Goal: Task Accomplishment & Management: Use online tool/utility

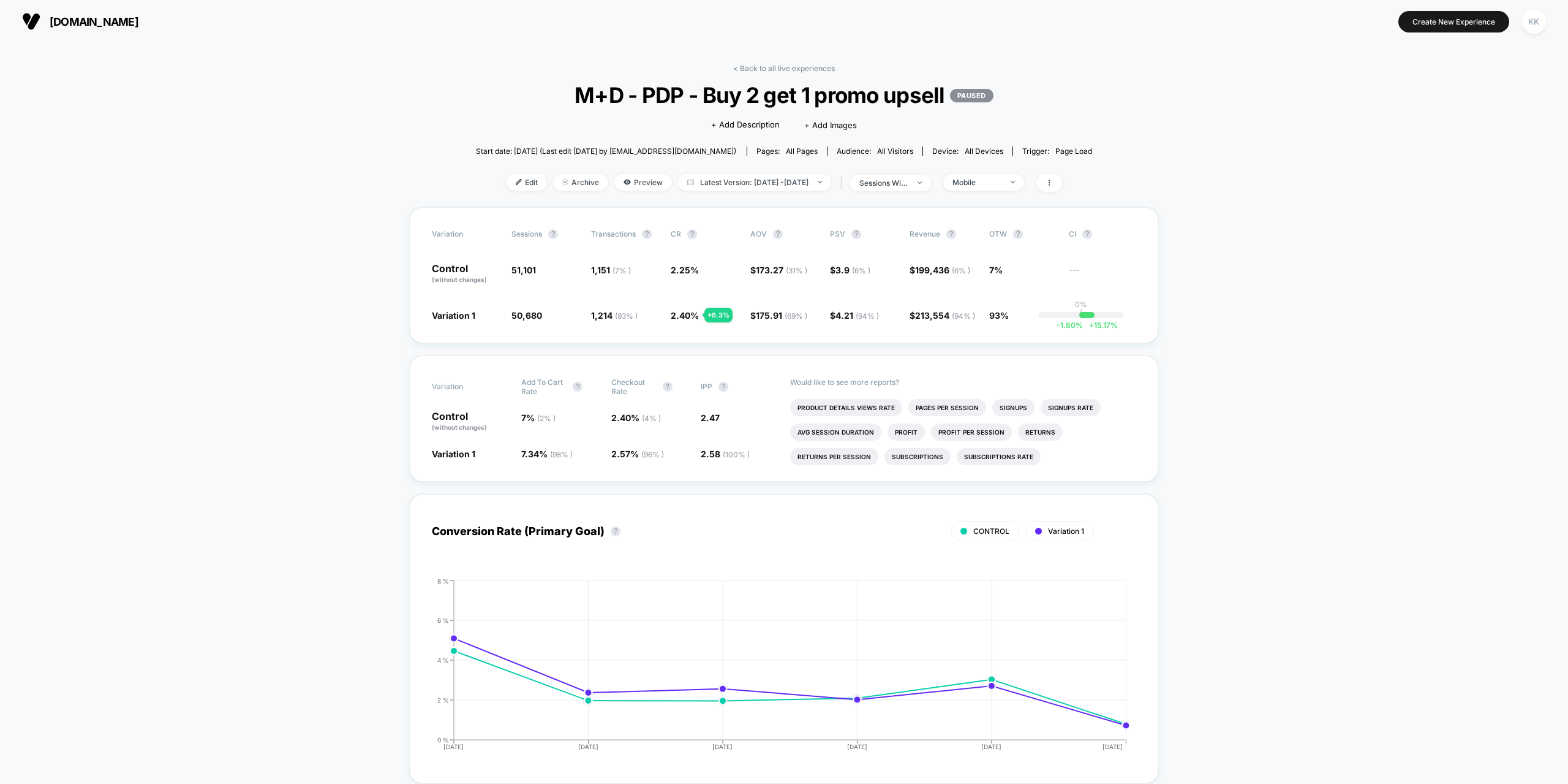
click at [81, 15] on span "[DOMAIN_NAME]" at bounding box center [94, 22] width 89 height 13
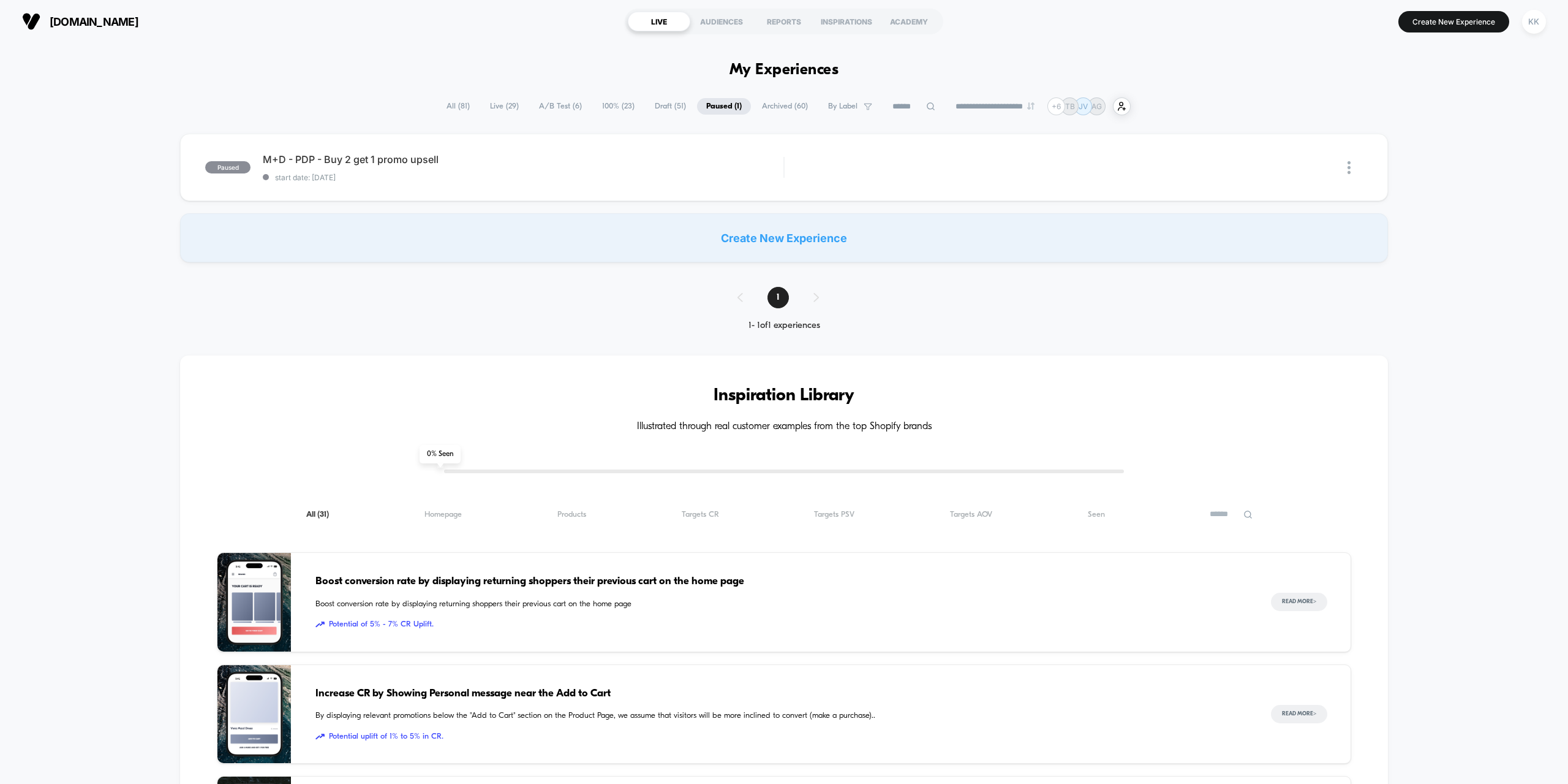
click at [539, 100] on span "A/B Test ( 6 )" at bounding box center [560, 106] width 61 height 17
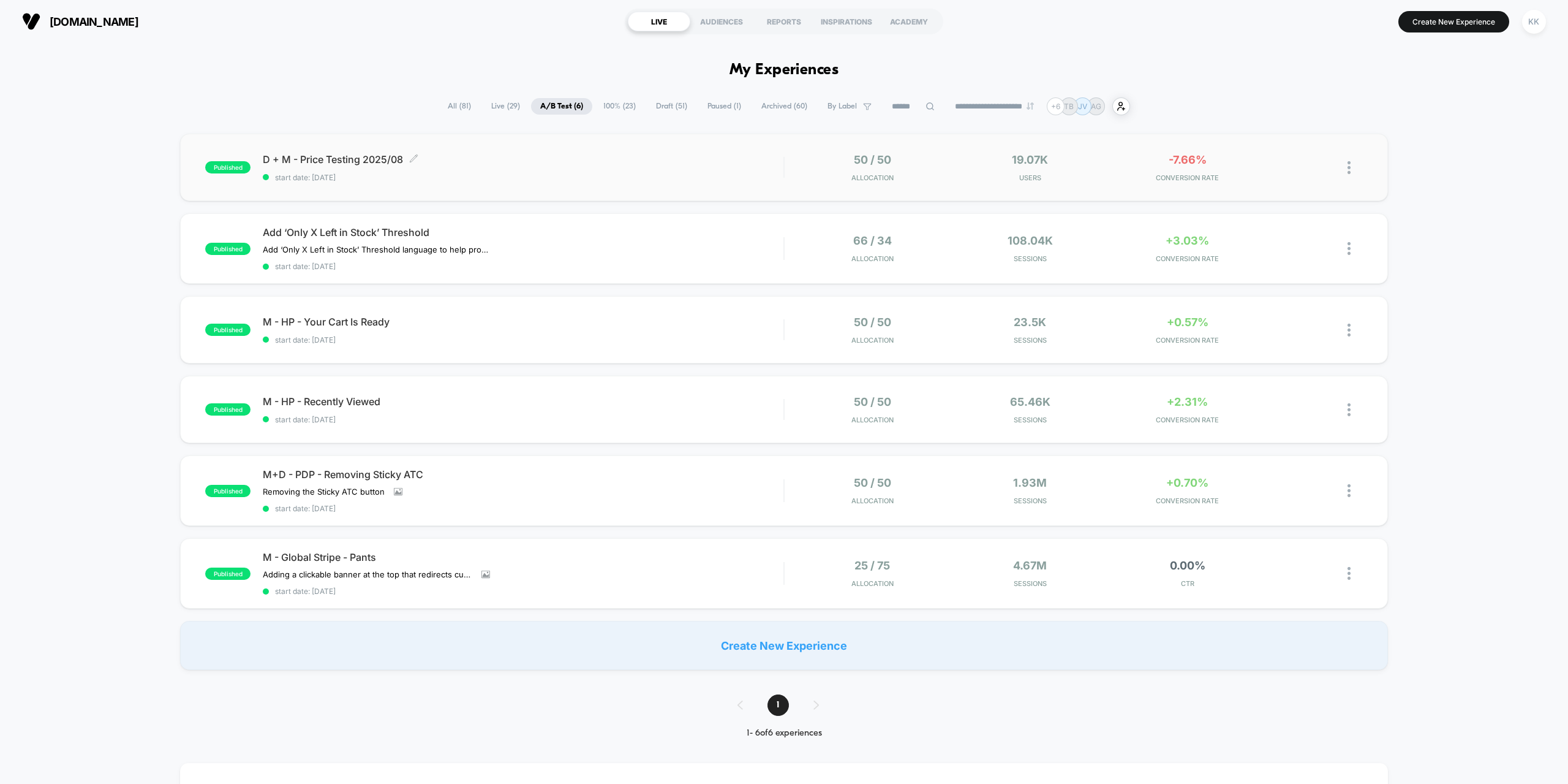
click at [517, 171] on div "D + M - Price Testing 2025/08 Click to edit experience details Click to edit ex…" at bounding box center [523, 168] width 521 height 29
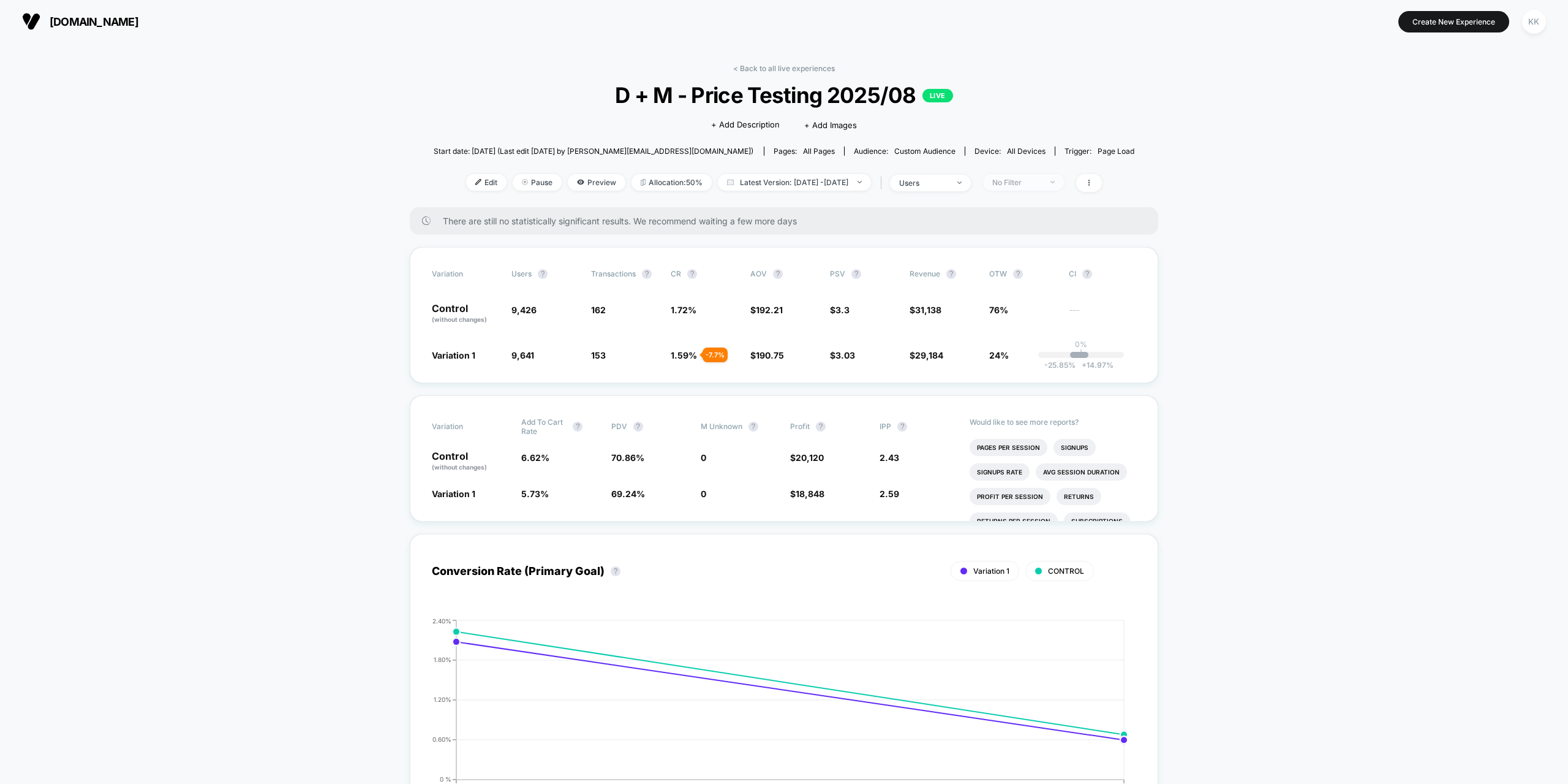
click at [1042, 184] on div "No Filter" at bounding box center [1016, 182] width 49 height 9
click at [1030, 279] on span "Returning Visitors" at bounding box center [1042, 277] width 71 height 11
click at [1052, 361] on button "Save" at bounding box center [1042, 360] width 112 height 20
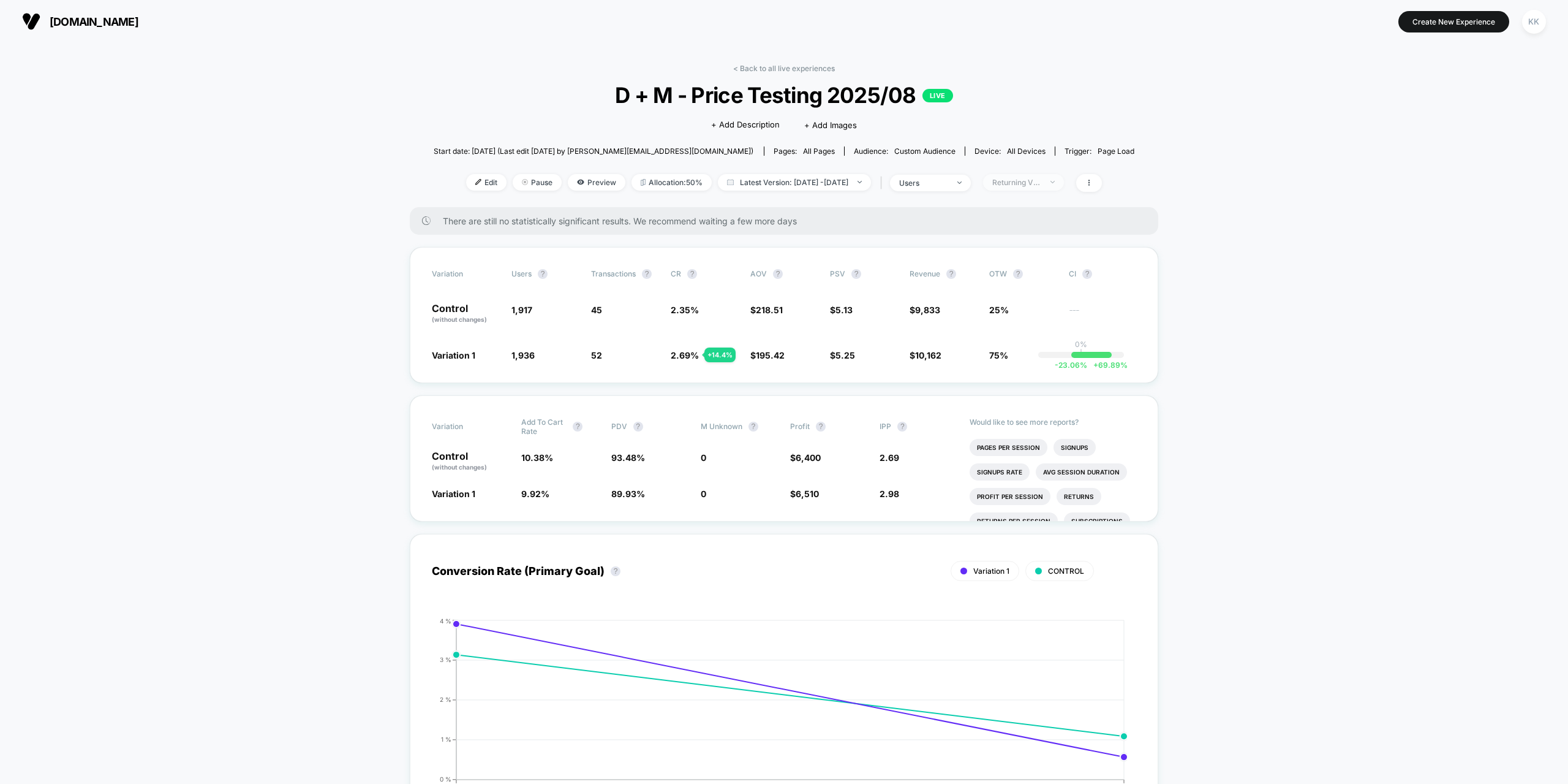
click at [1042, 181] on div "Returning Visitors" at bounding box center [1016, 182] width 49 height 9
click at [1032, 304] on span "New Visitors" at bounding box center [1031, 301] width 50 height 11
click at [1034, 355] on button "Save" at bounding box center [1042, 360] width 112 height 20
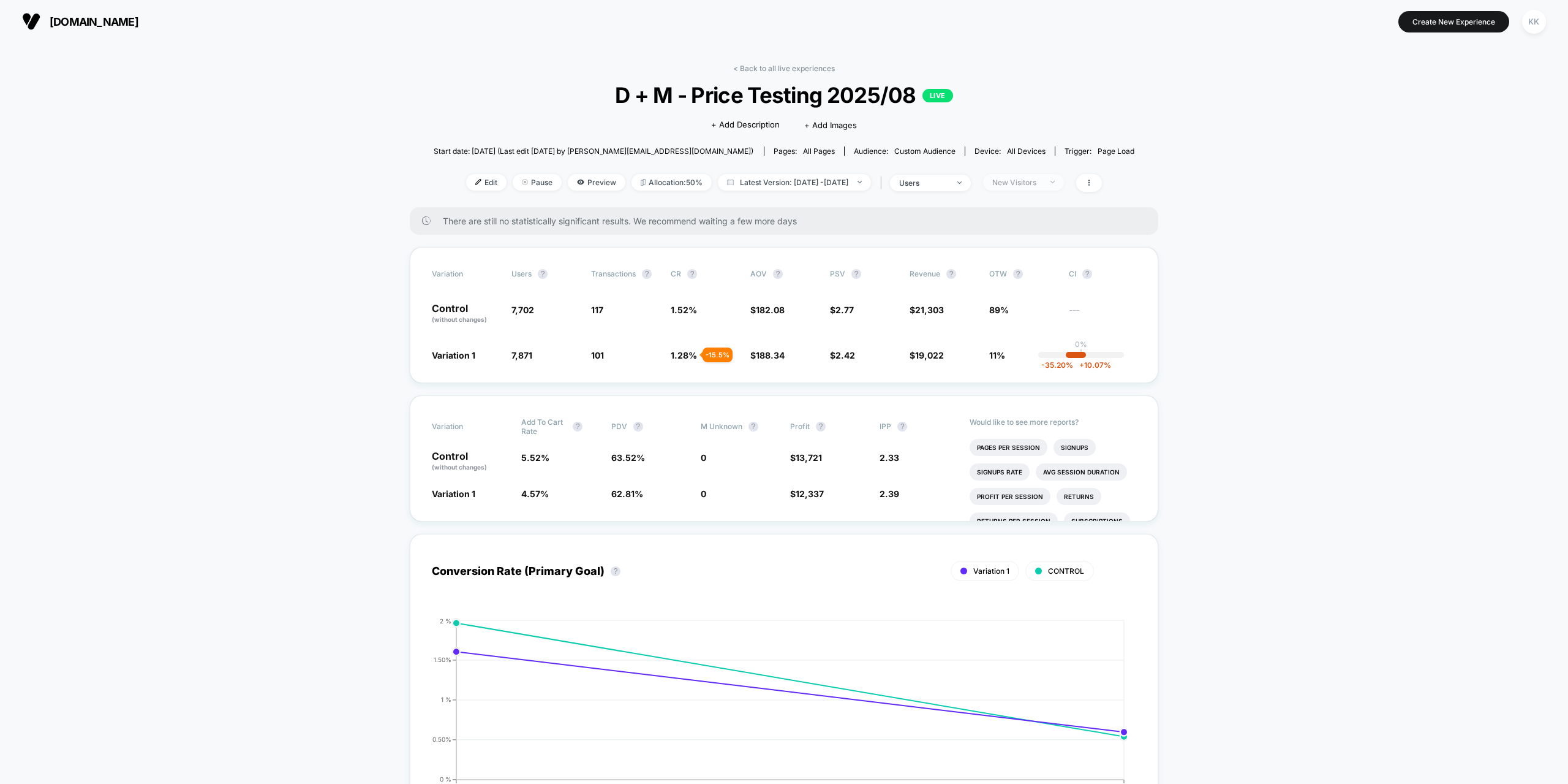
click at [1042, 183] on div "New Visitors" at bounding box center [1016, 182] width 49 height 9
click at [1027, 251] on span "Desktop Visitors" at bounding box center [1039, 252] width 66 height 11
click at [1032, 363] on button "Save" at bounding box center [1042, 360] width 112 height 20
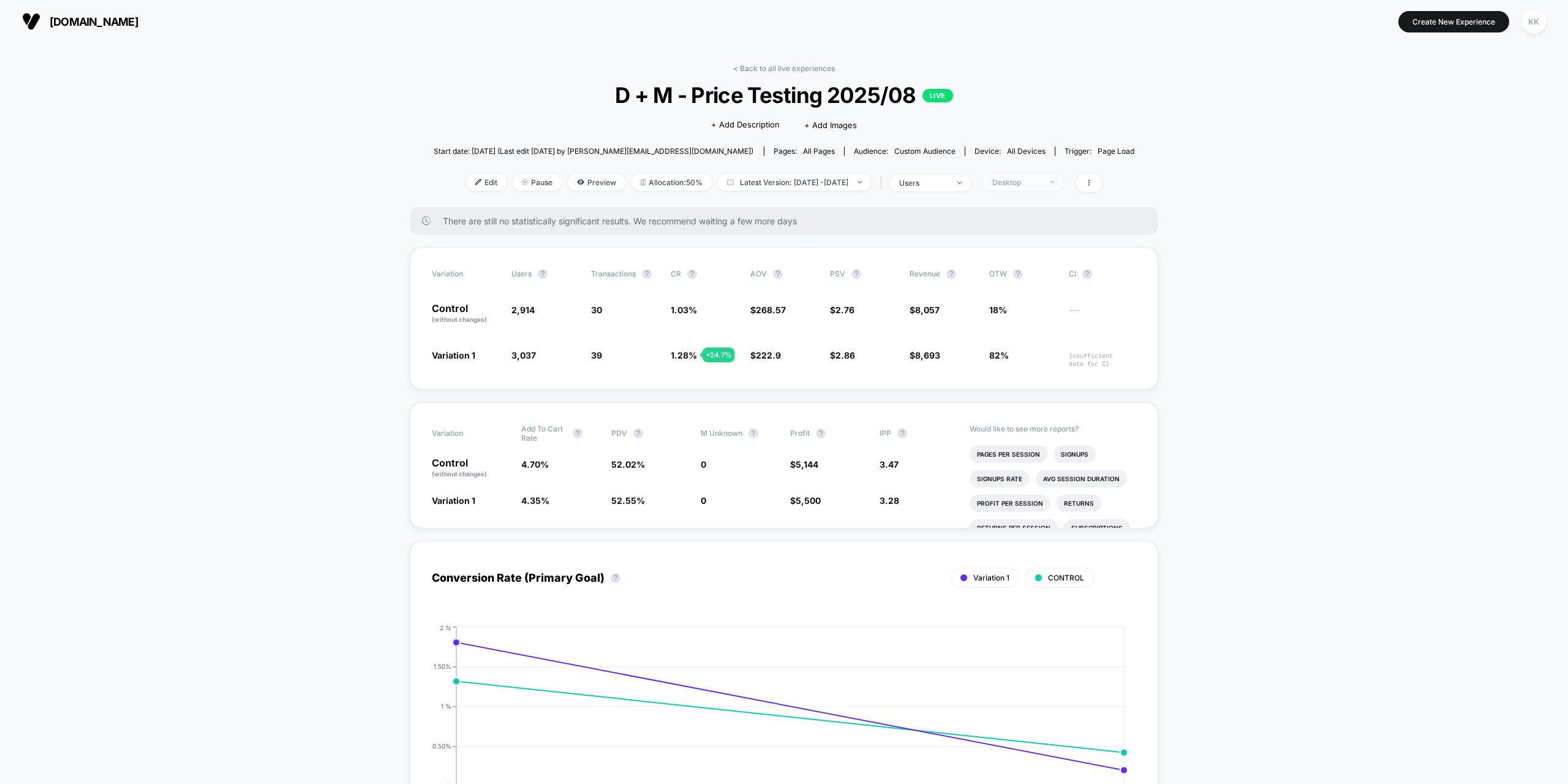
click at [1036, 178] on div "Desktop" at bounding box center [1016, 182] width 49 height 9
click at [1039, 228] on span "Mobile Visitors" at bounding box center [1035, 228] width 59 height 11
click at [1042, 356] on button "Save" at bounding box center [1042, 360] width 112 height 20
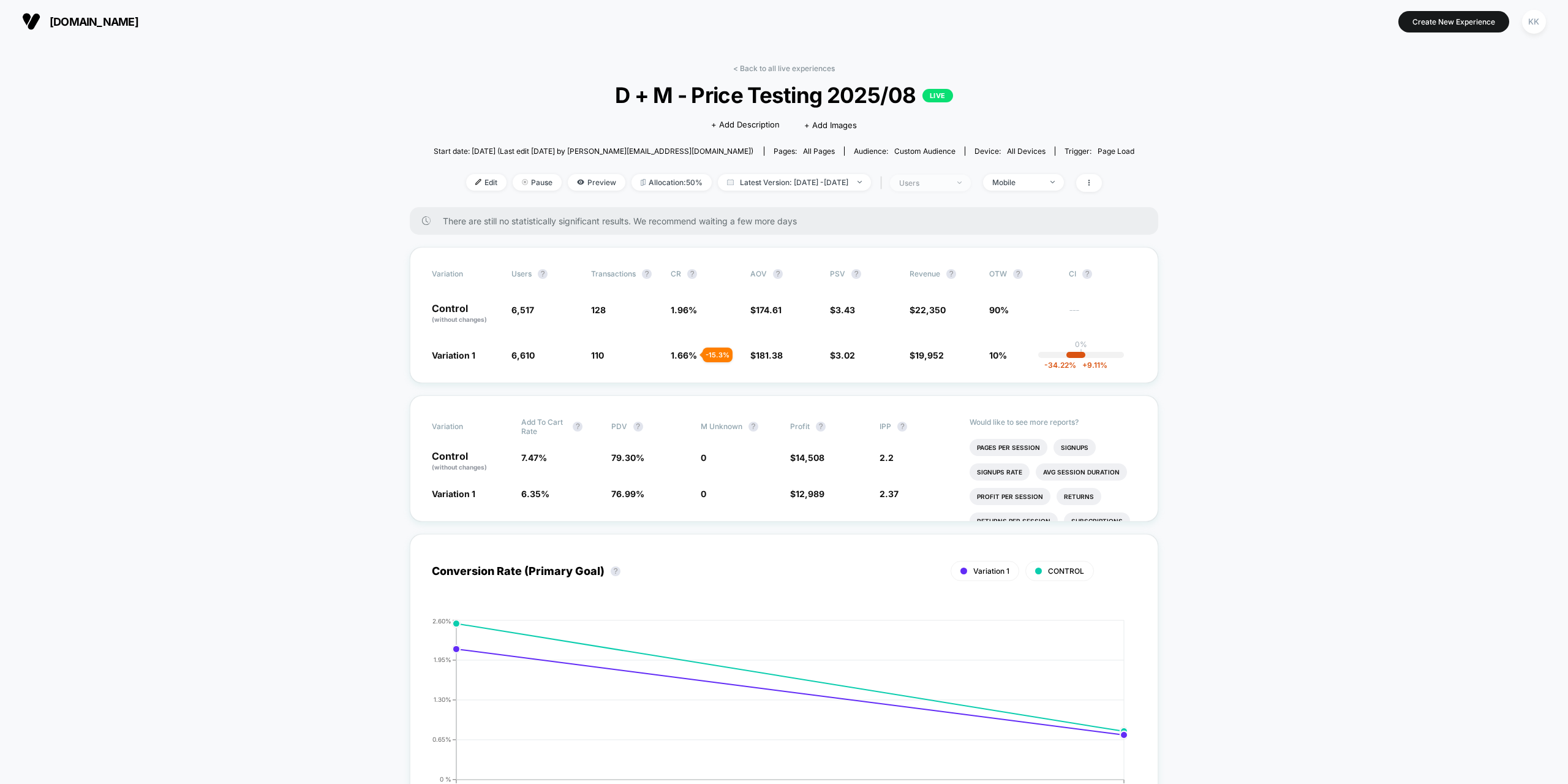
click at [948, 182] on div "users" at bounding box center [923, 183] width 49 height 9
click at [948, 181] on div "users" at bounding box center [923, 183] width 49 height 9
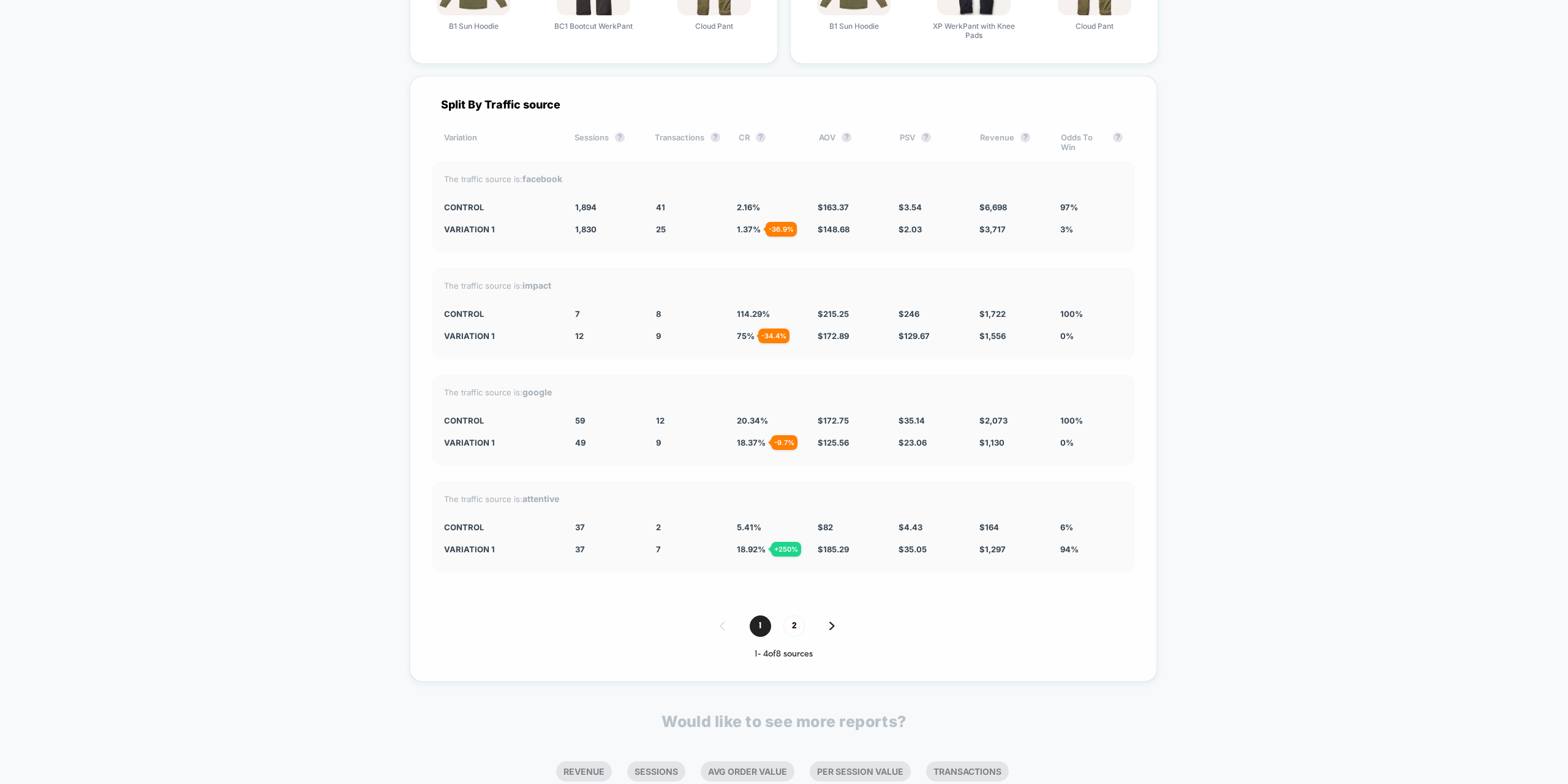
scroll to position [2759, 0]
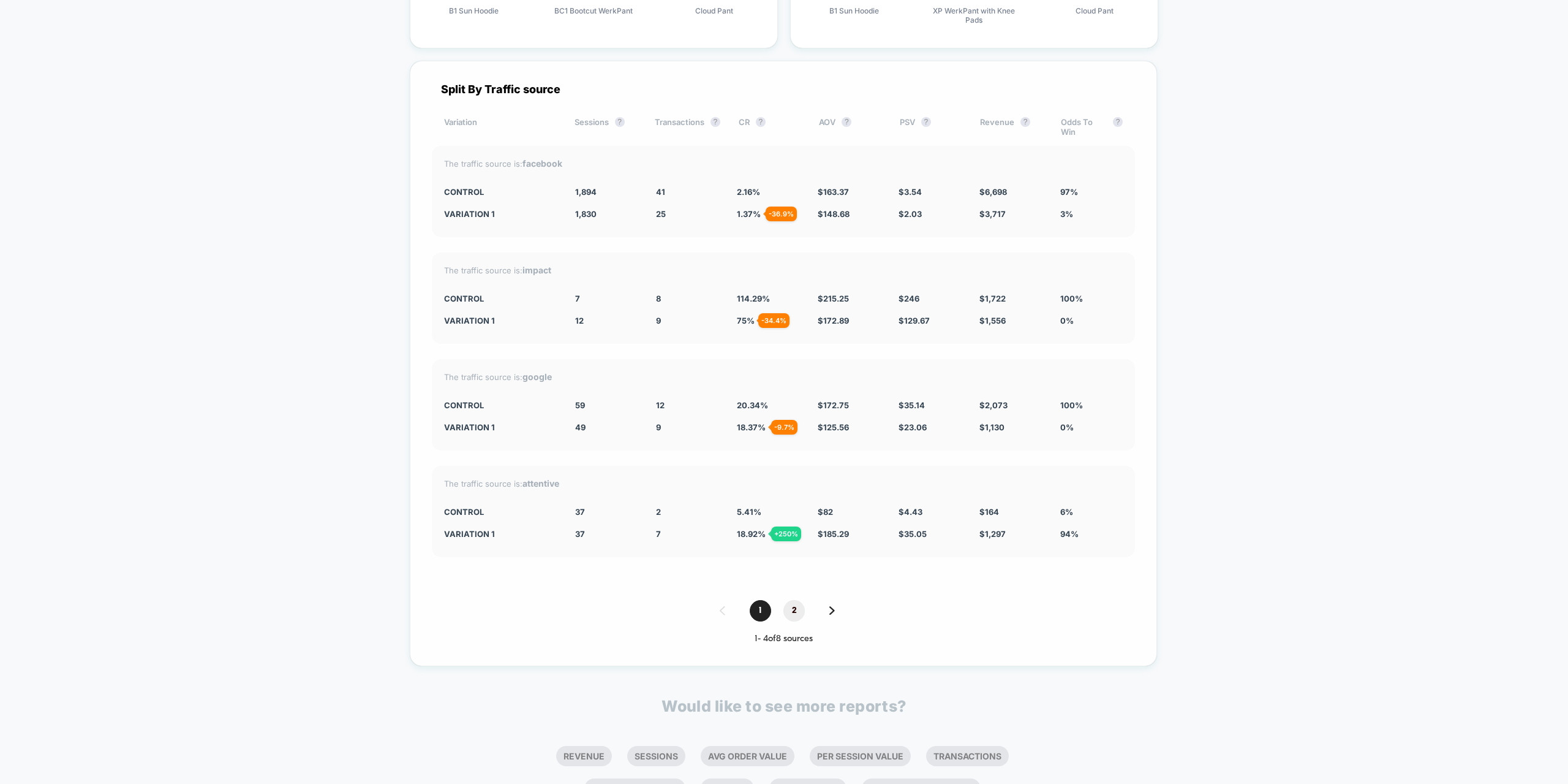
click at [790, 616] on span "2" at bounding box center [794, 611] width 22 height 22
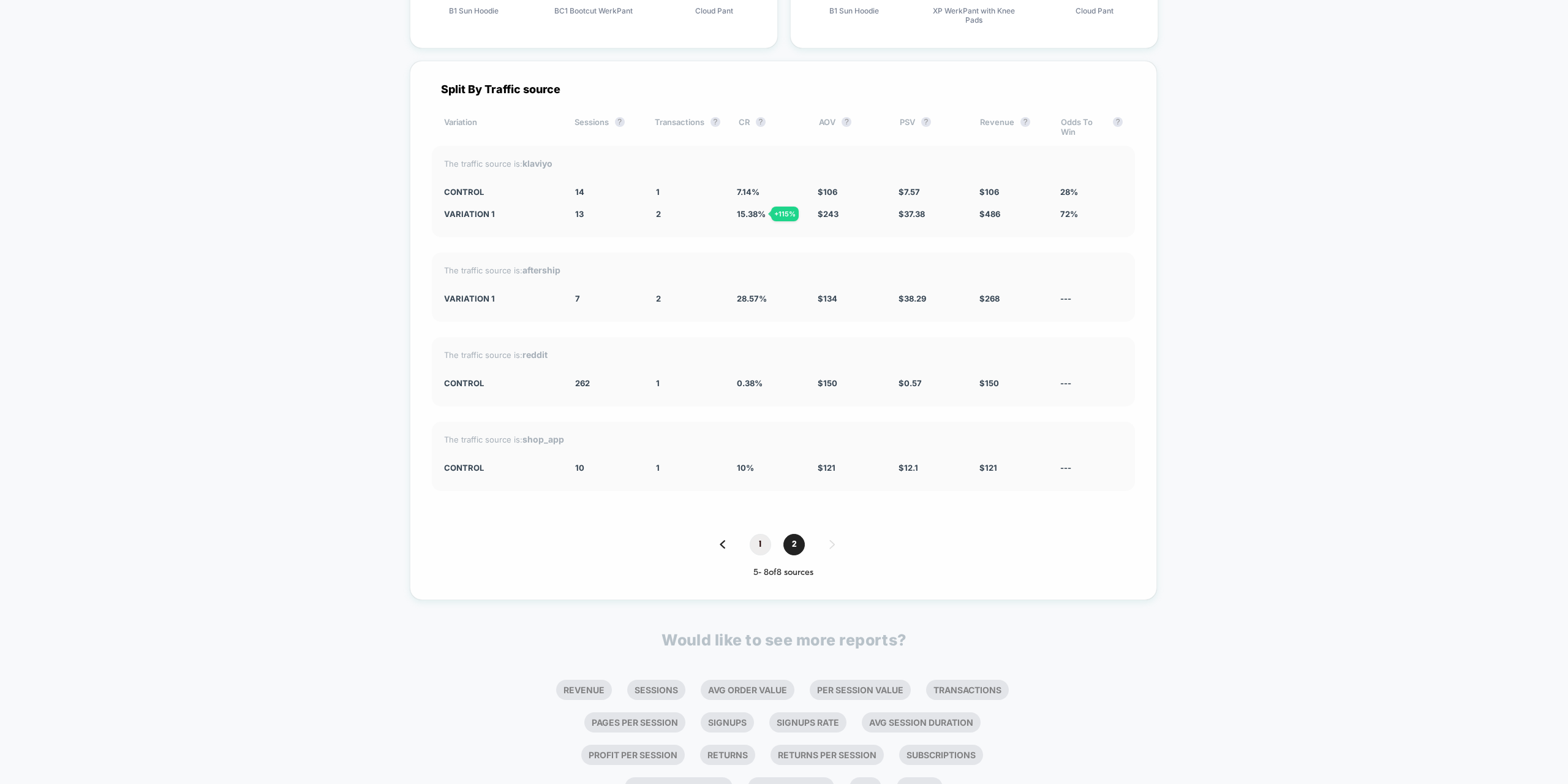
click at [757, 543] on span "1" at bounding box center [760, 545] width 22 height 22
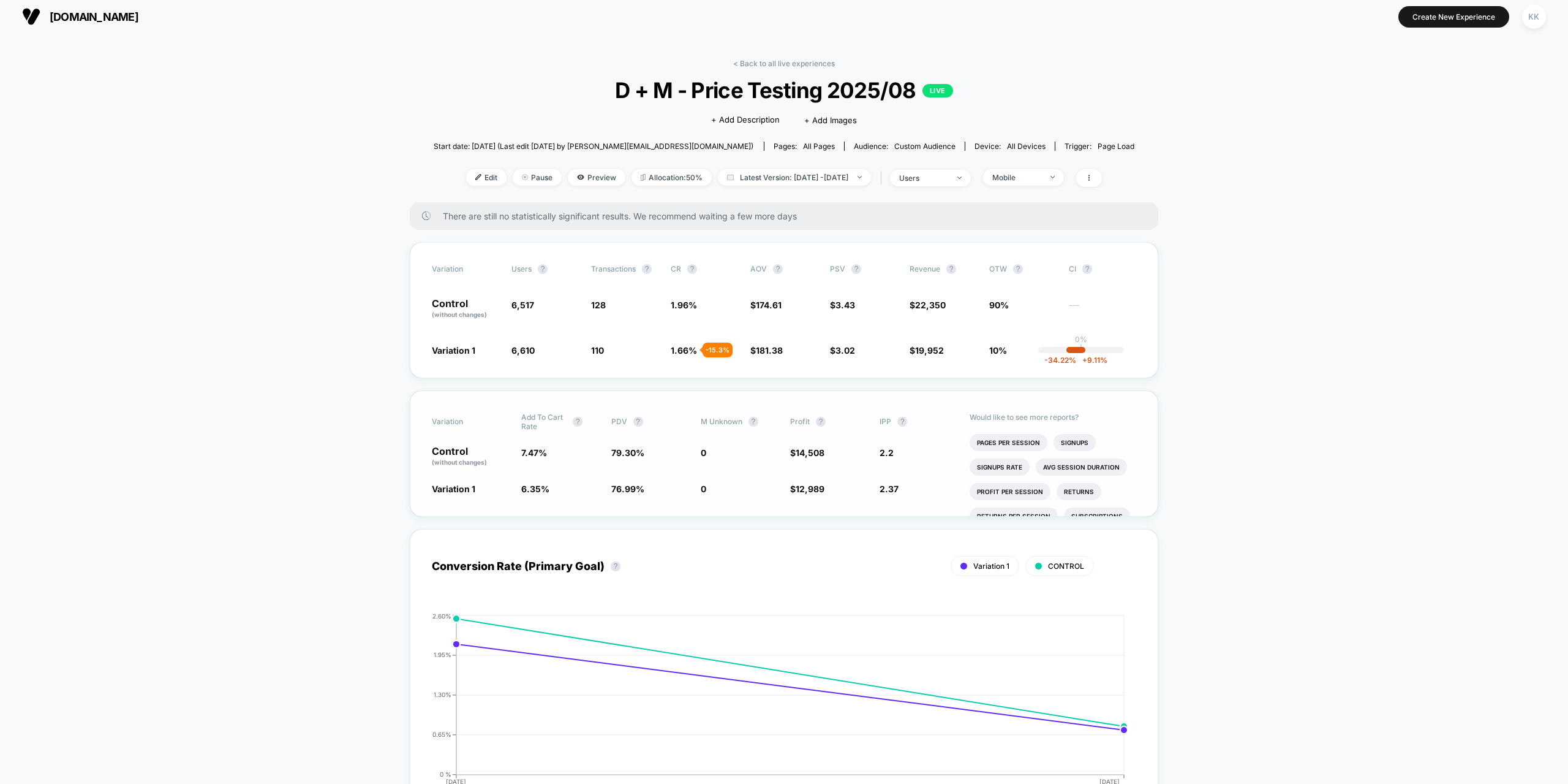
scroll to position [0, 0]
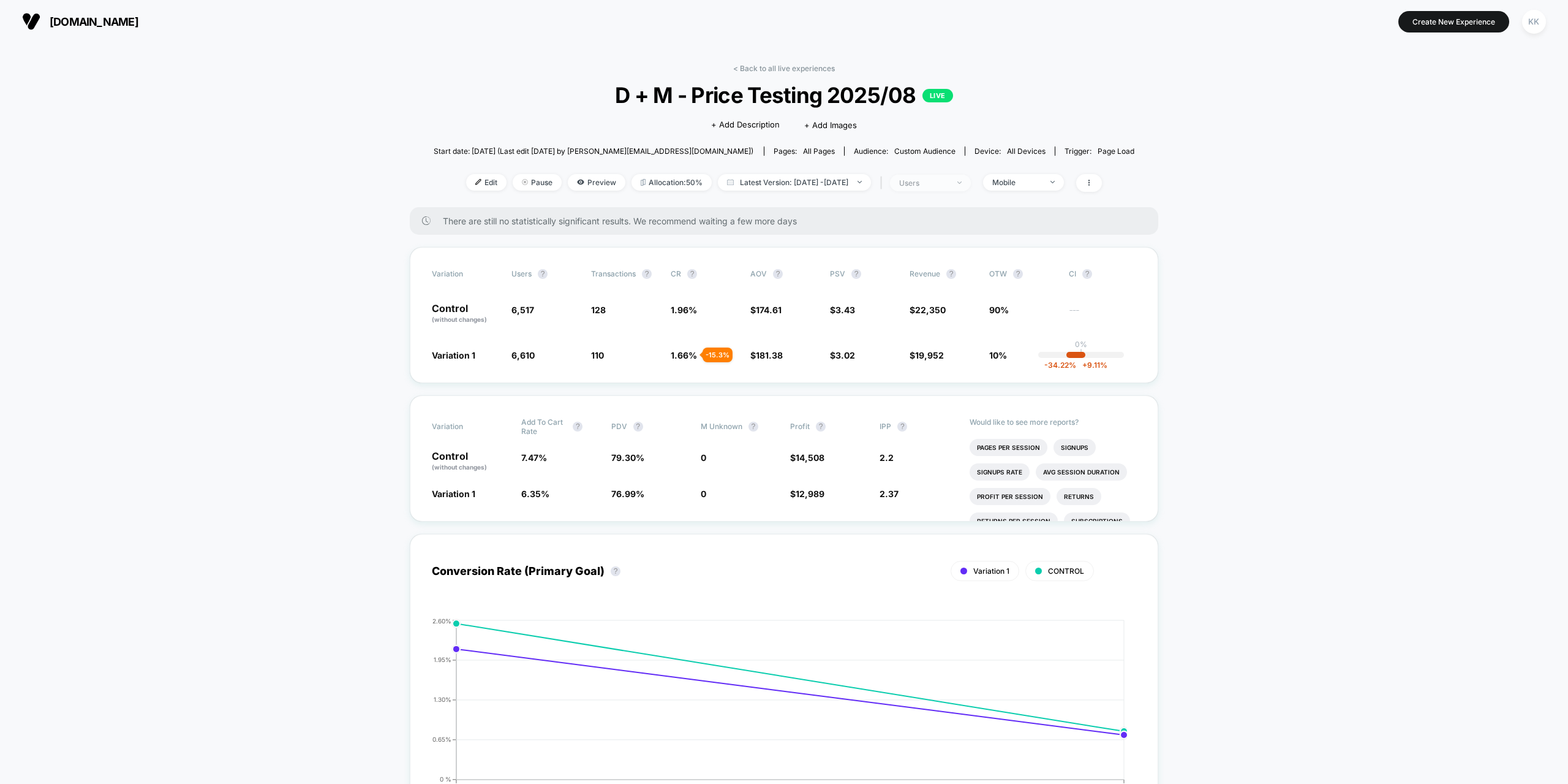
click at [939, 184] on div "users" at bounding box center [923, 183] width 49 height 9
click at [942, 185] on div "users" at bounding box center [923, 183] width 49 height 9
click at [1056, 187] on span "Mobile" at bounding box center [1023, 182] width 81 height 17
click at [1042, 186] on div "Mobile" at bounding box center [1016, 182] width 49 height 9
click at [1048, 187] on span "Mobile" at bounding box center [1023, 182] width 81 height 17
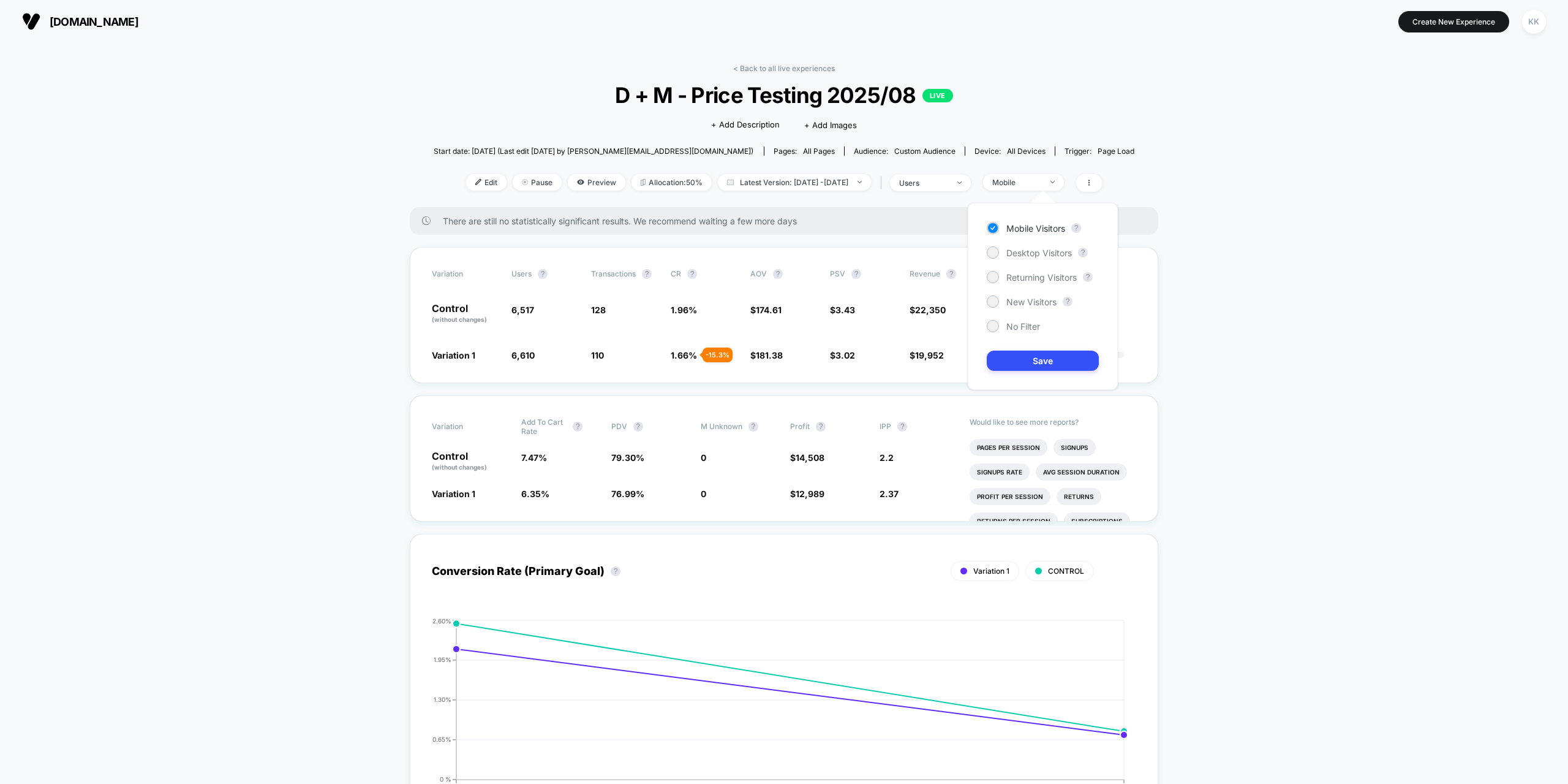
click at [1042, 178] on div "Mobile" at bounding box center [1016, 182] width 49 height 9
click at [1042, 181] on div "Mobile" at bounding box center [1016, 182] width 49 height 9
click at [1042, 178] on div "Mobile" at bounding box center [1016, 182] width 49 height 9
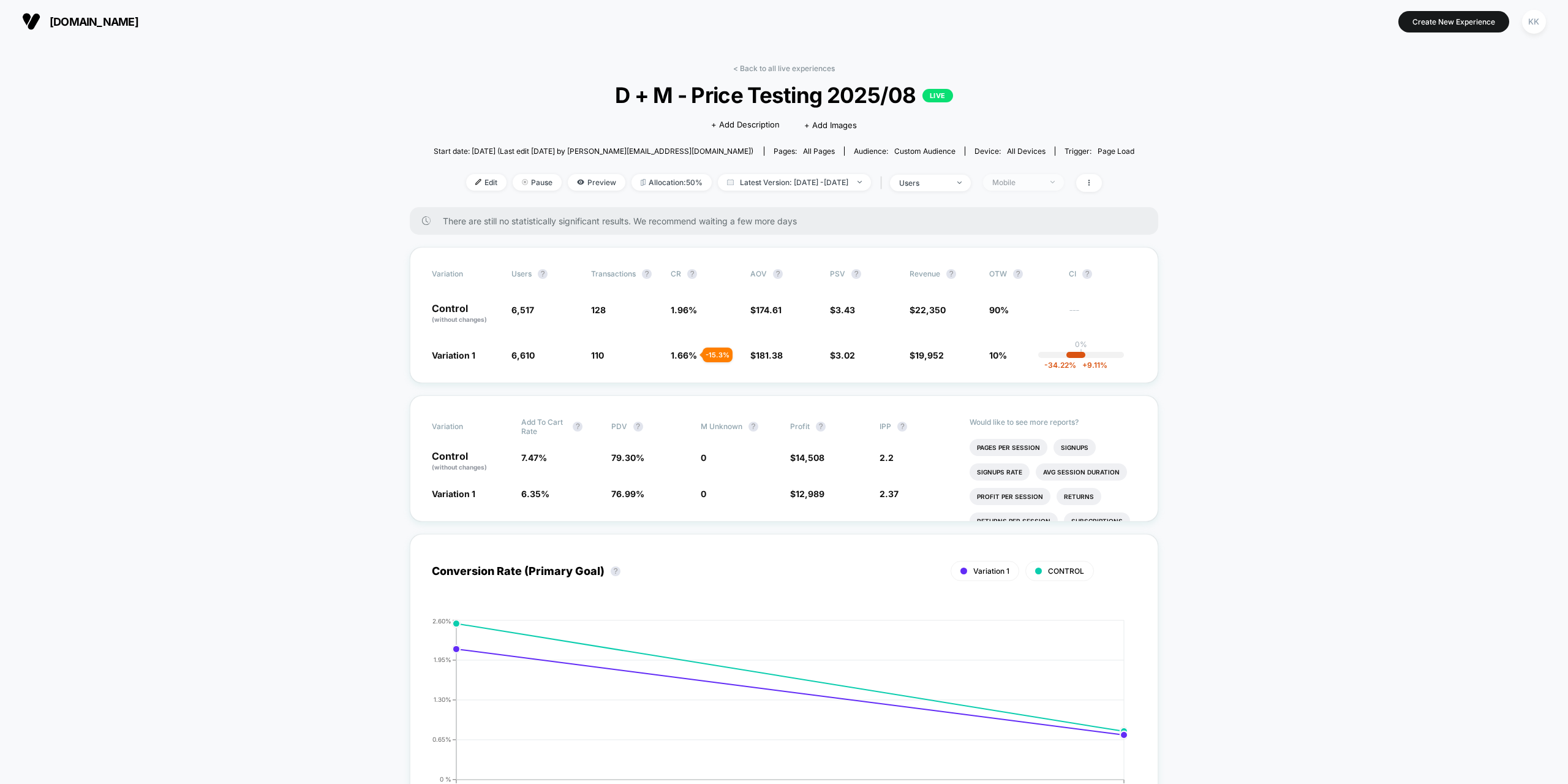
drag, startPoint x: 1028, startPoint y: 181, endPoint x: 1029, endPoint y: 189, distance: 8.1
click at [1028, 180] on div "Mobile" at bounding box center [1016, 182] width 49 height 9
click at [1029, 248] on span "Desktop Visitors" at bounding box center [1039, 252] width 66 height 11
click at [1043, 353] on button "Save" at bounding box center [1042, 360] width 112 height 20
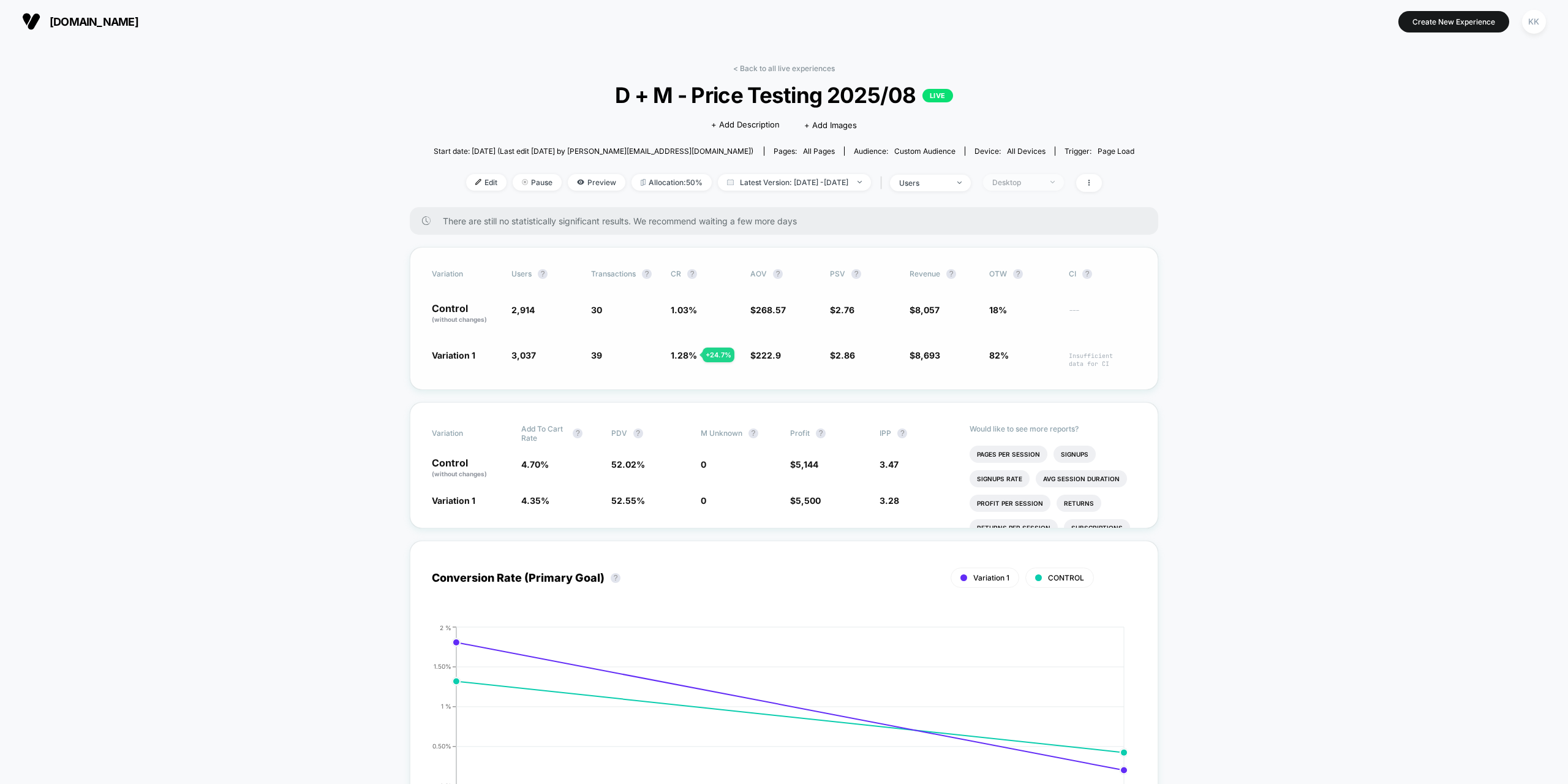
click at [1046, 176] on span "Desktop" at bounding box center [1023, 182] width 81 height 17
click at [1034, 303] on span "New Visitors" at bounding box center [1031, 301] width 50 height 11
click at [1033, 363] on button "Save" at bounding box center [1042, 360] width 112 height 20
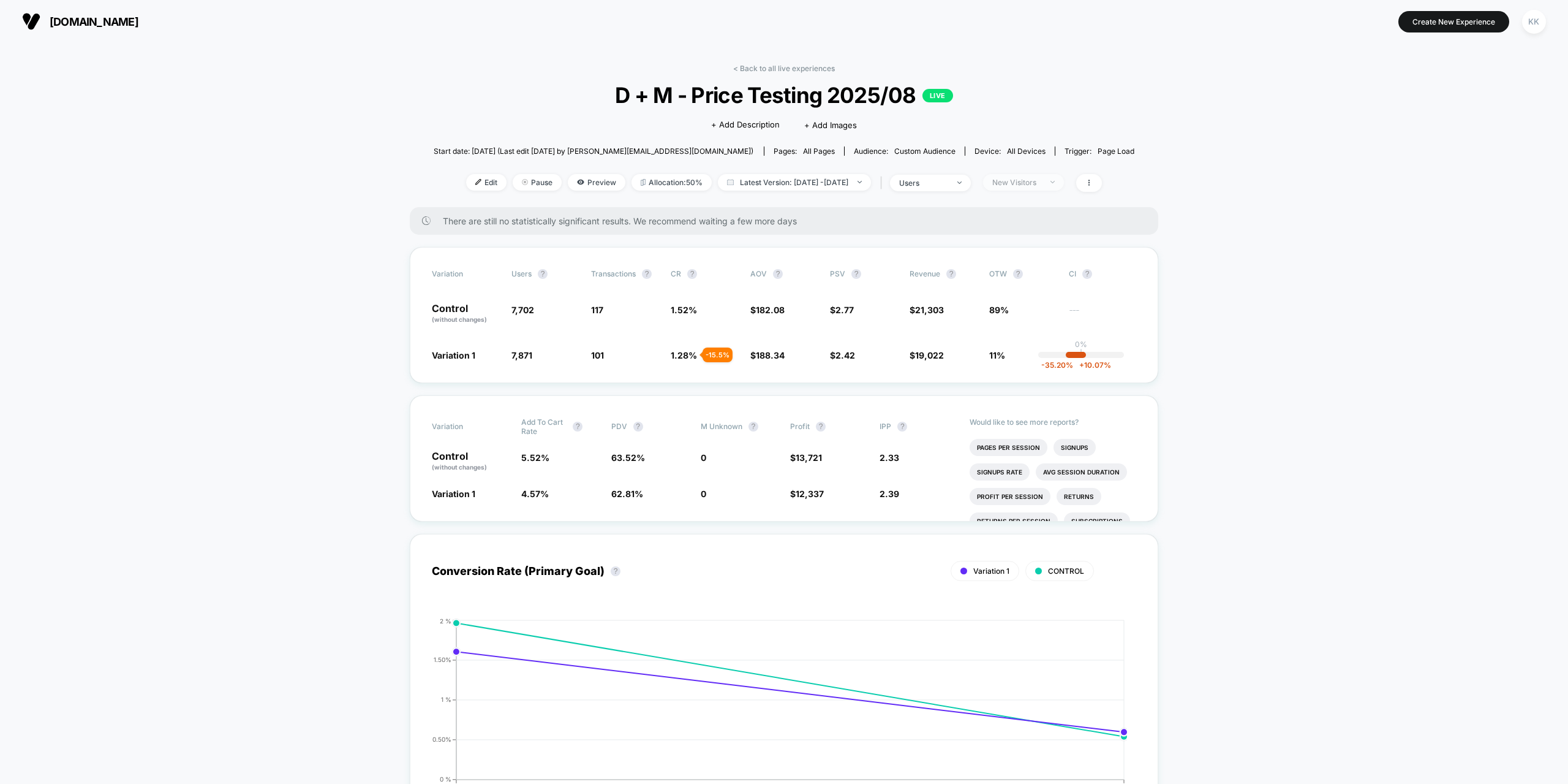
click at [1042, 182] on div "New Visitors" at bounding box center [1016, 182] width 49 height 9
click at [1032, 276] on span "Returning Visitors" at bounding box center [1042, 277] width 71 height 11
click at [1054, 359] on button "Save" at bounding box center [1042, 360] width 112 height 20
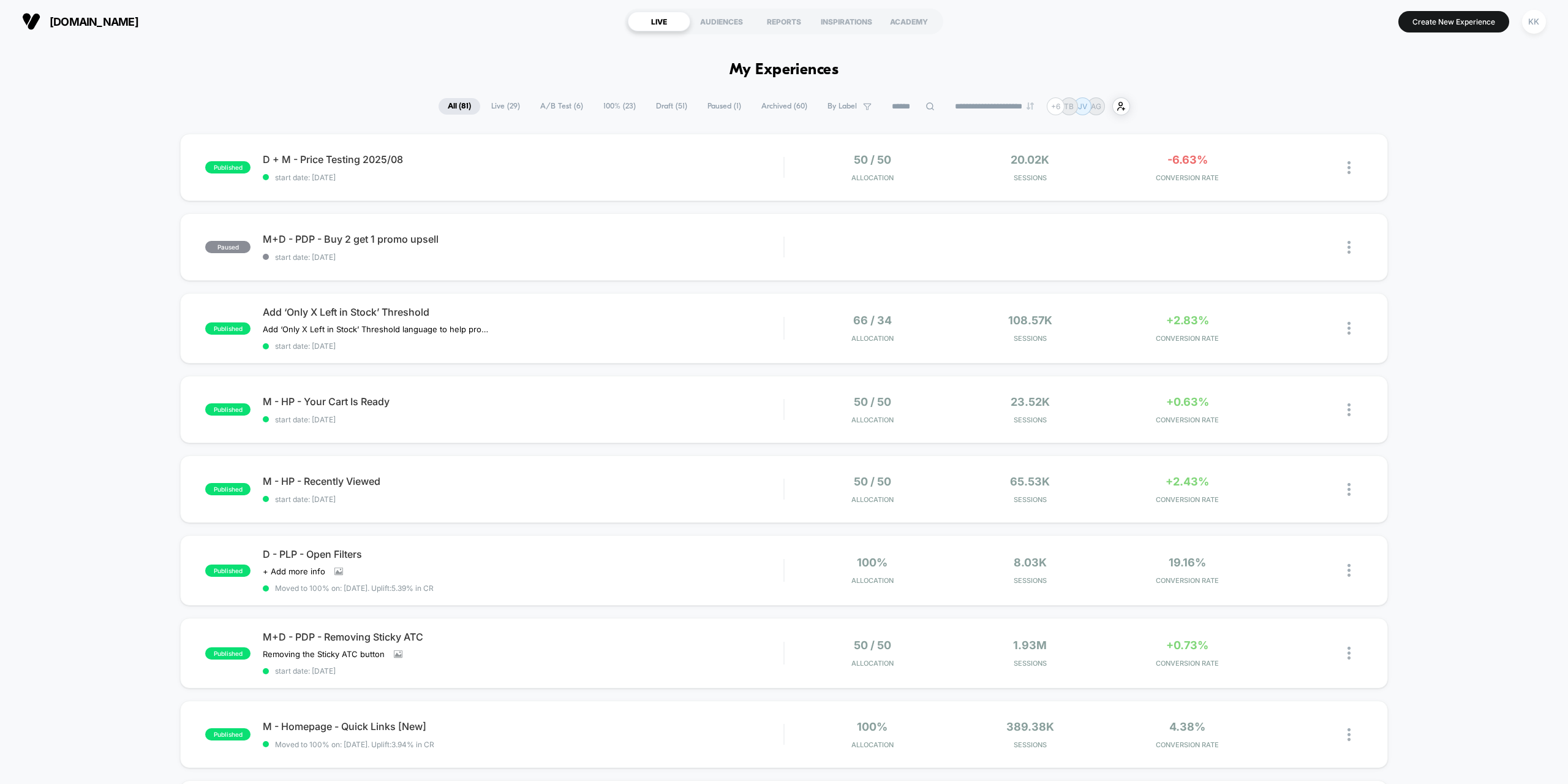
click at [503, 106] on span "Live ( 29 )" at bounding box center [505, 106] width 47 height 17
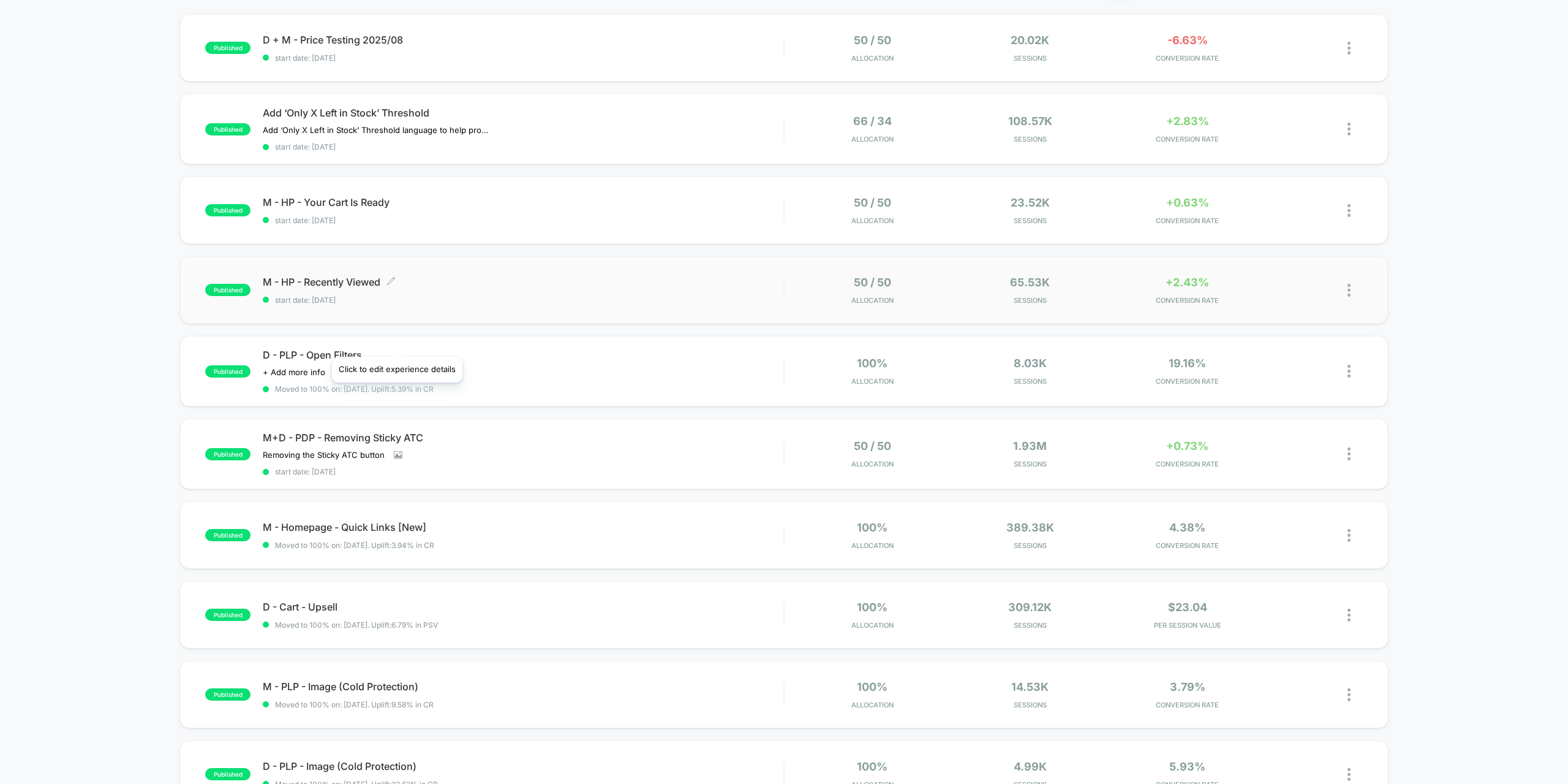
scroll to position [123, 0]
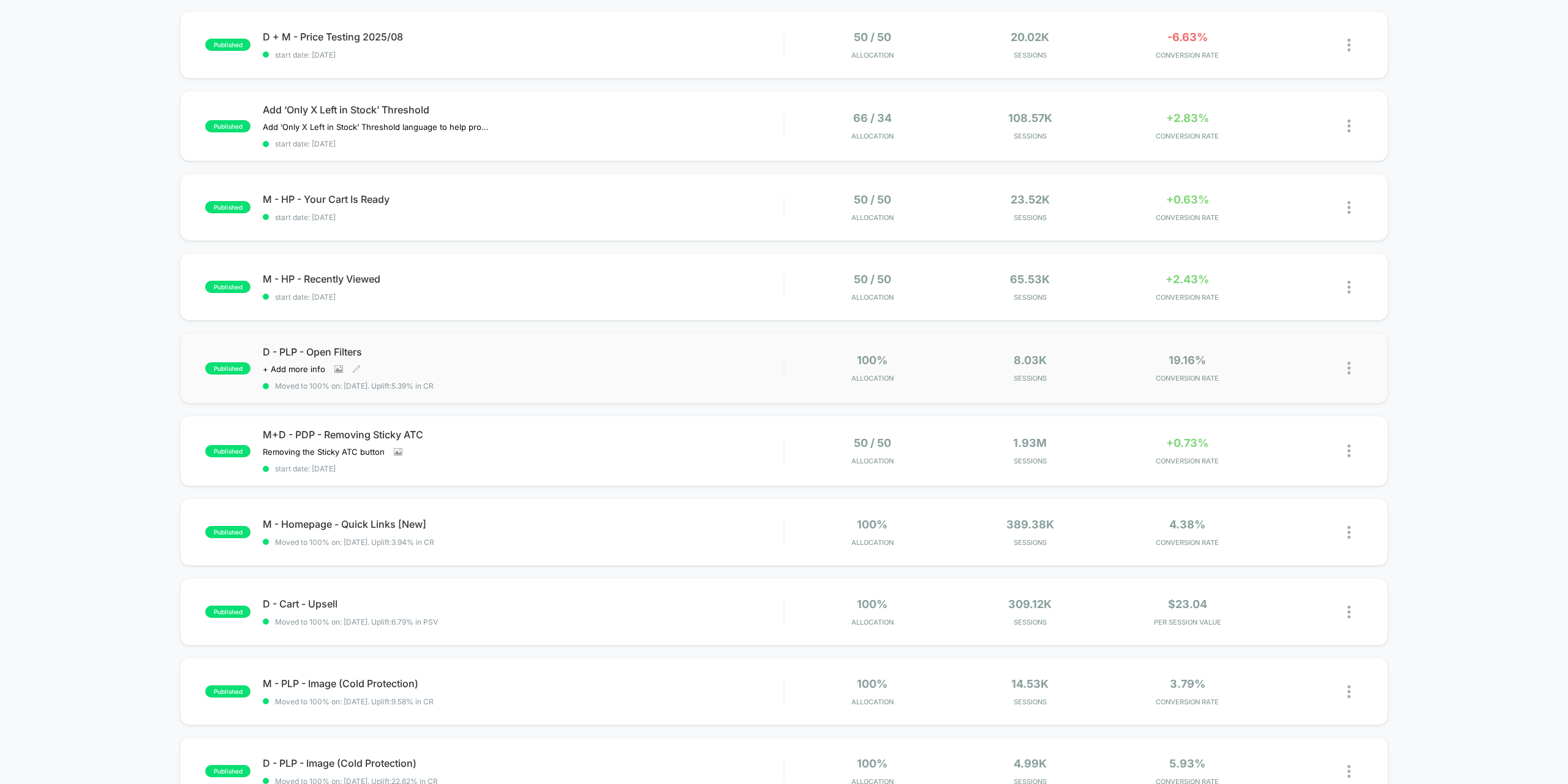
click at [453, 367] on div "Click to view images Click to edit experience details + Add more info" at bounding box center [445, 369] width 364 height 10
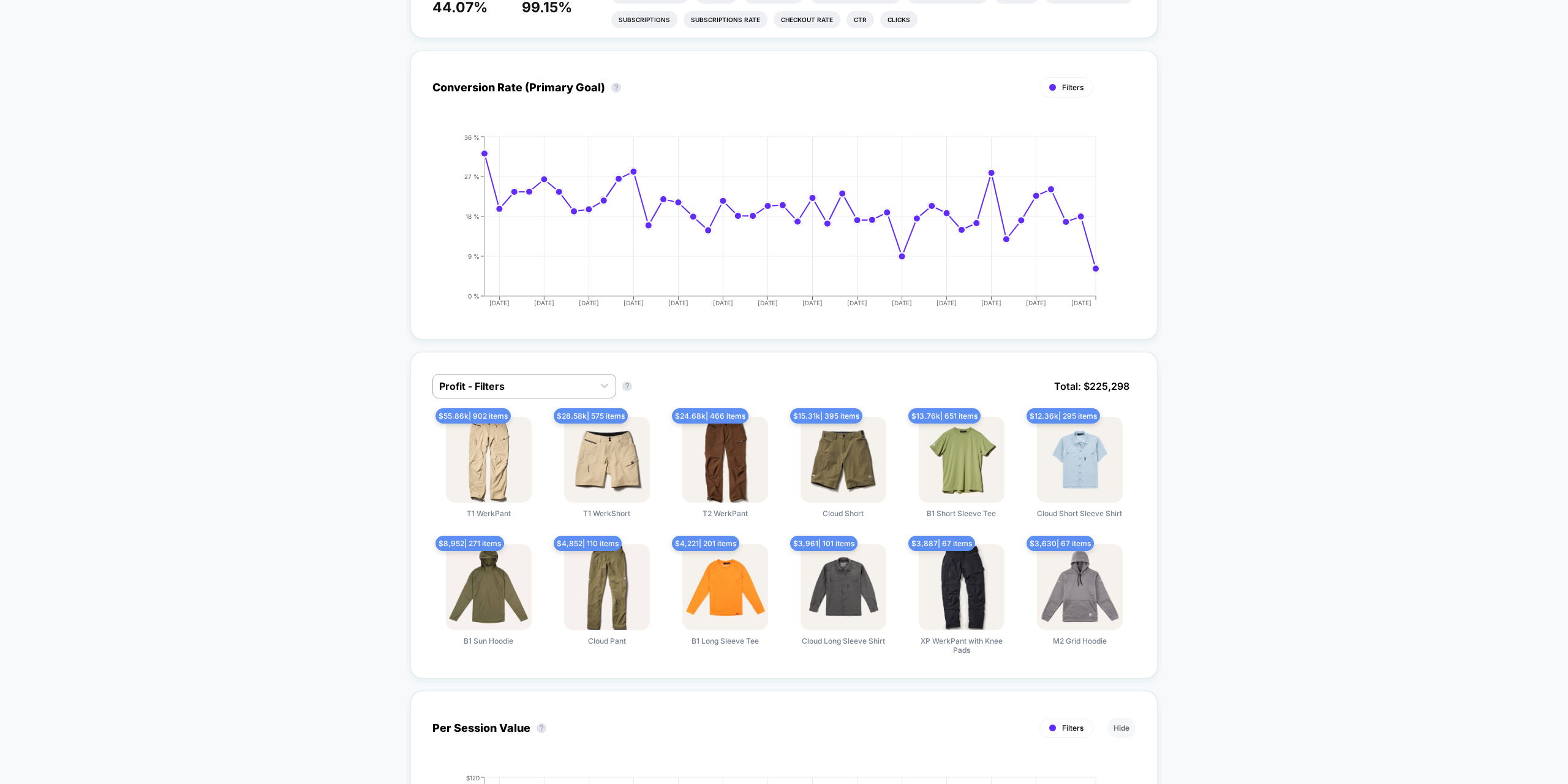
scroll to position [184, 0]
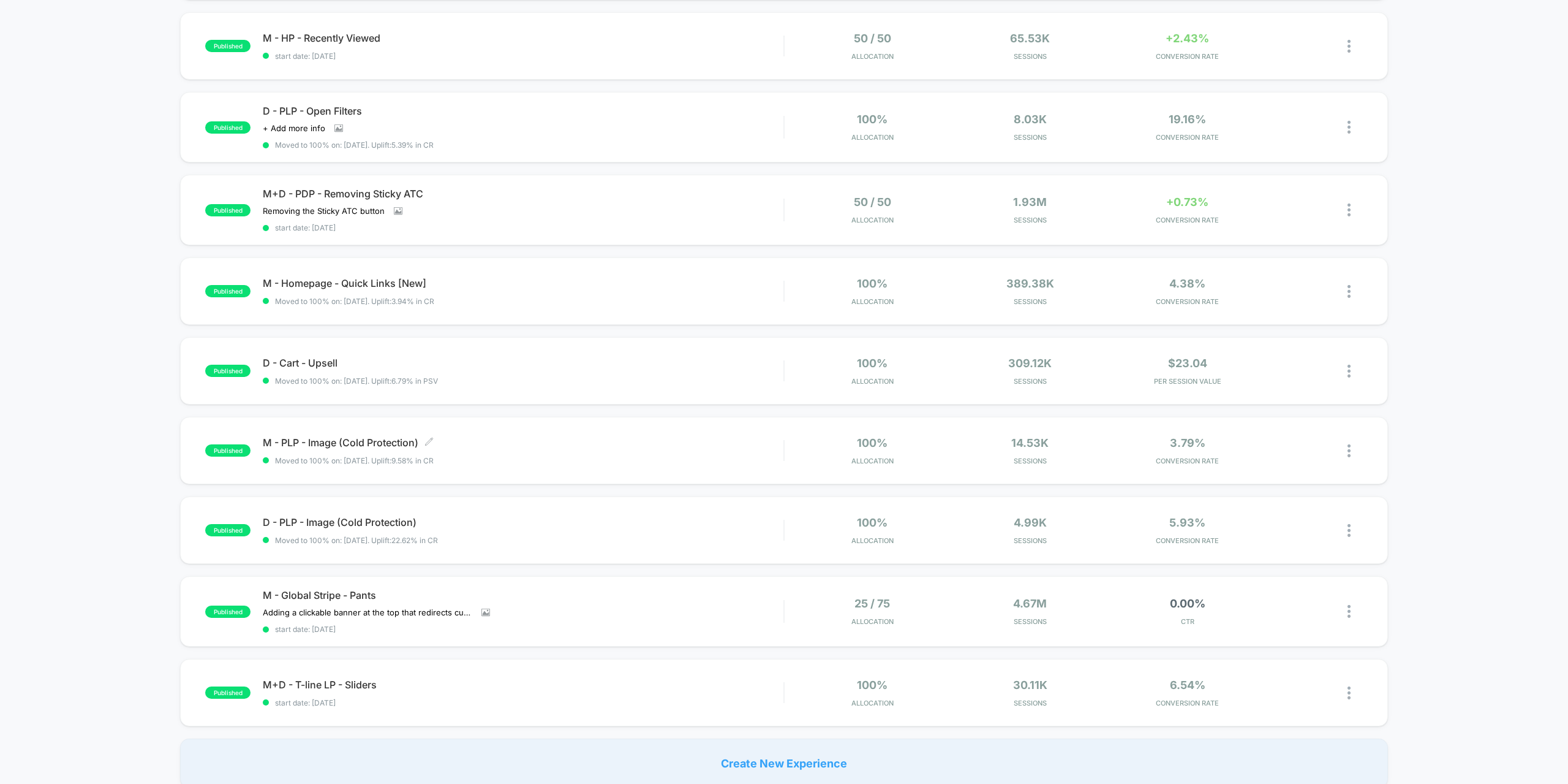
scroll to position [368, 0]
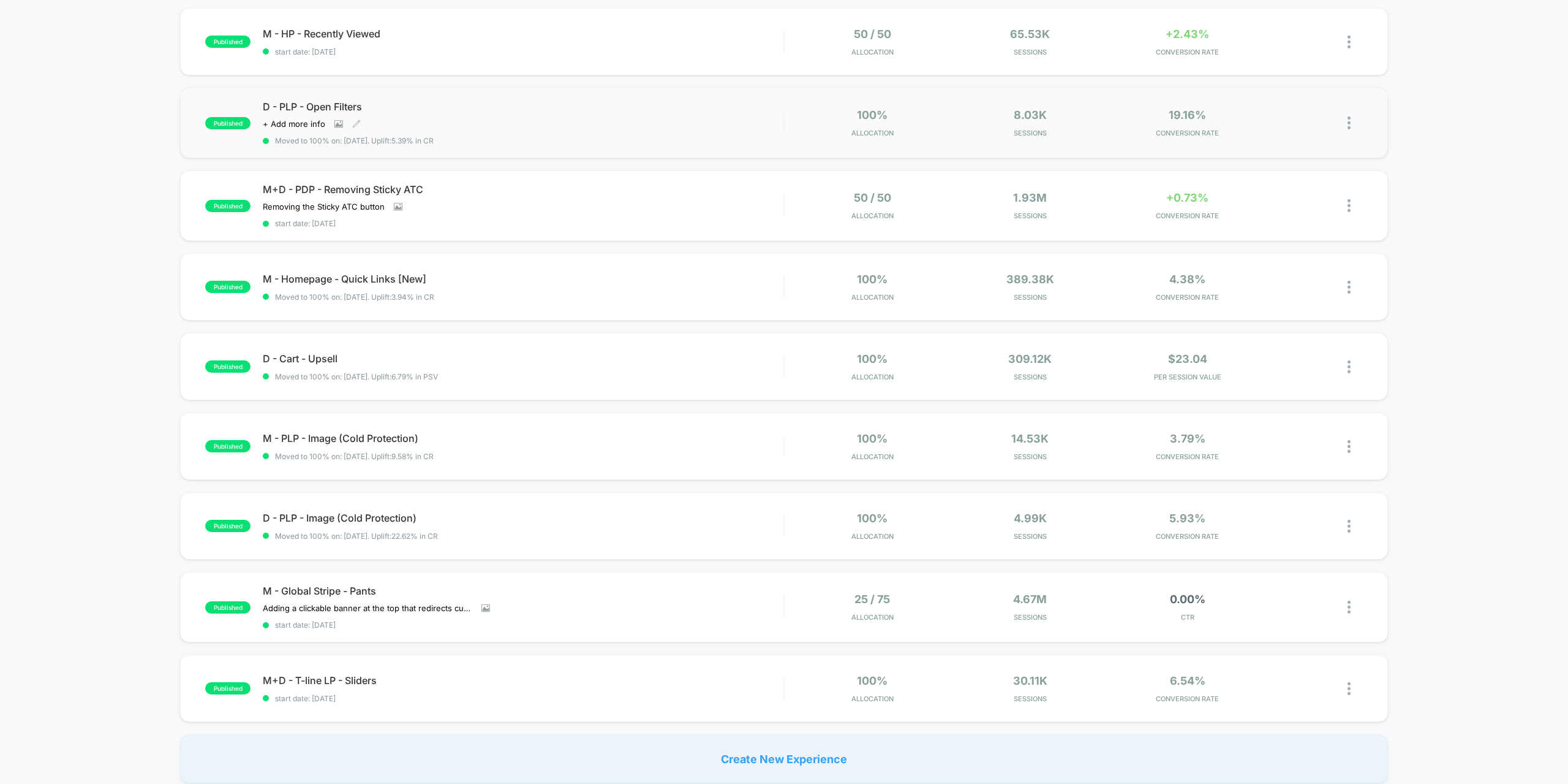
click at [581, 127] on div "Click to view images Click to edit experience details + Add more info" at bounding box center [445, 124] width 364 height 10
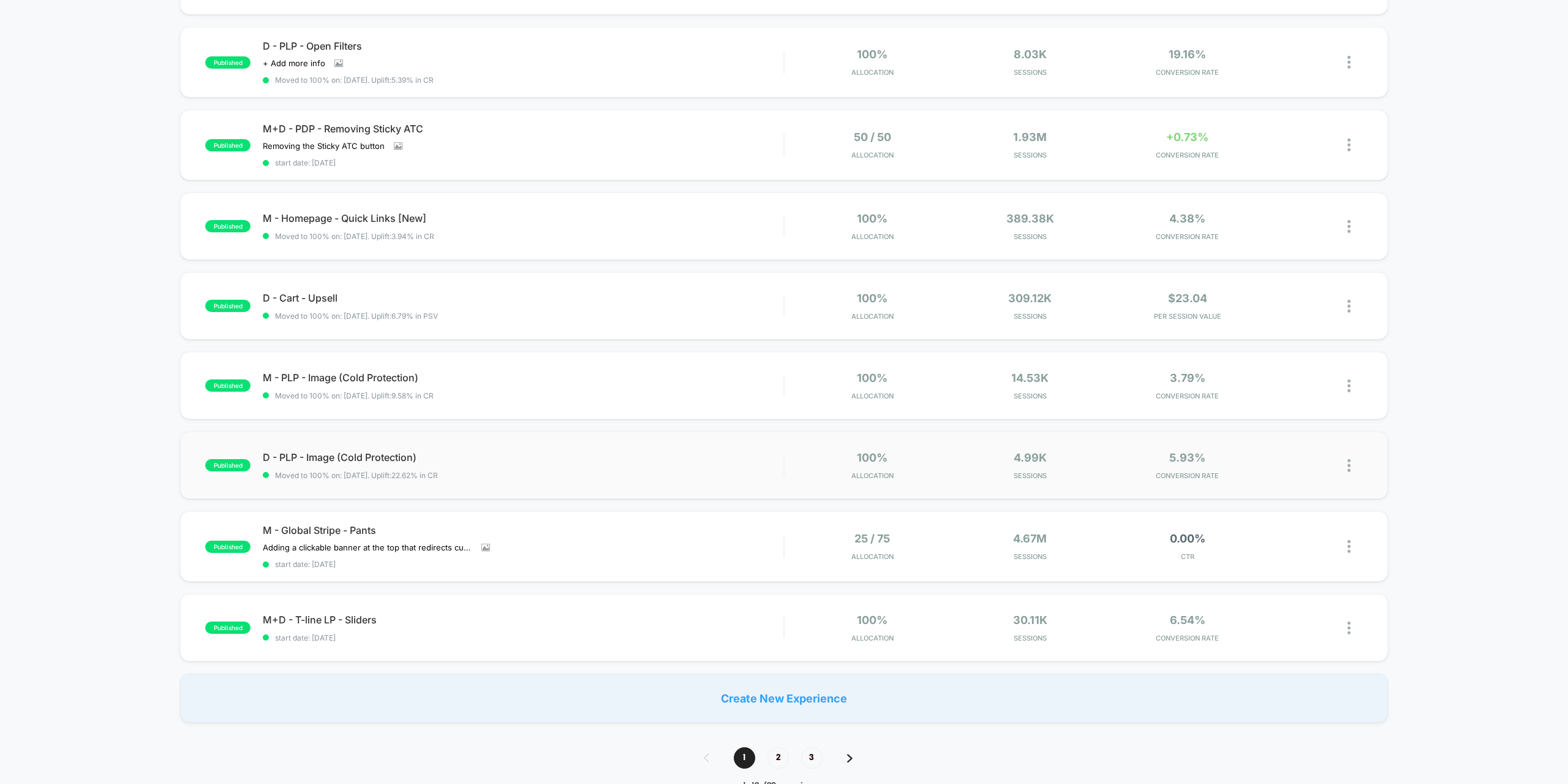
scroll to position [429, 0]
click at [782, 755] on span "2" at bounding box center [778, 757] width 22 height 22
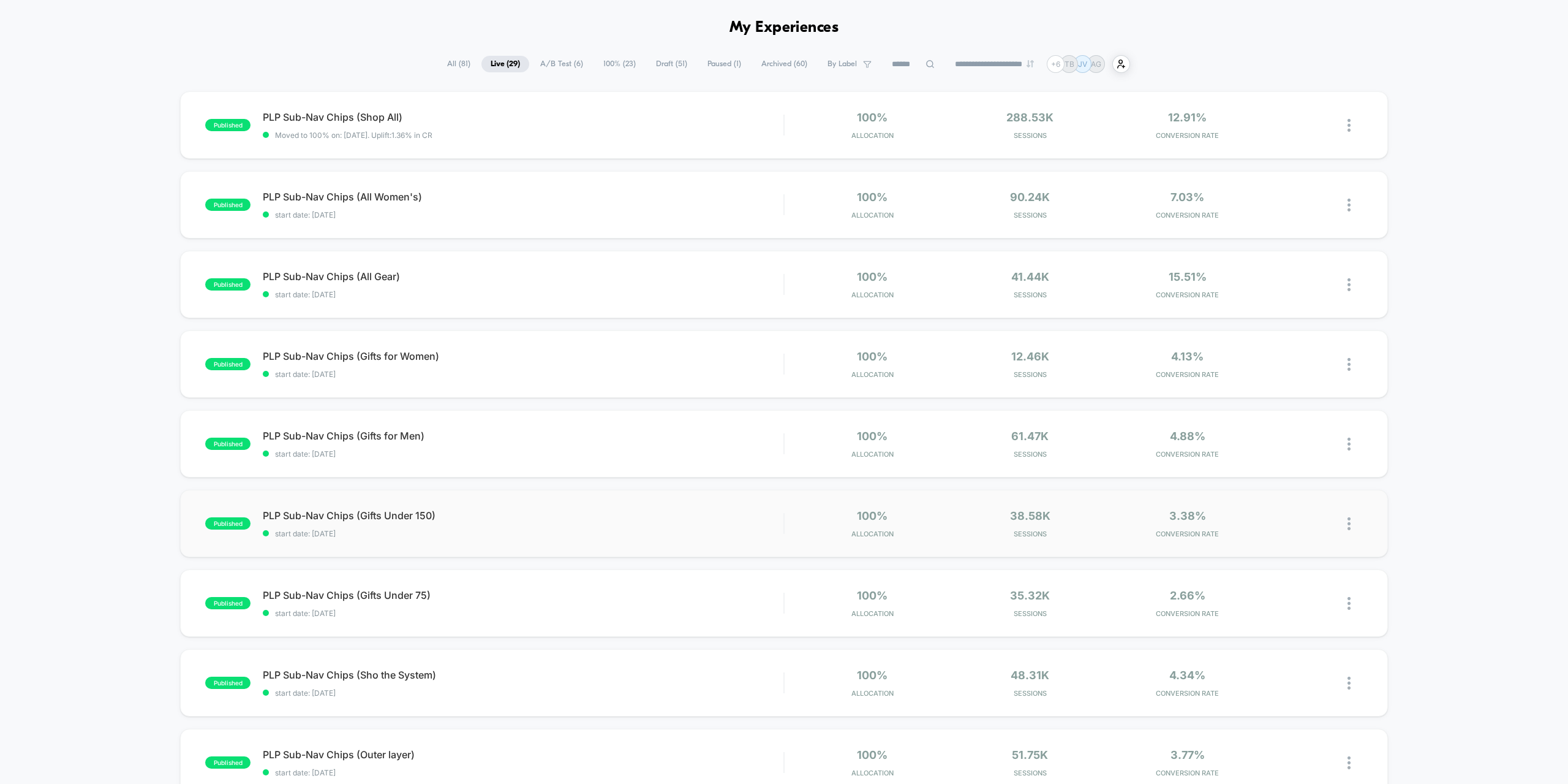
scroll to position [0, 0]
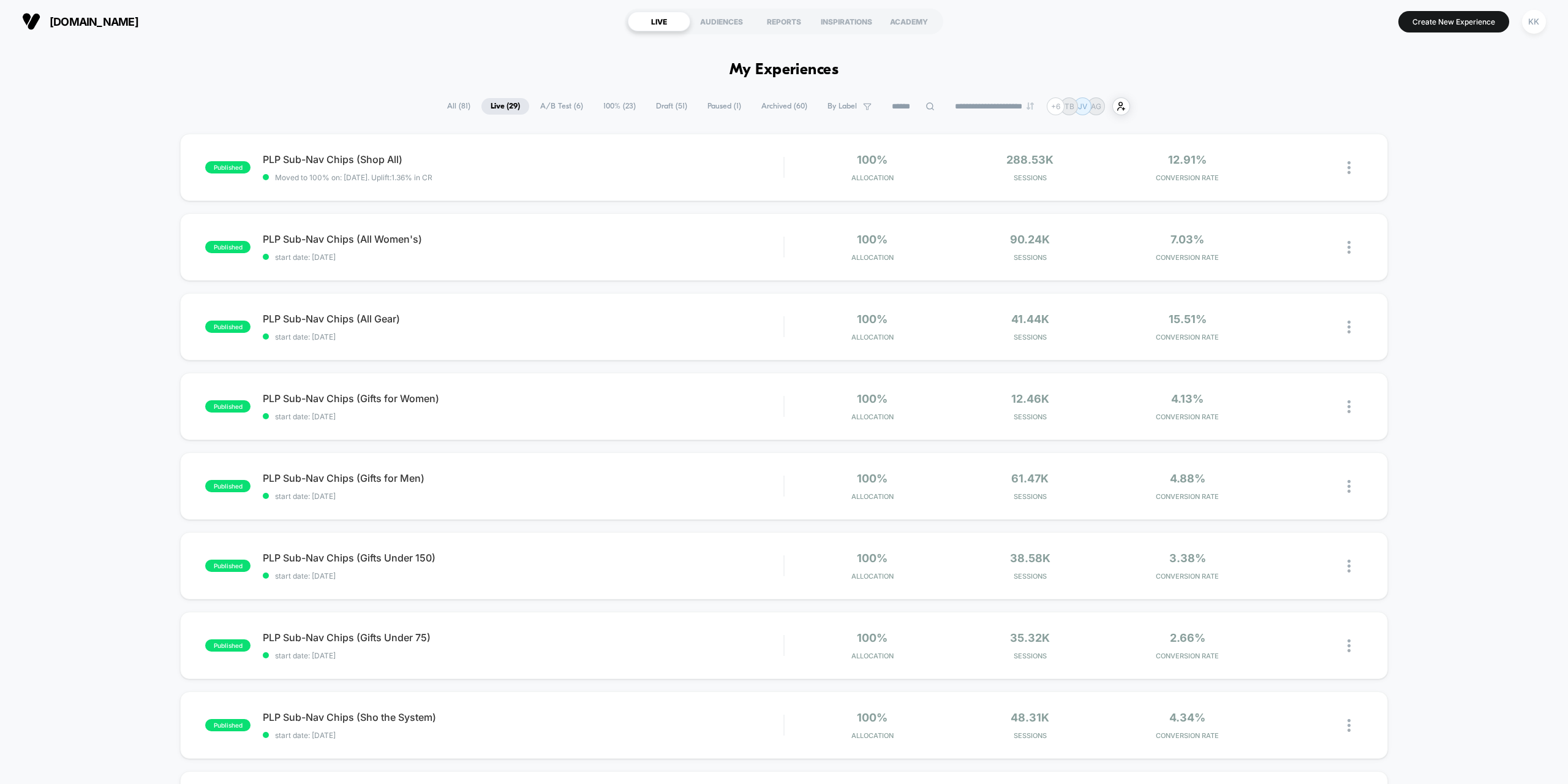
click at [915, 106] on input at bounding box center [913, 106] width 61 height 15
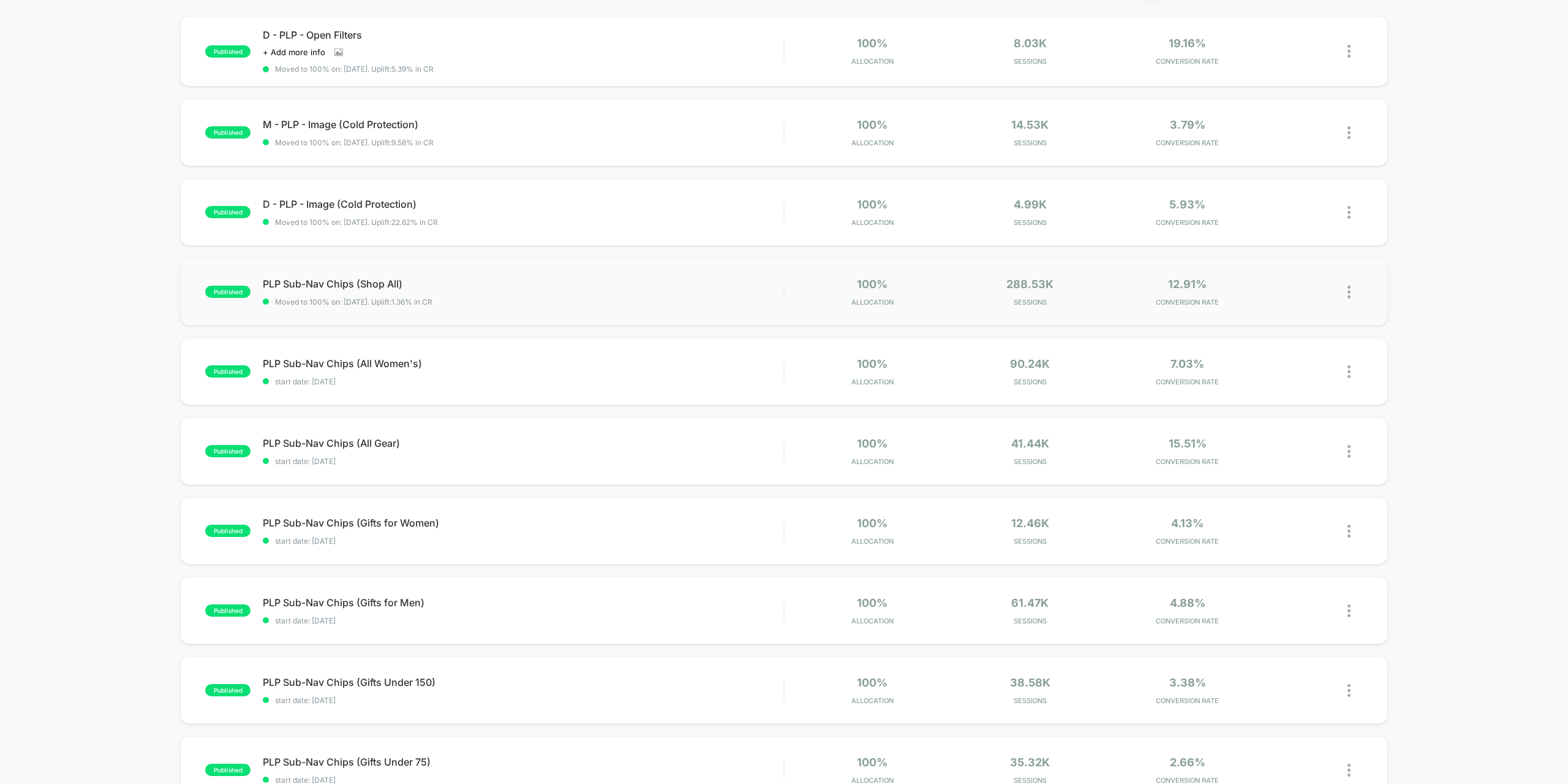
scroll to position [123, 0]
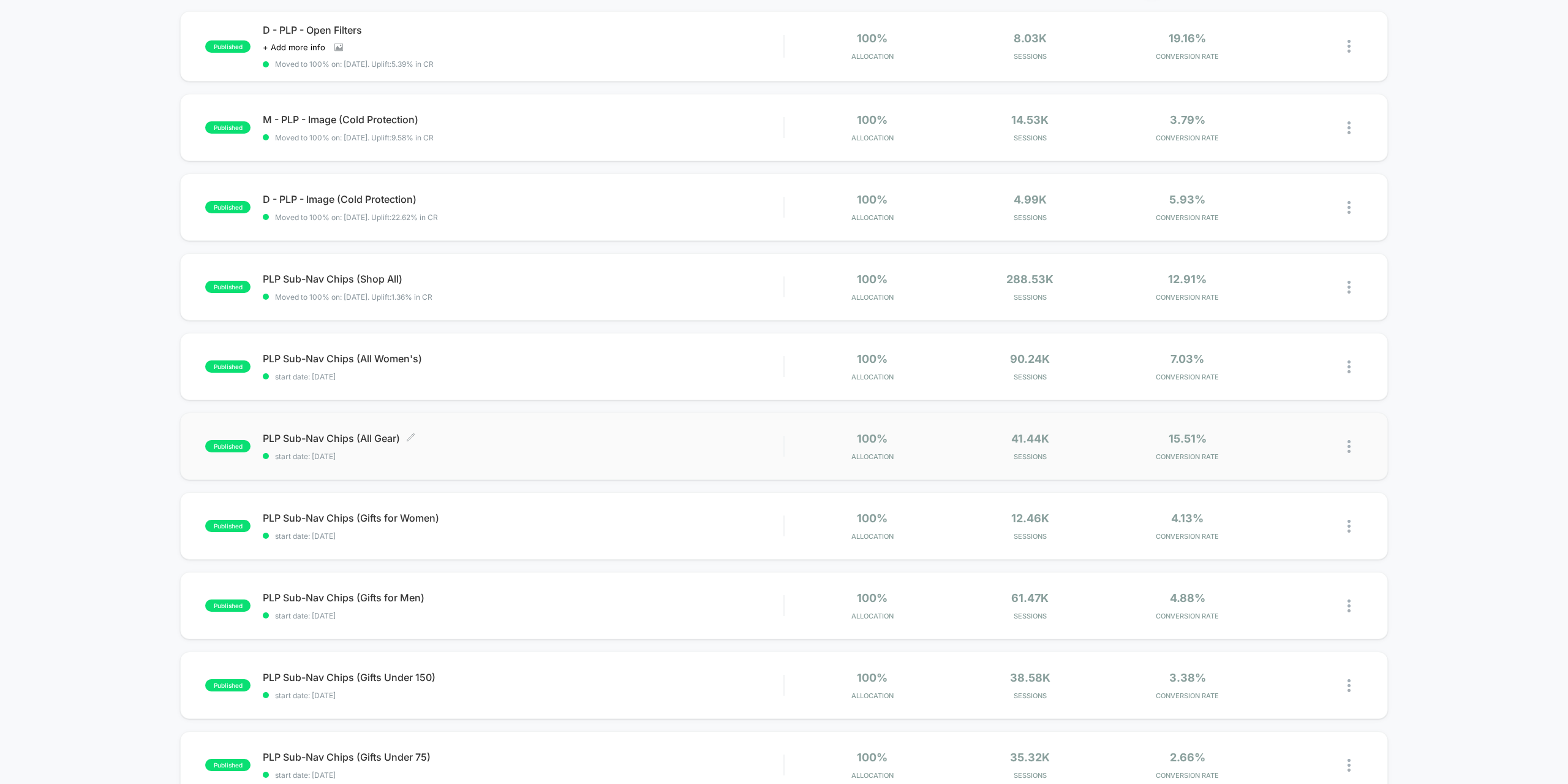
type input "***"
click at [480, 449] on div "PLP Sub-Nav Chips (All Gear) Click to edit experience details Click to edit exp…" at bounding box center [523, 446] width 521 height 29
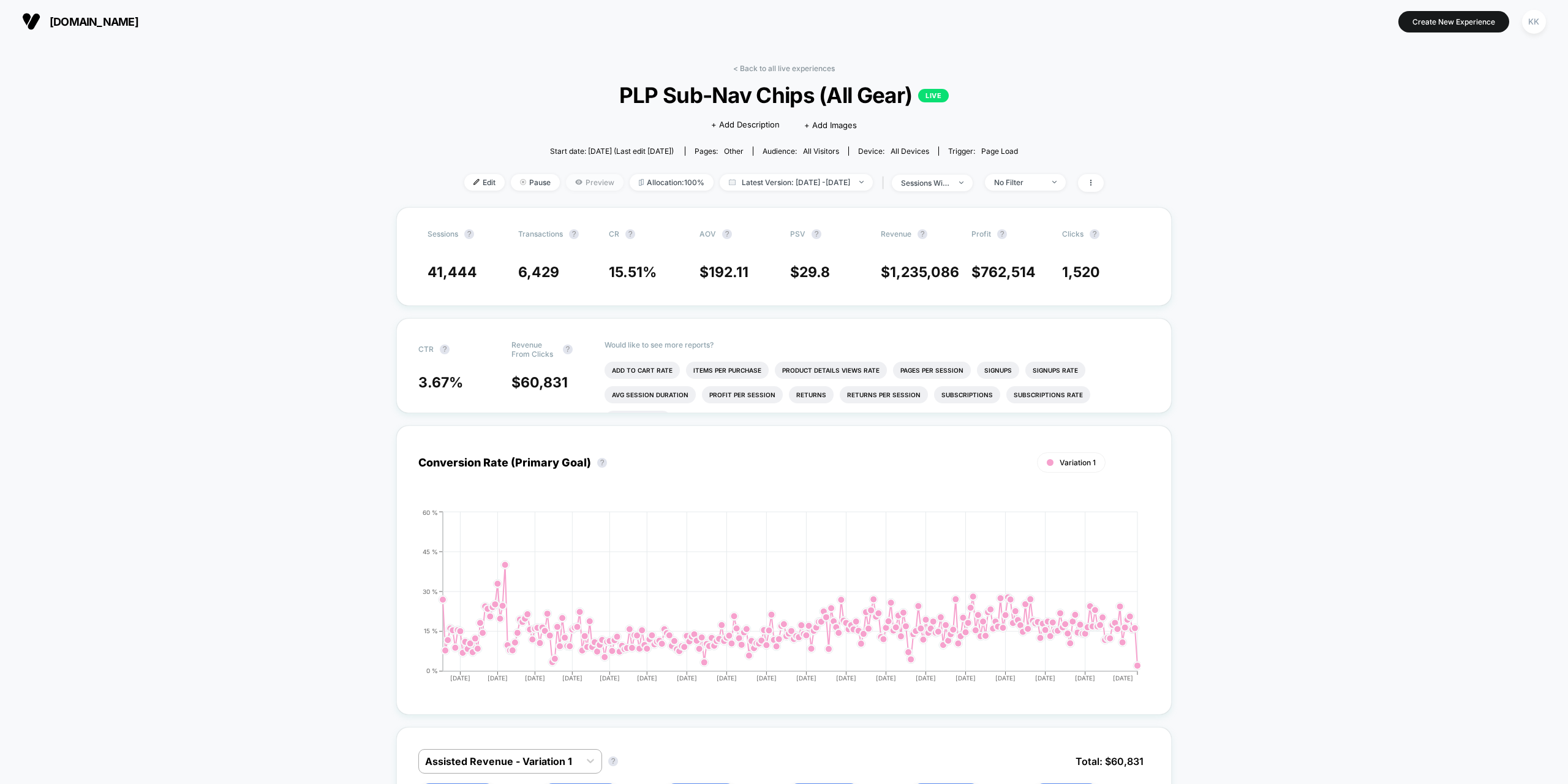
click at [570, 181] on span "Preview" at bounding box center [594, 182] width 58 height 17
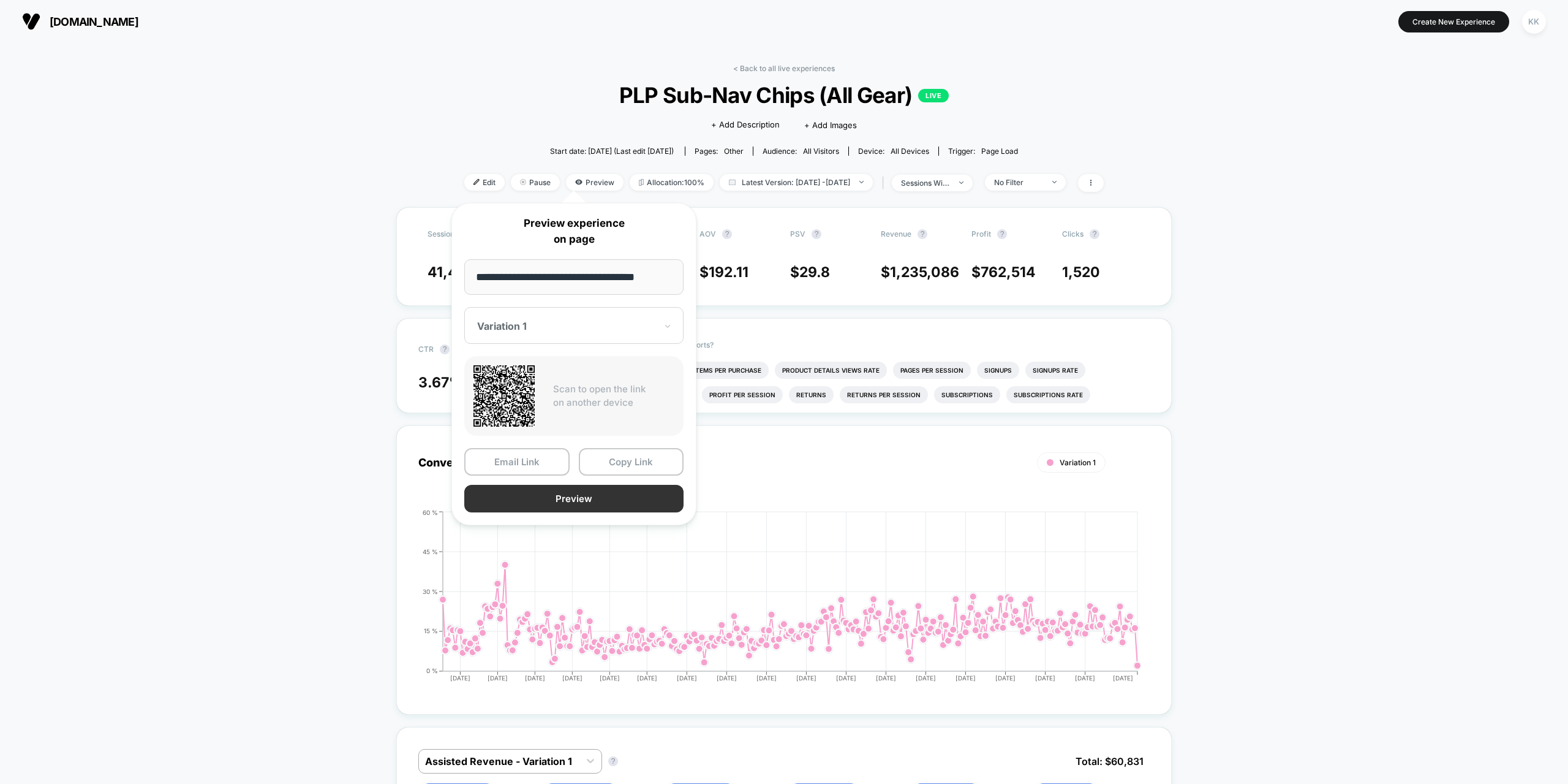
click at [559, 506] on button "Preview" at bounding box center [574, 498] width 220 height 28
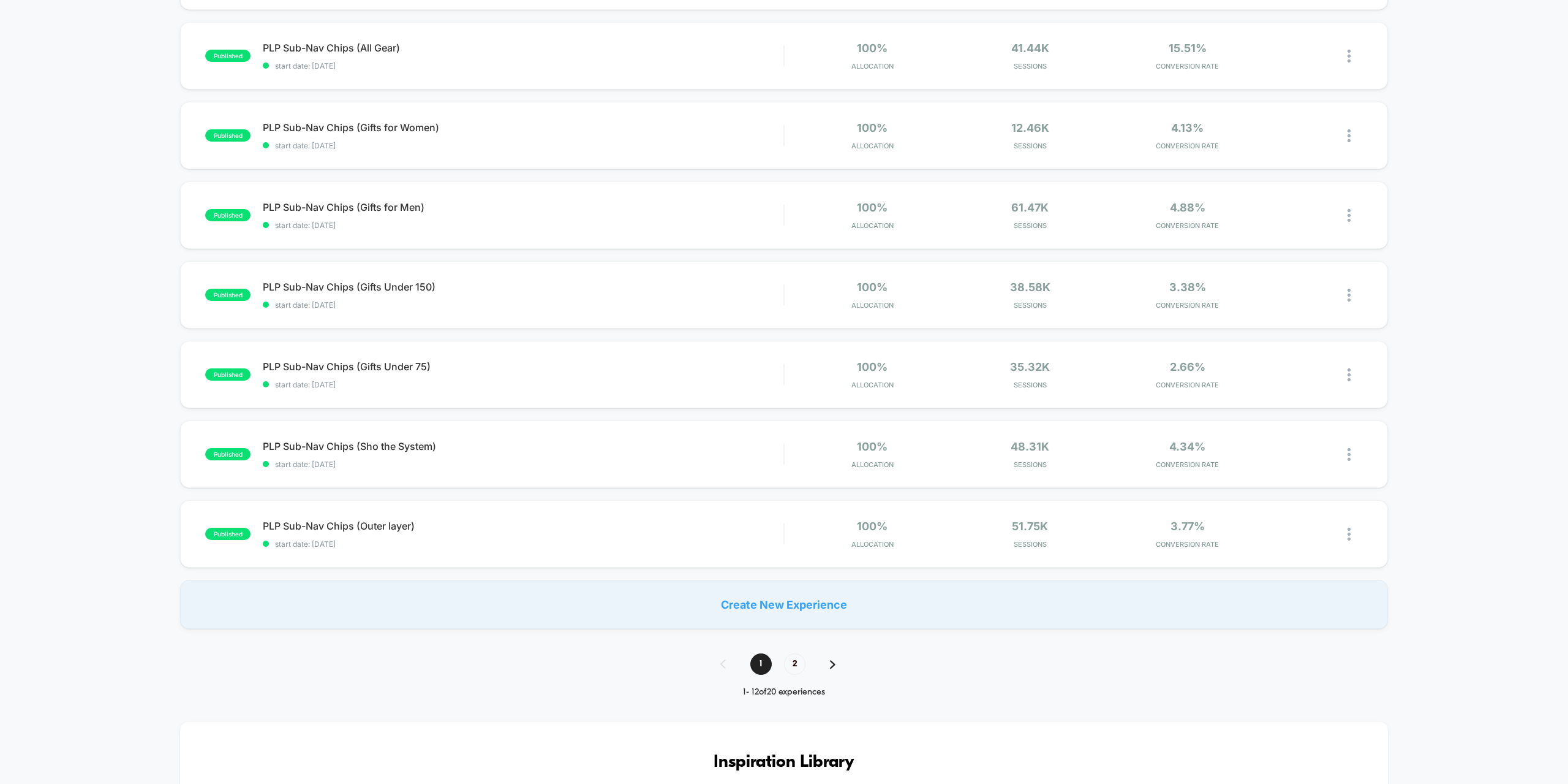
scroll to position [551, 0]
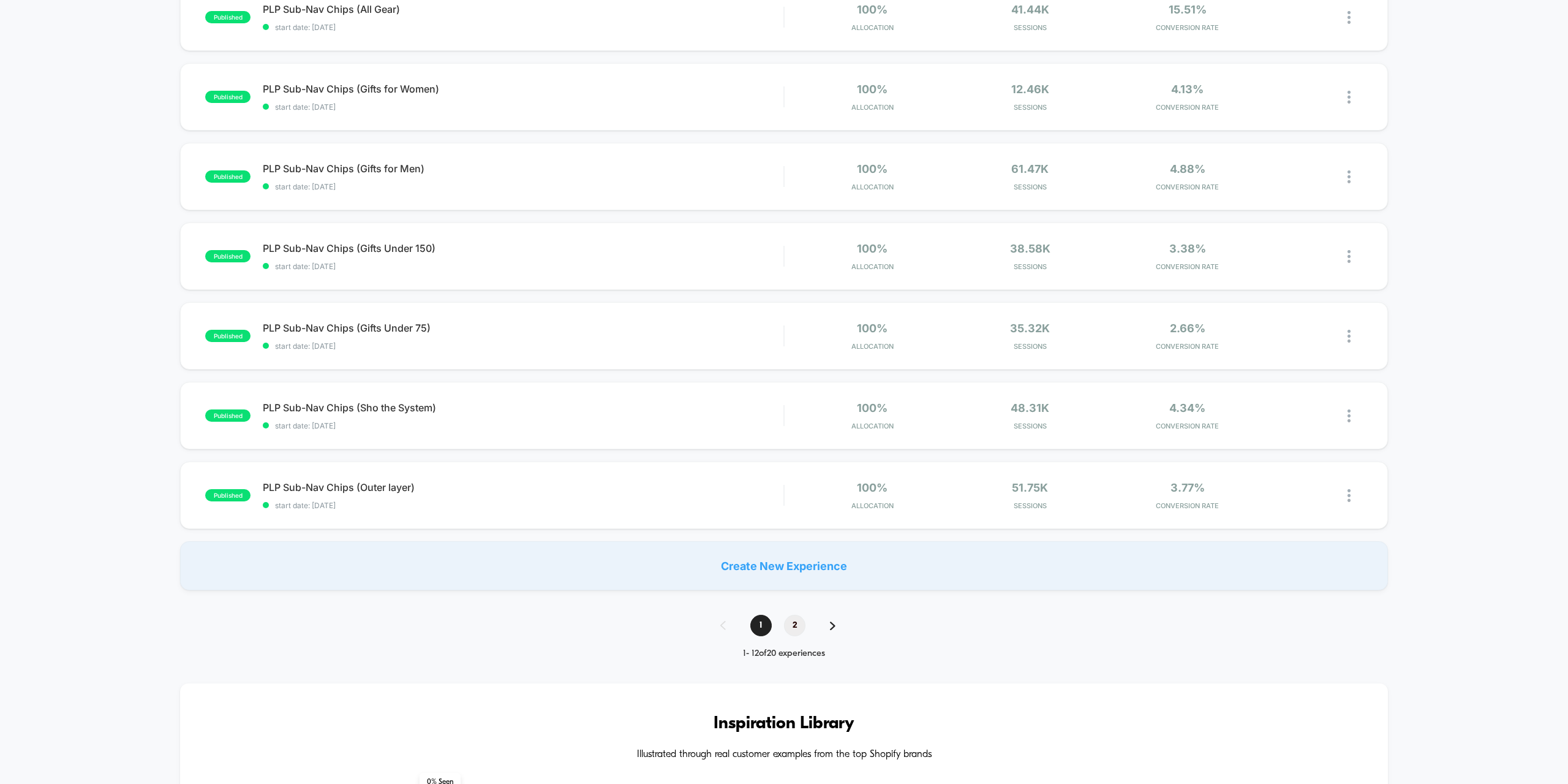
click at [792, 627] on span "2" at bounding box center [795, 625] width 22 height 22
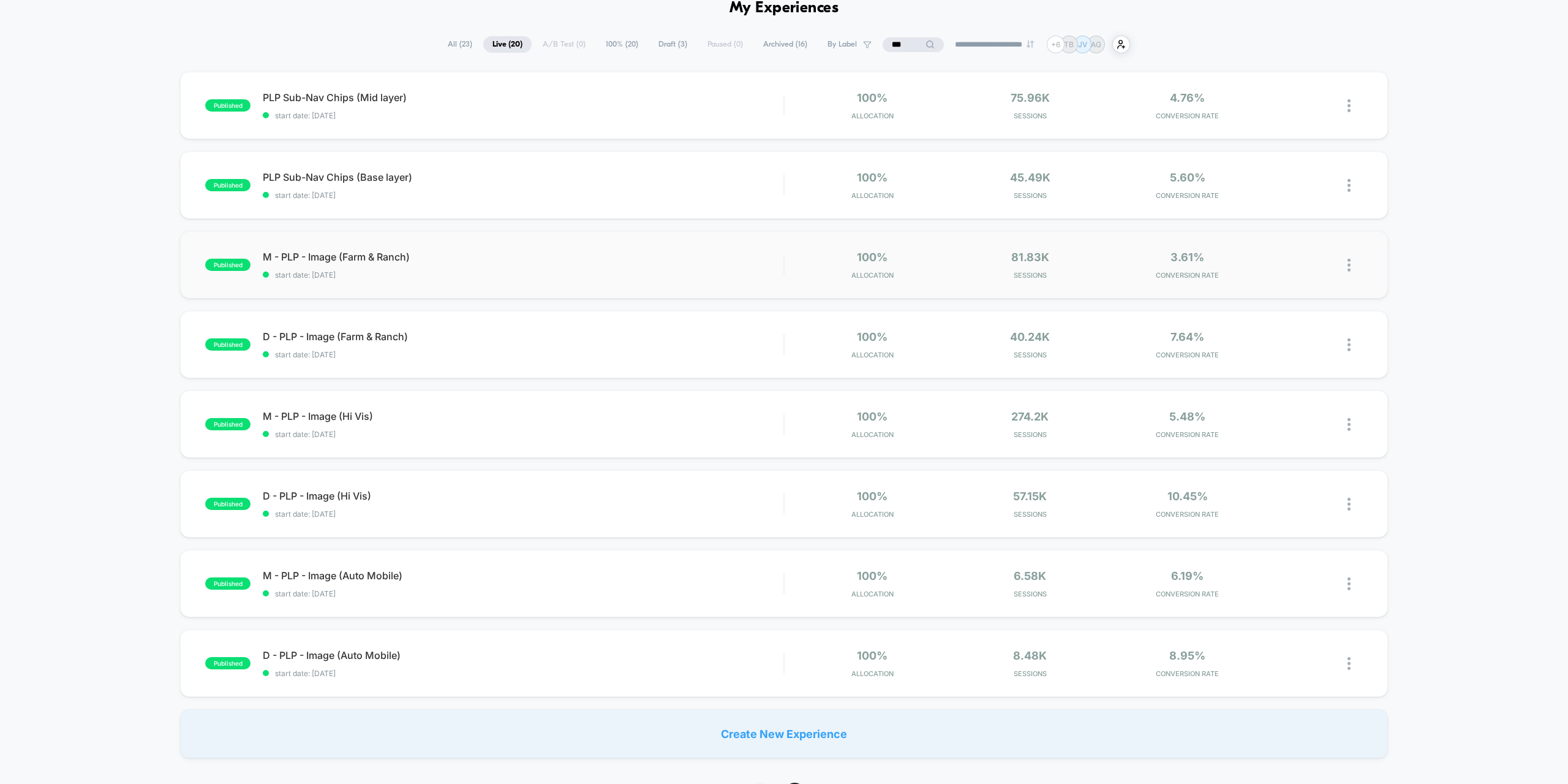
scroll to position [61, 0]
click at [587, 429] on div "M - PLP - Image (Hi Vis) Click to edit experience details Click to edit experie…" at bounding box center [523, 425] width 521 height 29
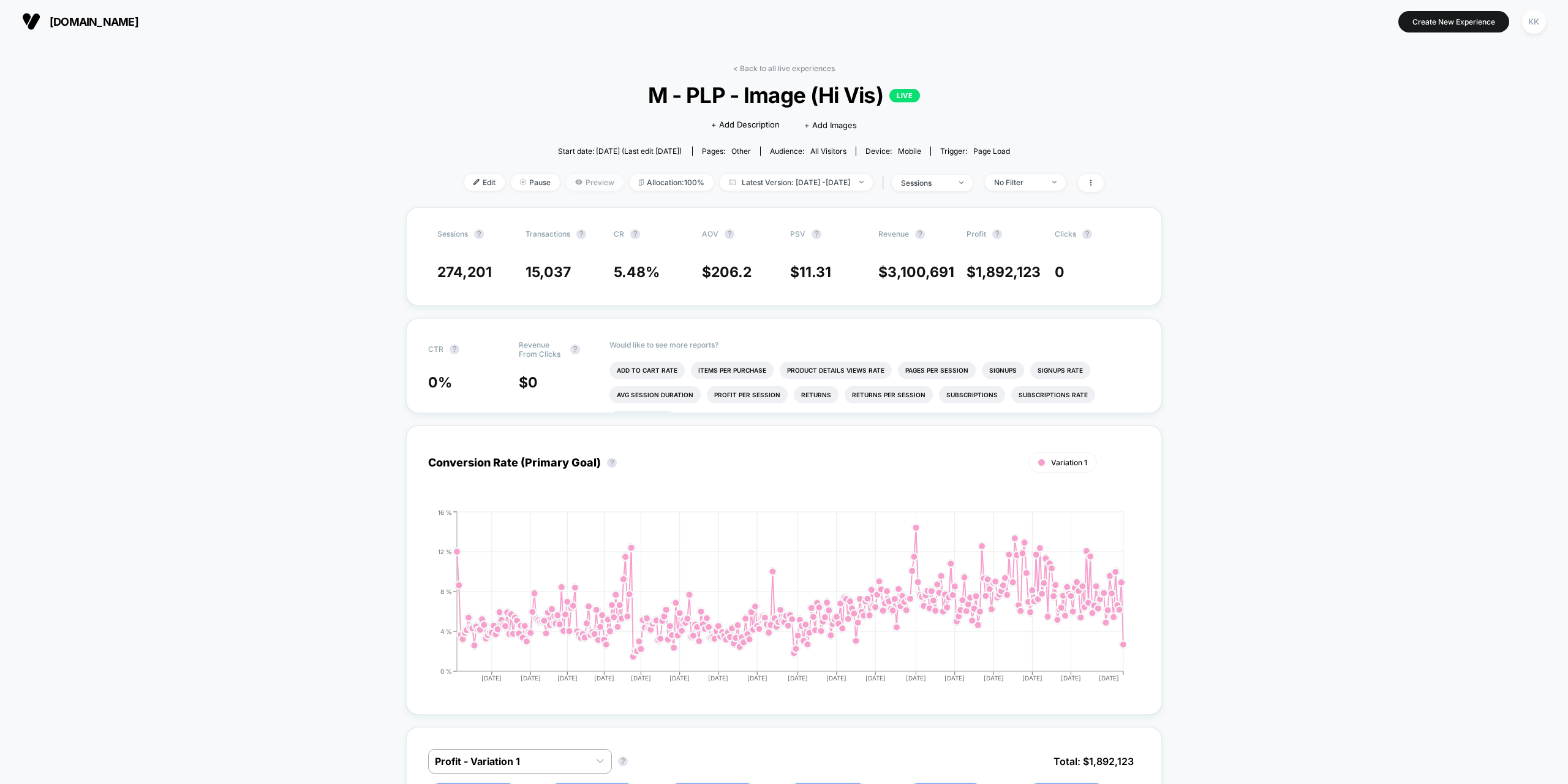
click at [576, 187] on span "Preview" at bounding box center [594, 182] width 58 height 17
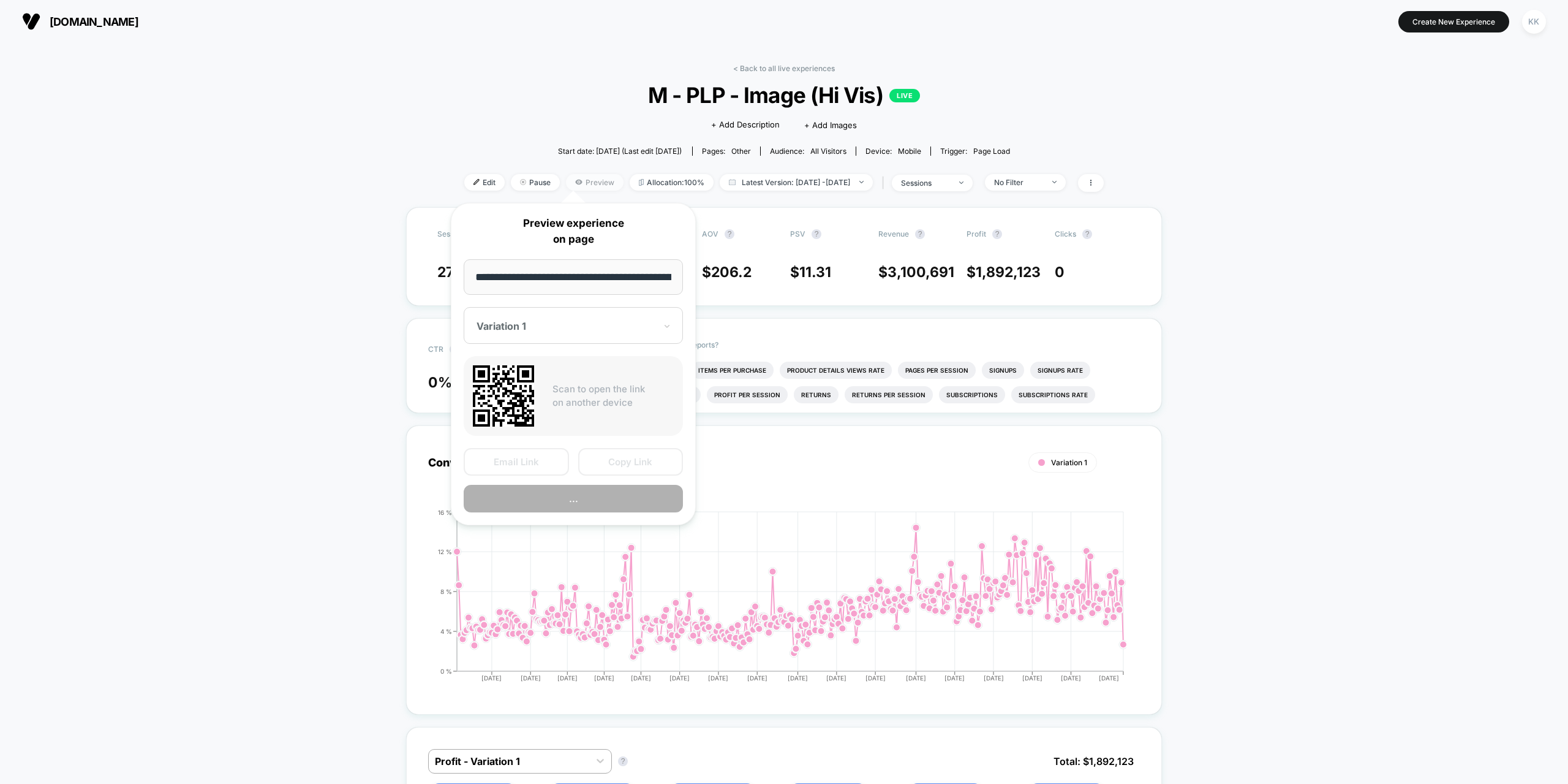
scroll to position [0, 74]
click at [570, 506] on button "Preview" at bounding box center [573, 499] width 220 height 28
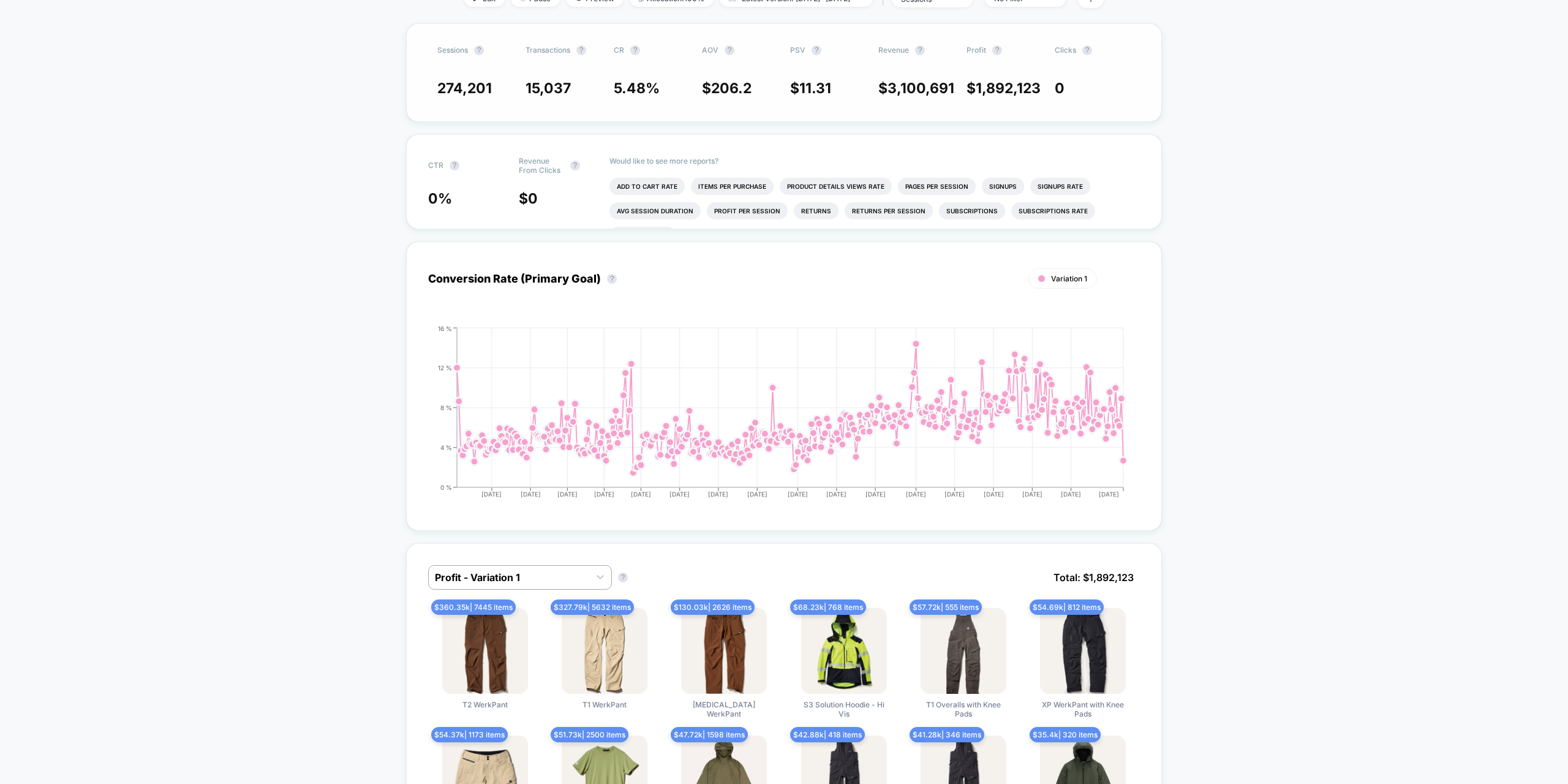
scroll to position [0, 0]
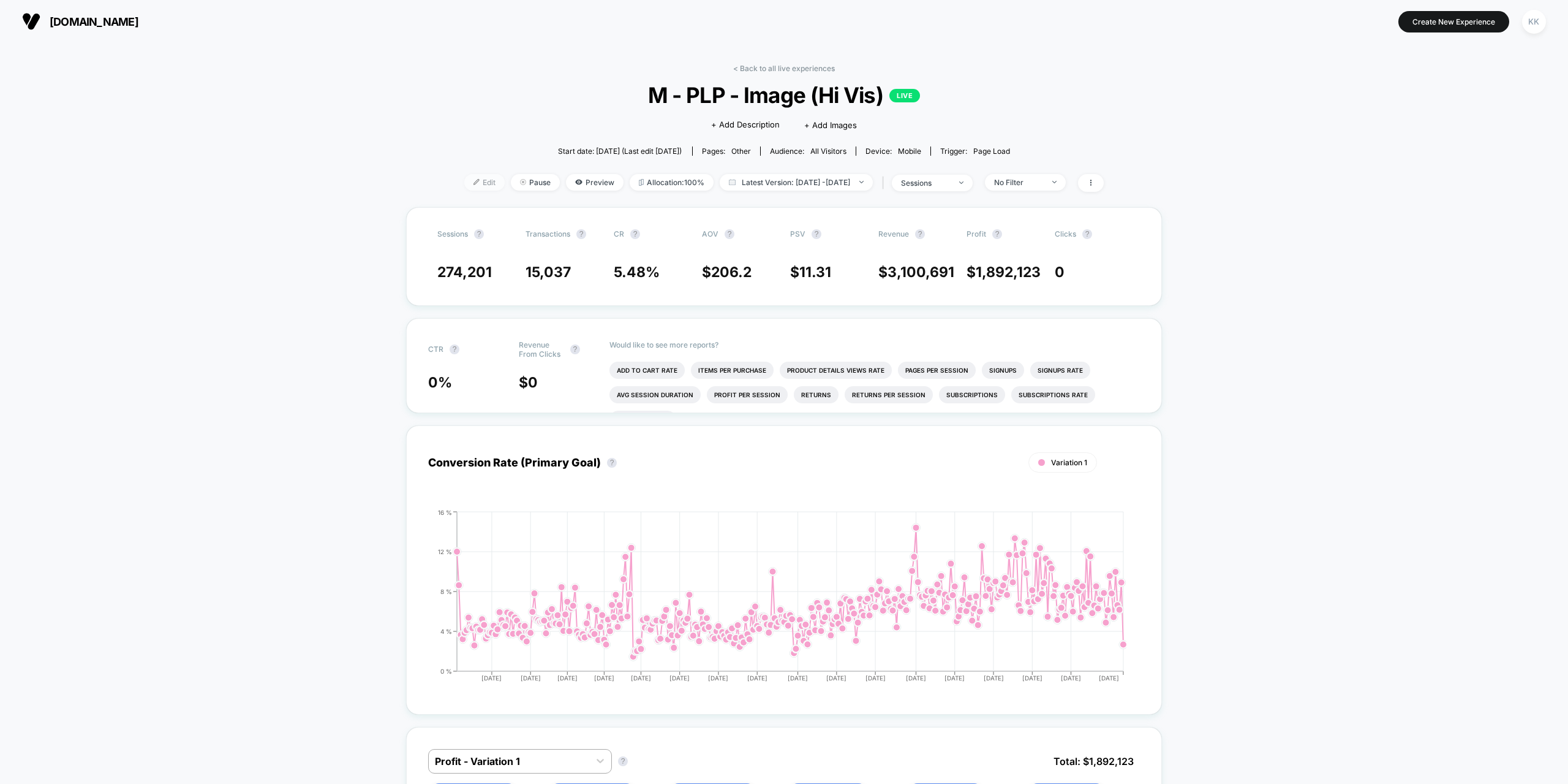
click at [465, 188] on span "Edit" at bounding box center [484, 182] width 40 height 17
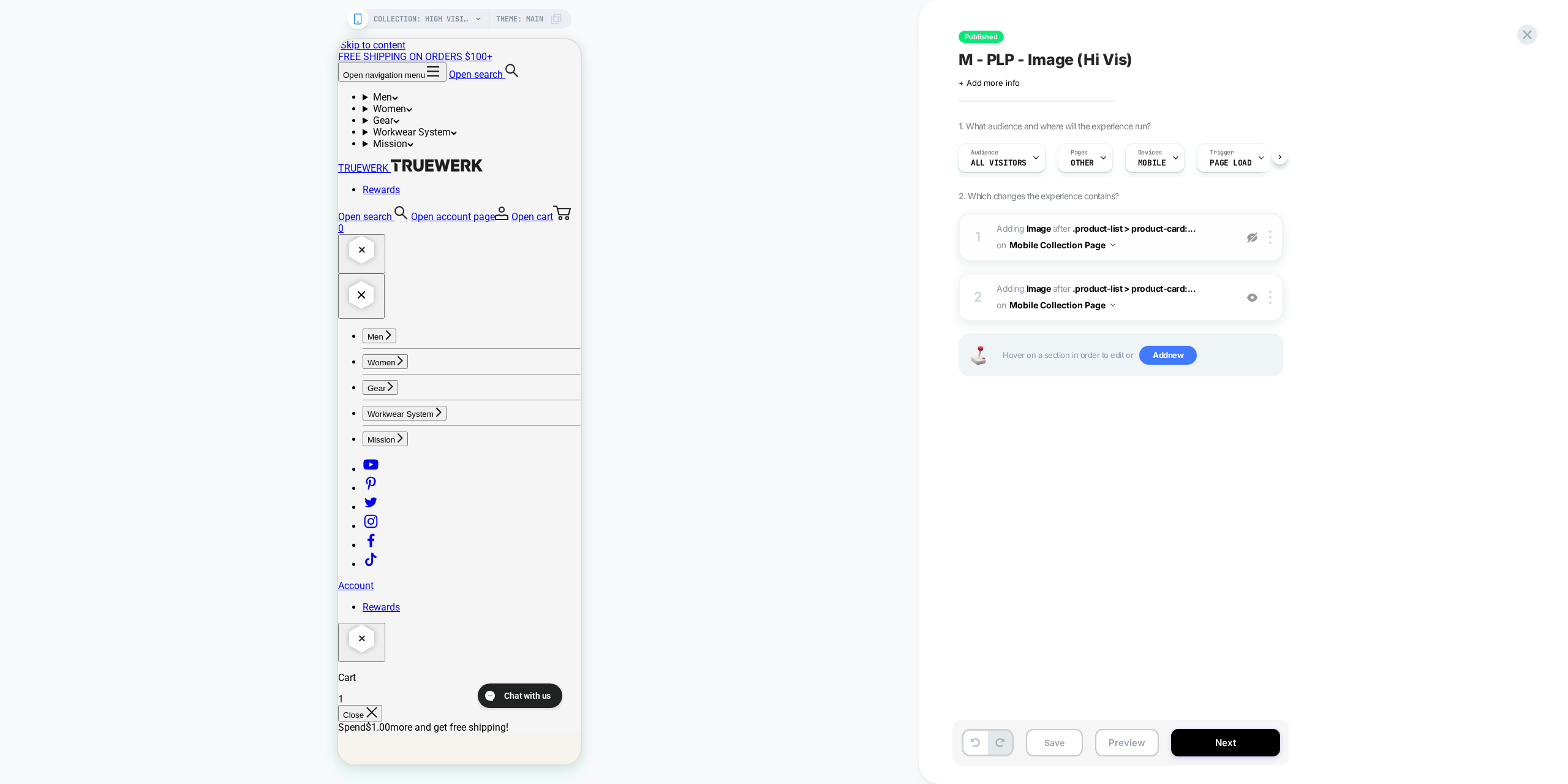
click at [1109, 244] on button "Mobile Collection Page" at bounding box center [1062, 244] width 106 height 18
click at [1110, 244] on img at bounding box center [1113, 244] width 5 height 3
click at [1384, 295] on div "1. What audience and where will the experience run? Audience All Visitors Pages…" at bounding box center [1182, 264] width 447 height 286
click at [1105, 307] on button "Mobile Collection Page" at bounding box center [1062, 304] width 106 height 18
drag, startPoint x: 1105, startPoint y: 306, endPoint x: 1143, endPoint y: 311, distance: 38.3
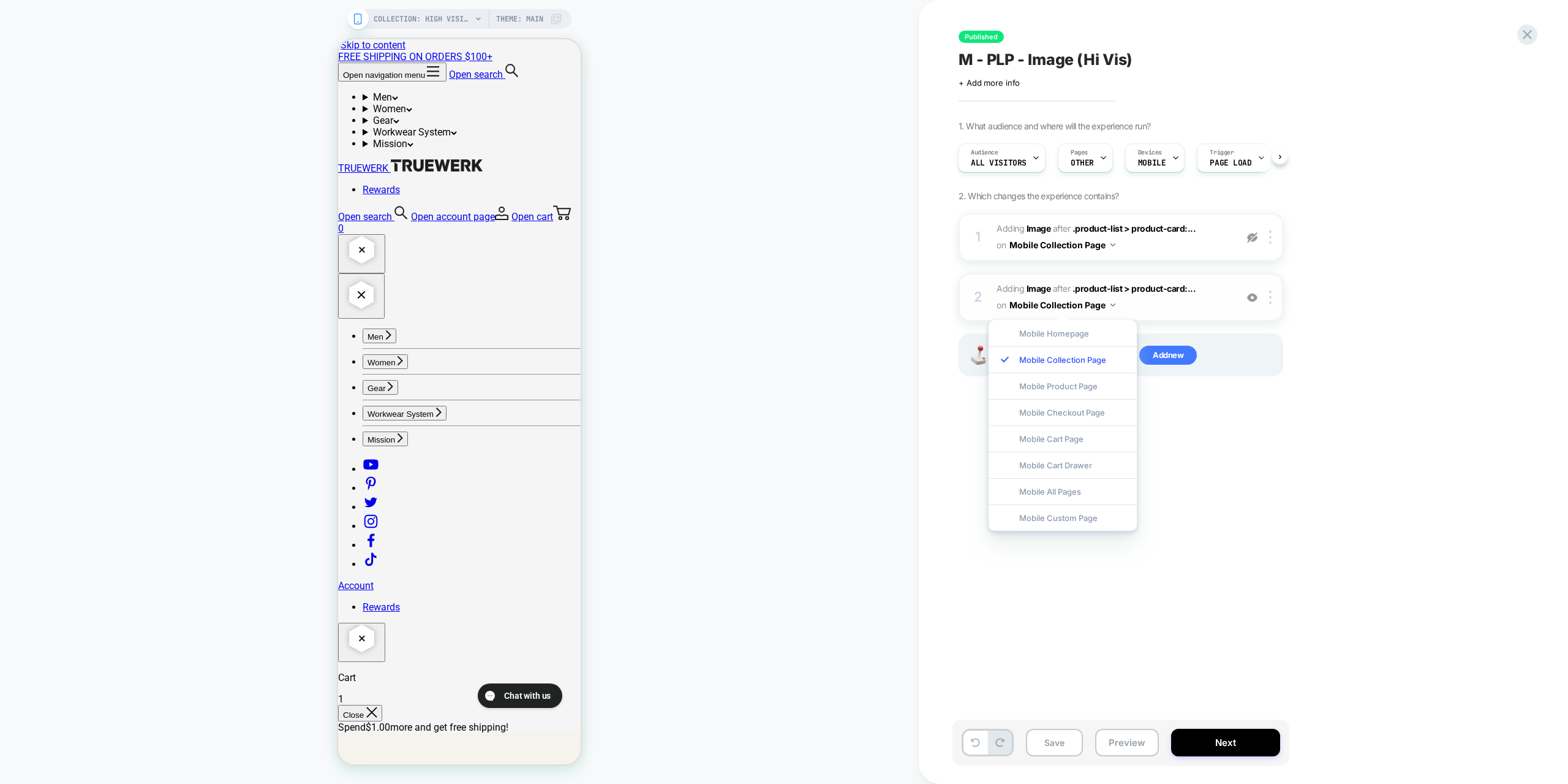
click at [1105, 306] on button "Mobile Collection Page" at bounding box center [1062, 304] width 106 height 18
click at [1399, 349] on div "1. What audience and where will the experience run? Audience All Visitors Pages…" at bounding box center [1182, 264] width 447 height 286
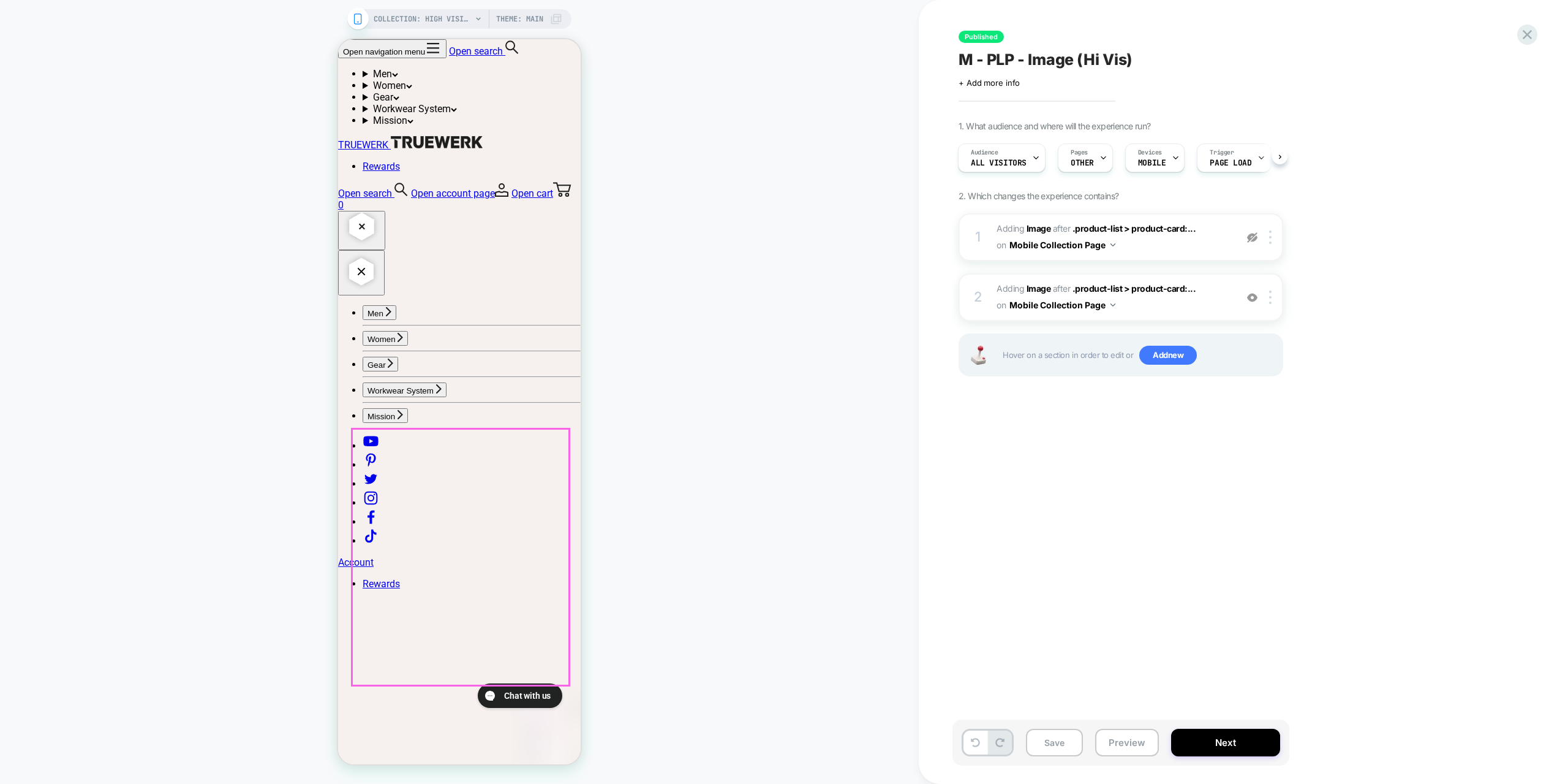
scroll to position [2390, 0]
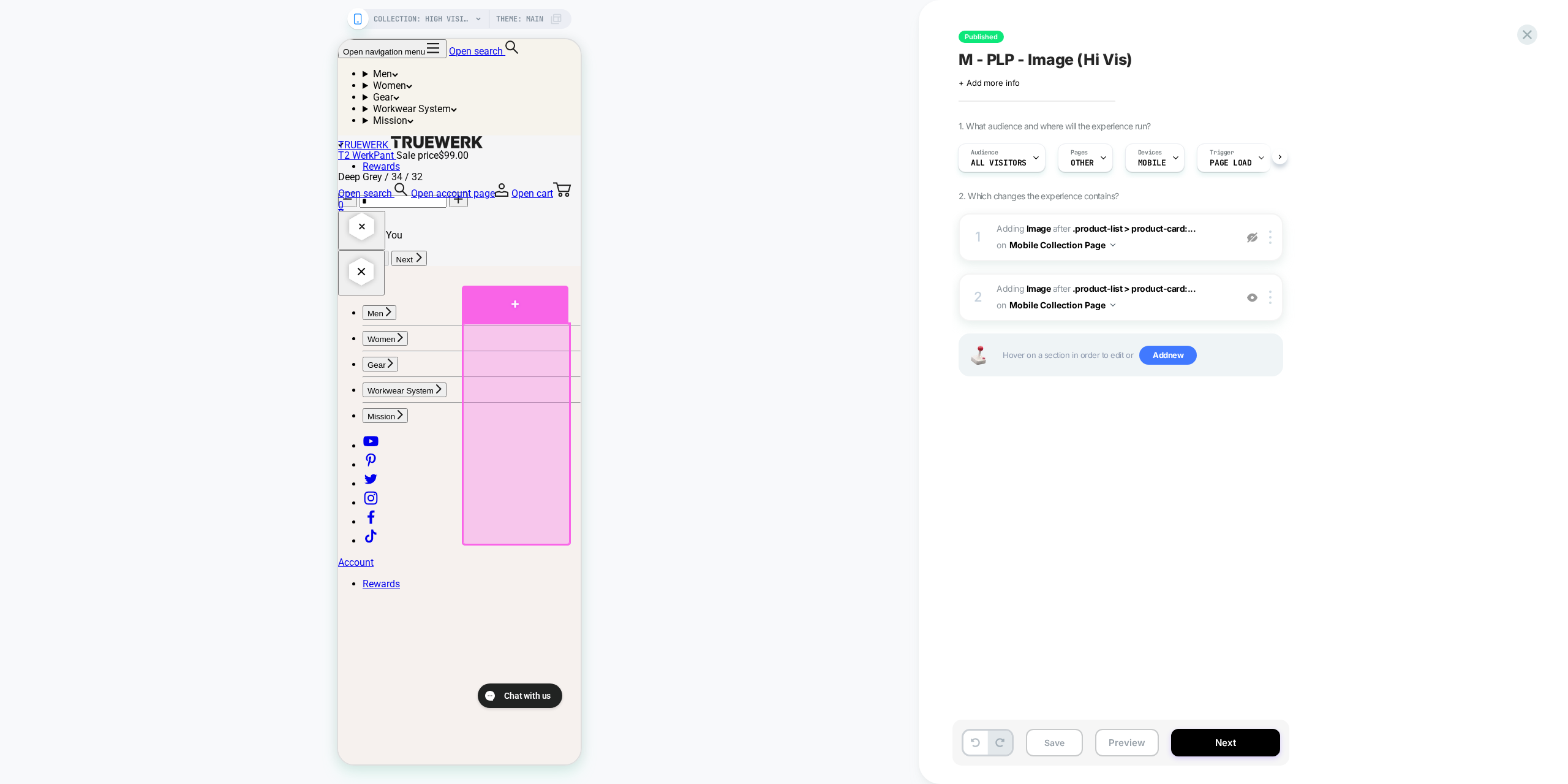
click at [520, 307] on div at bounding box center [515, 303] width 106 height 37
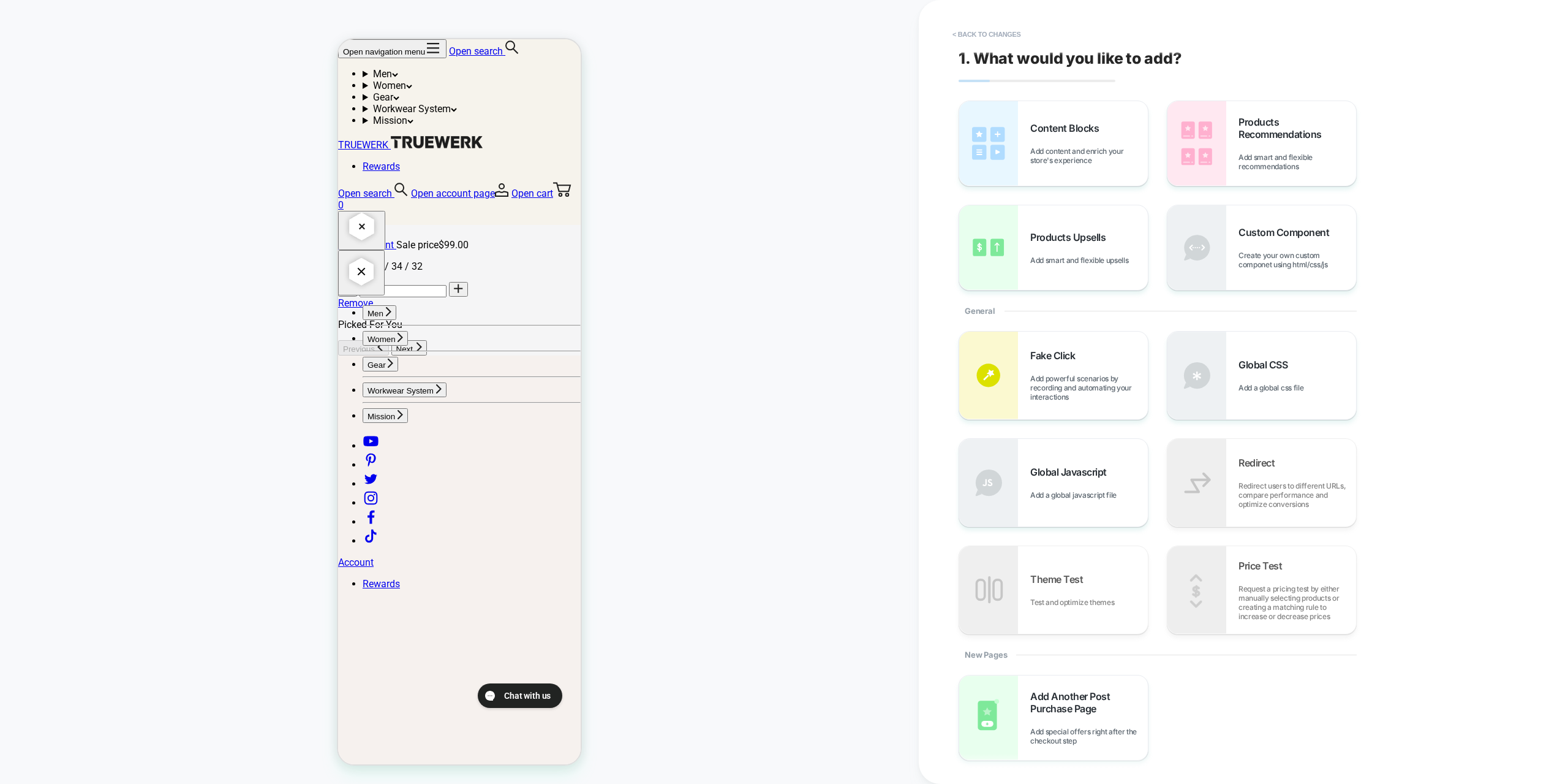
scroll to position [2299, 0]
click at [981, 31] on button "< Back to changes" at bounding box center [987, 35] width 81 height 20
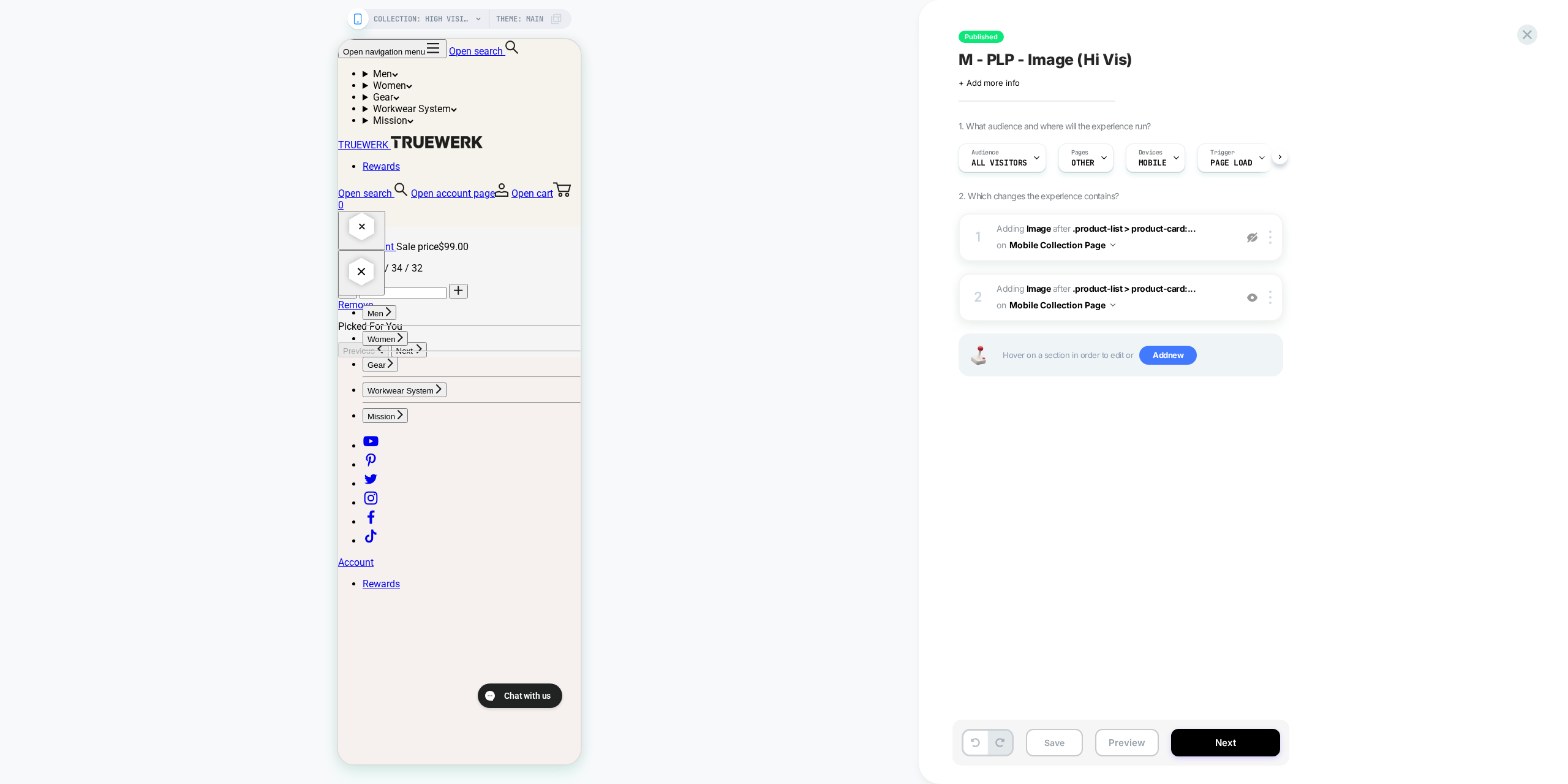
scroll to position [0, 1]
drag, startPoint x: 532, startPoint y: 538, endPoint x: 519, endPoint y: 488, distance: 51.7
click at [726, 409] on div "COLLECTION: HIGH VISIBILITY WORKWEAR (Category) COLLECTION: HIGH VISIBILITY WOR…" at bounding box center [460, 392] width 919 height 759
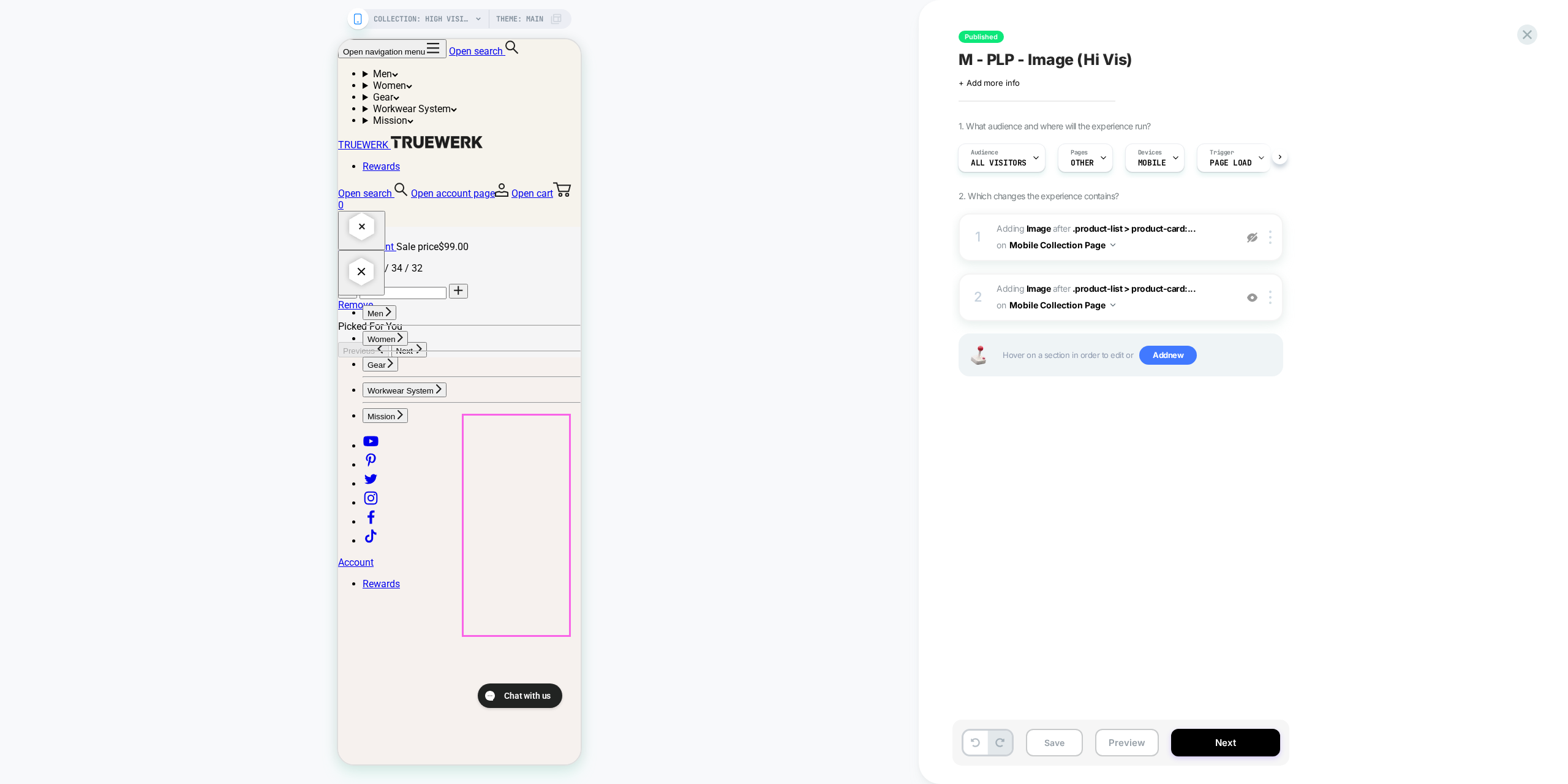
click at [738, 394] on div "COLLECTION: HIGH VISIBILITY WORKWEAR (Category) COLLECTION: HIGH VISIBILITY WOR…" at bounding box center [460, 392] width 919 height 759
click at [208, 358] on div "COLLECTION: HIGH VISIBILITY WORKWEAR (Category) COLLECTION: HIGH VISIBILITY WOR…" at bounding box center [460, 392] width 919 height 759
click at [216, 325] on div "COLLECTION: HIGH VISIBILITY WORKWEAR (Category) COLLECTION: HIGH VISIBILITY WOR…" at bounding box center [460, 392] width 919 height 759
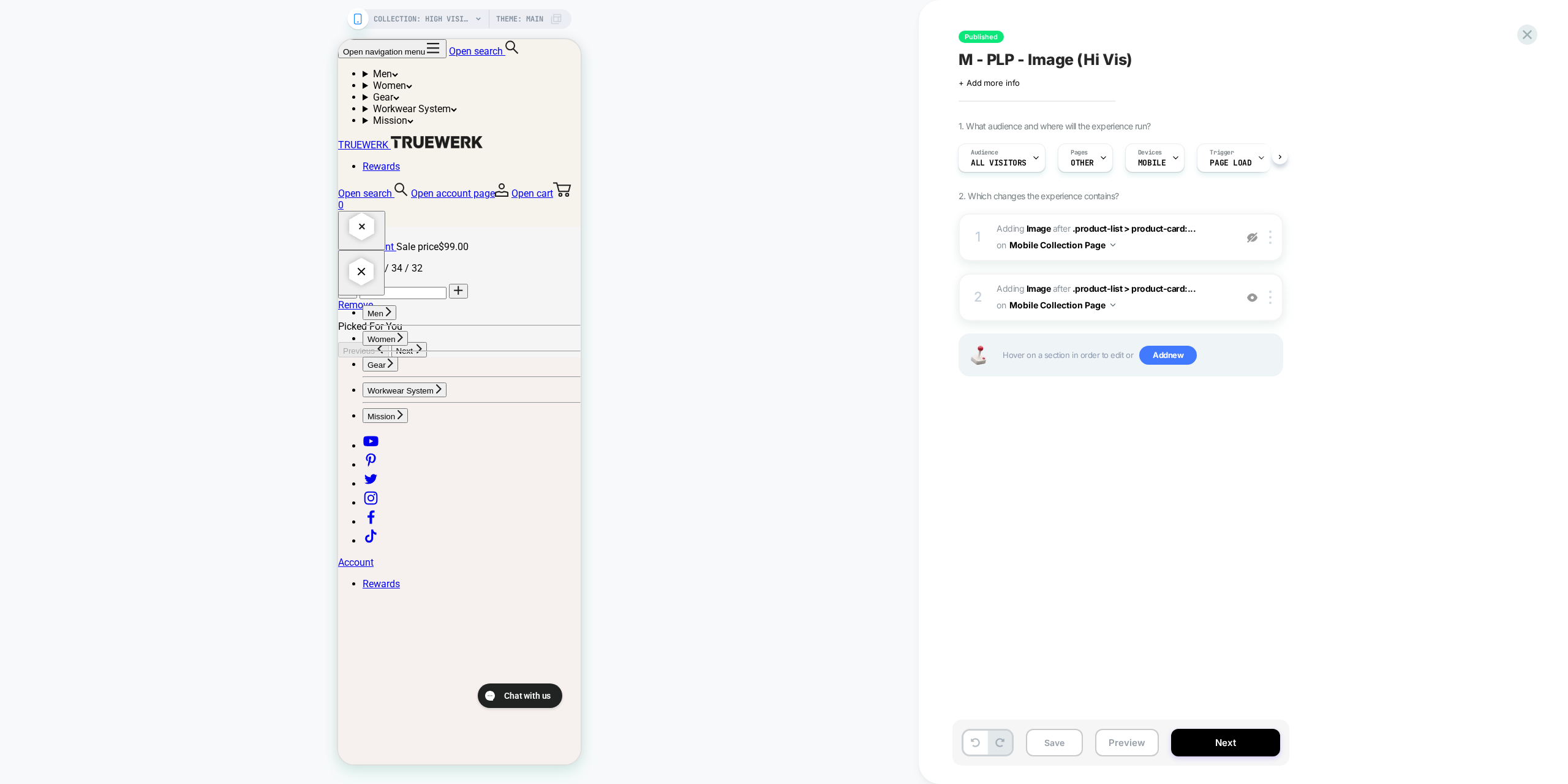
drag, startPoint x: 828, startPoint y: 319, endPoint x: 833, endPoint y: 309, distance: 11.2
click at [828, 319] on div "COLLECTION: HIGH VISIBILITY WORKWEAR (Category) COLLECTION: HIGH VISIBILITY WOR…" at bounding box center [460, 392] width 919 height 759
click at [1189, 298] on span "#_loomi_addon_1724707791975_dup1725389565 Adding Image AFTER .product-list > pr…" at bounding box center [1113, 297] width 233 height 33
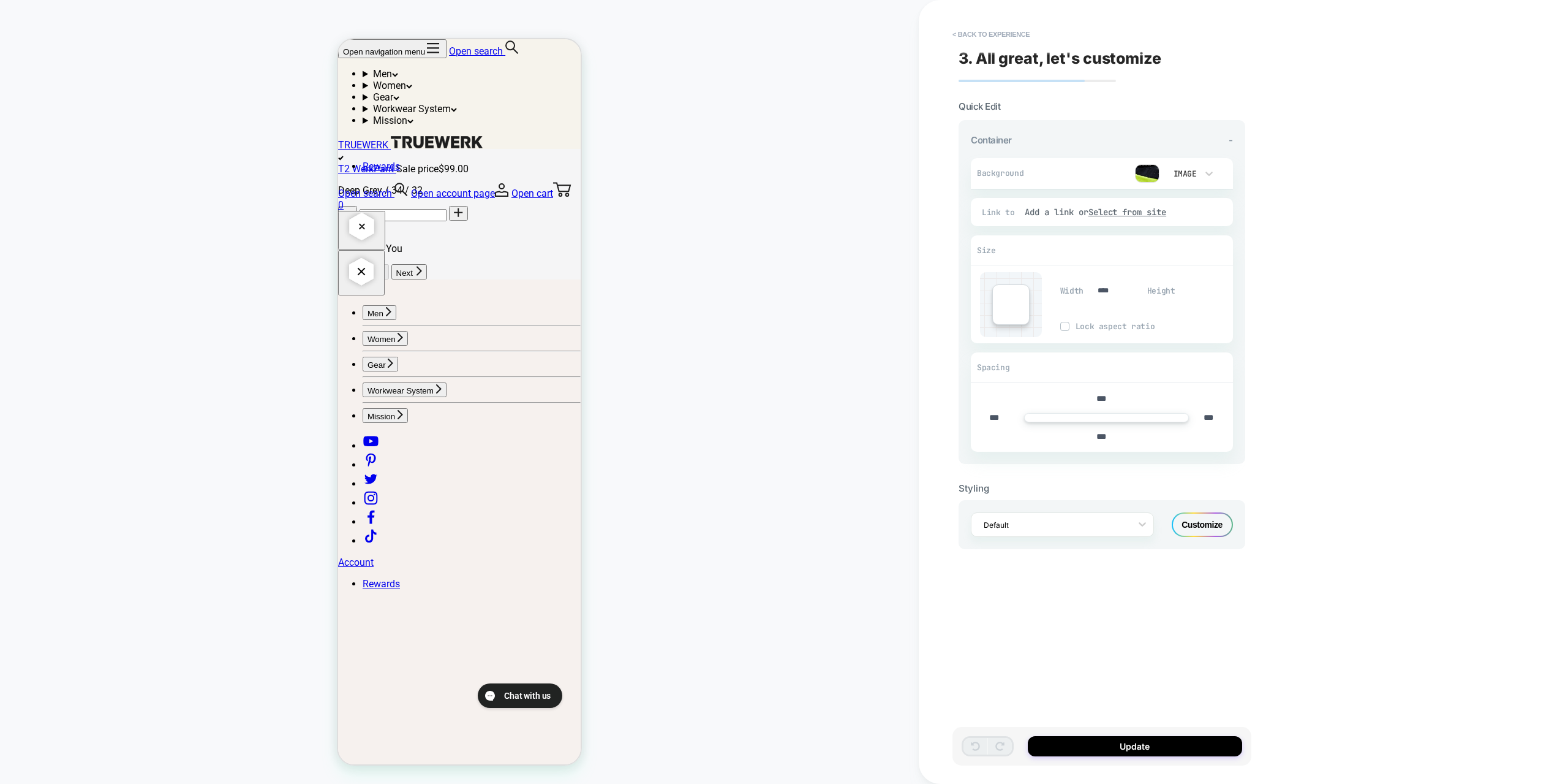
scroll to position [2396, 0]
click at [1044, 530] on div at bounding box center [1054, 525] width 142 height 12
click at [1119, 285] on img at bounding box center [1120, 287] width 6 height 5
click at [1119, 297] on div "****" at bounding box center [1108, 291] width 38 height 25
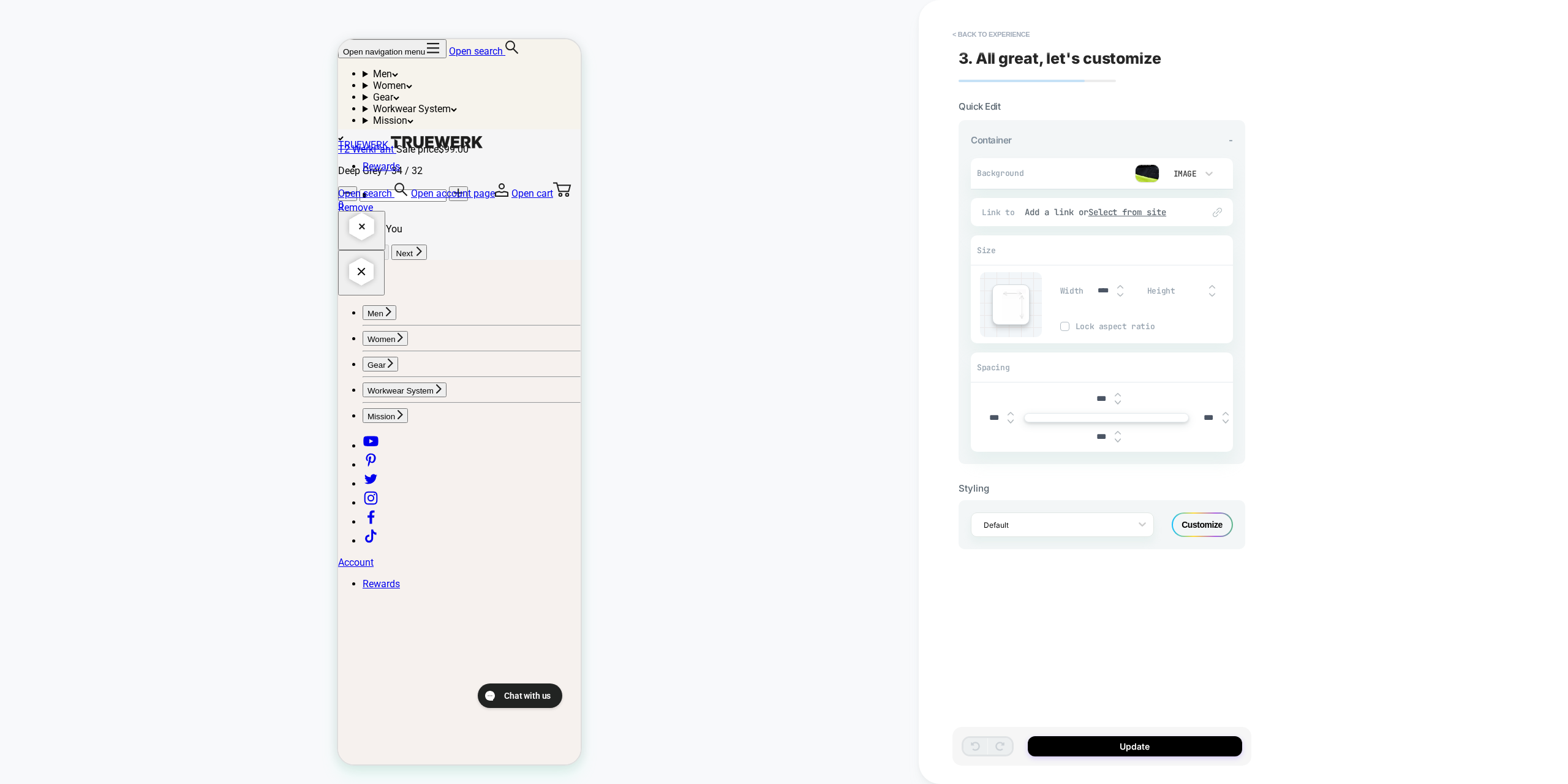
click at [1121, 294] on img at bounding box center [1120, 295] width 6 height 5
type input "****"
click at [675, 414] on div "COLLECTION: HIGH VISIBILITY WORKWEAR (Category) COLLECTION: HIGH VISIBILITY WOR…" at bounding box center [460, 392] width 919 height 759
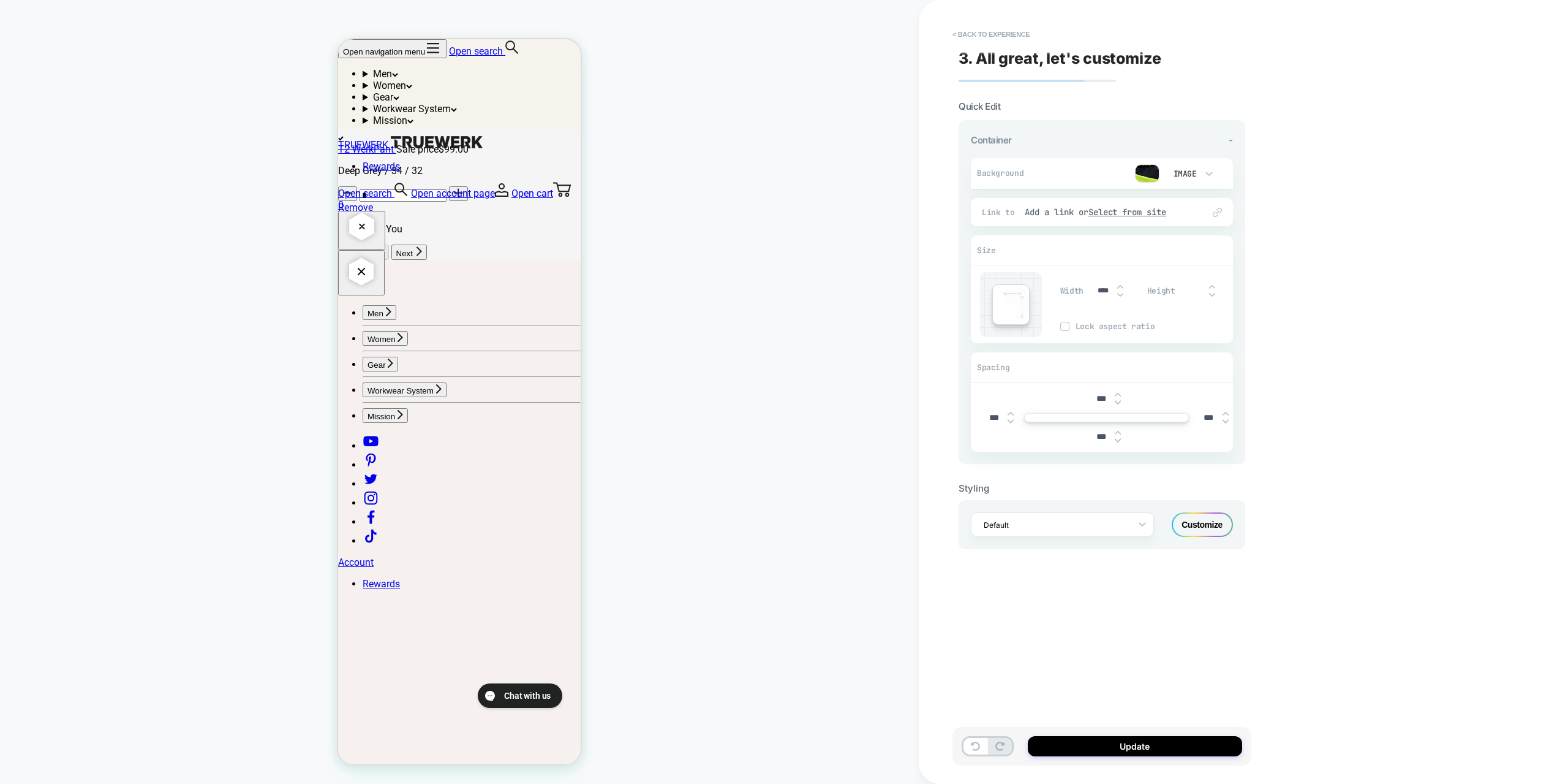
click at [714, 463] on div "COLLECTION: HIGH VISIBILITY WORKWEAR (Category) COLLECTION: HIGH VISIBILITY WOR…" at bounding box center [460, 392] width 919 height 759
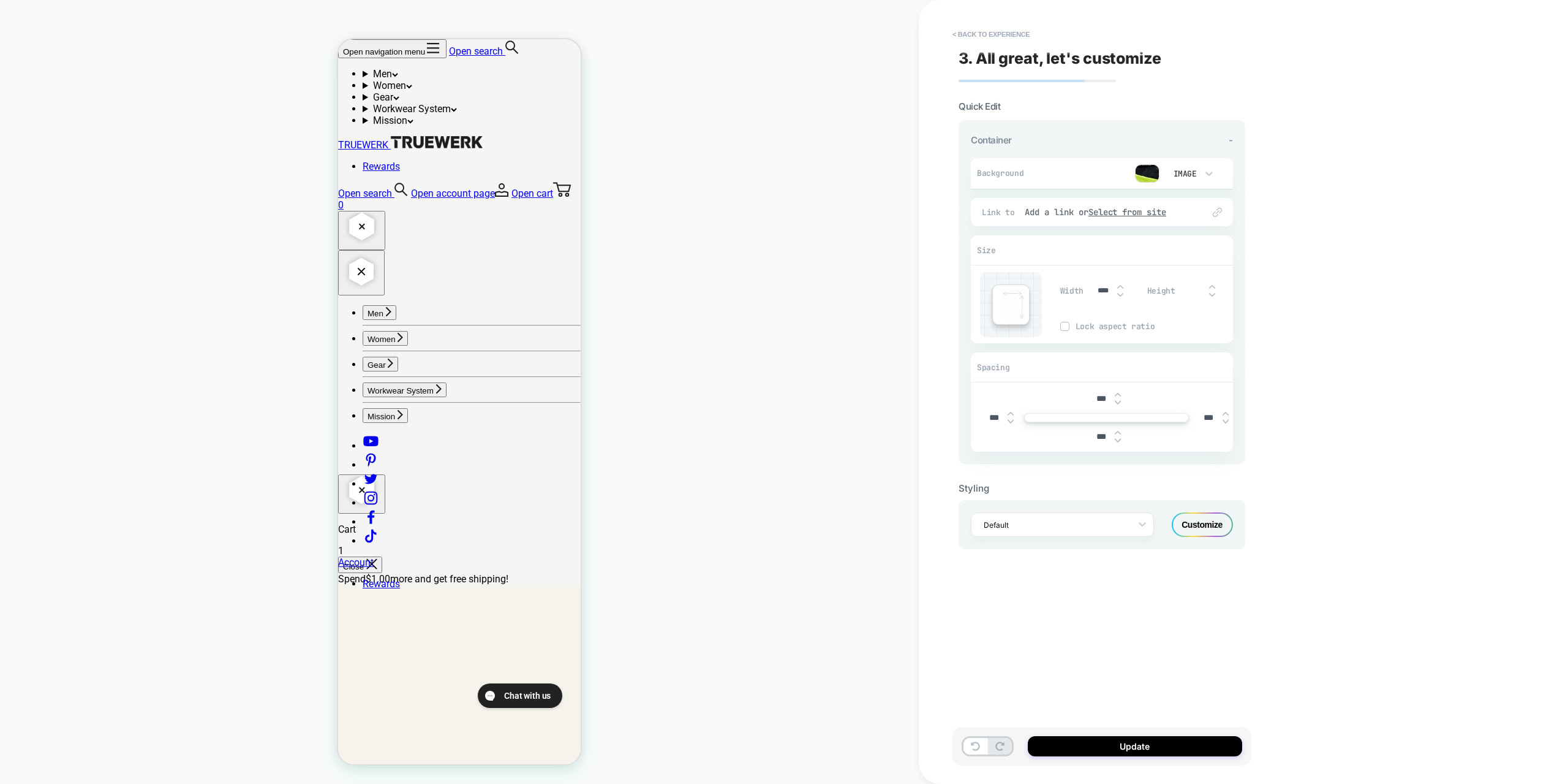
scroll to position [184, 0]
click at [987, 36] on button "< Back to experience" at bounding box center [991, 35] width 90 height 20
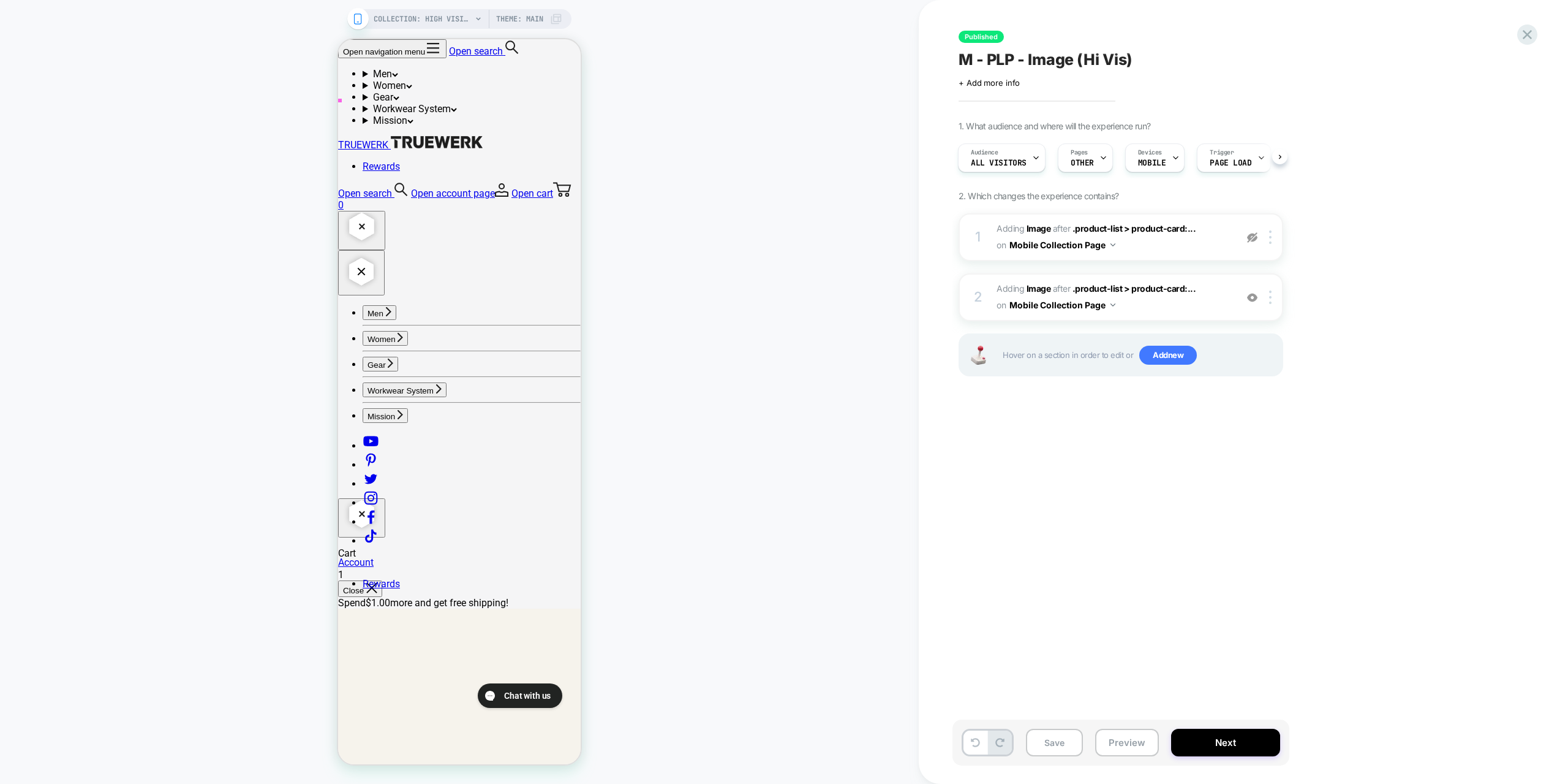
scroll to position [0, 0]
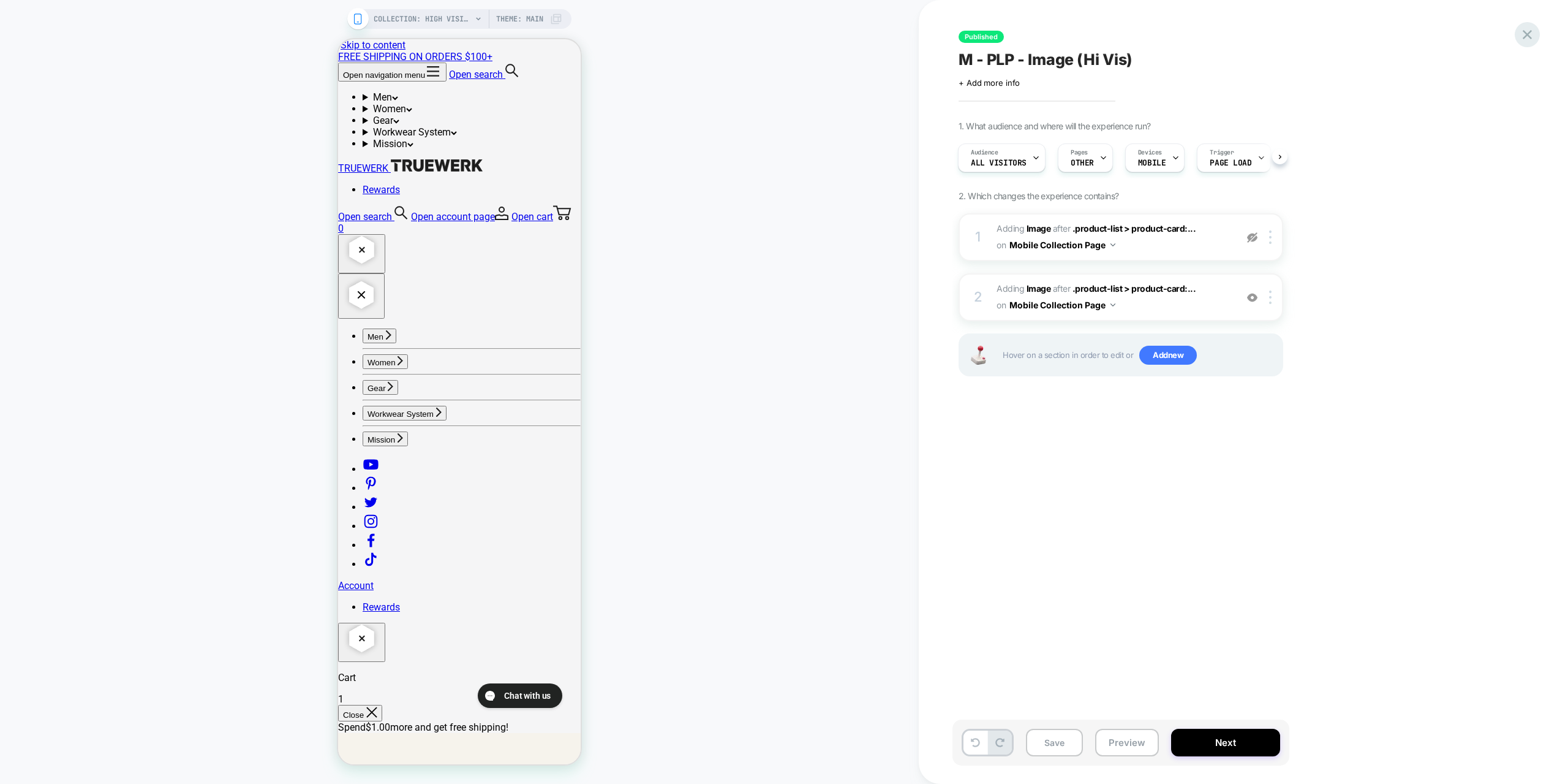
click at [1529, 33] on icon at bounding box center [1527, 35] width 9 height 9
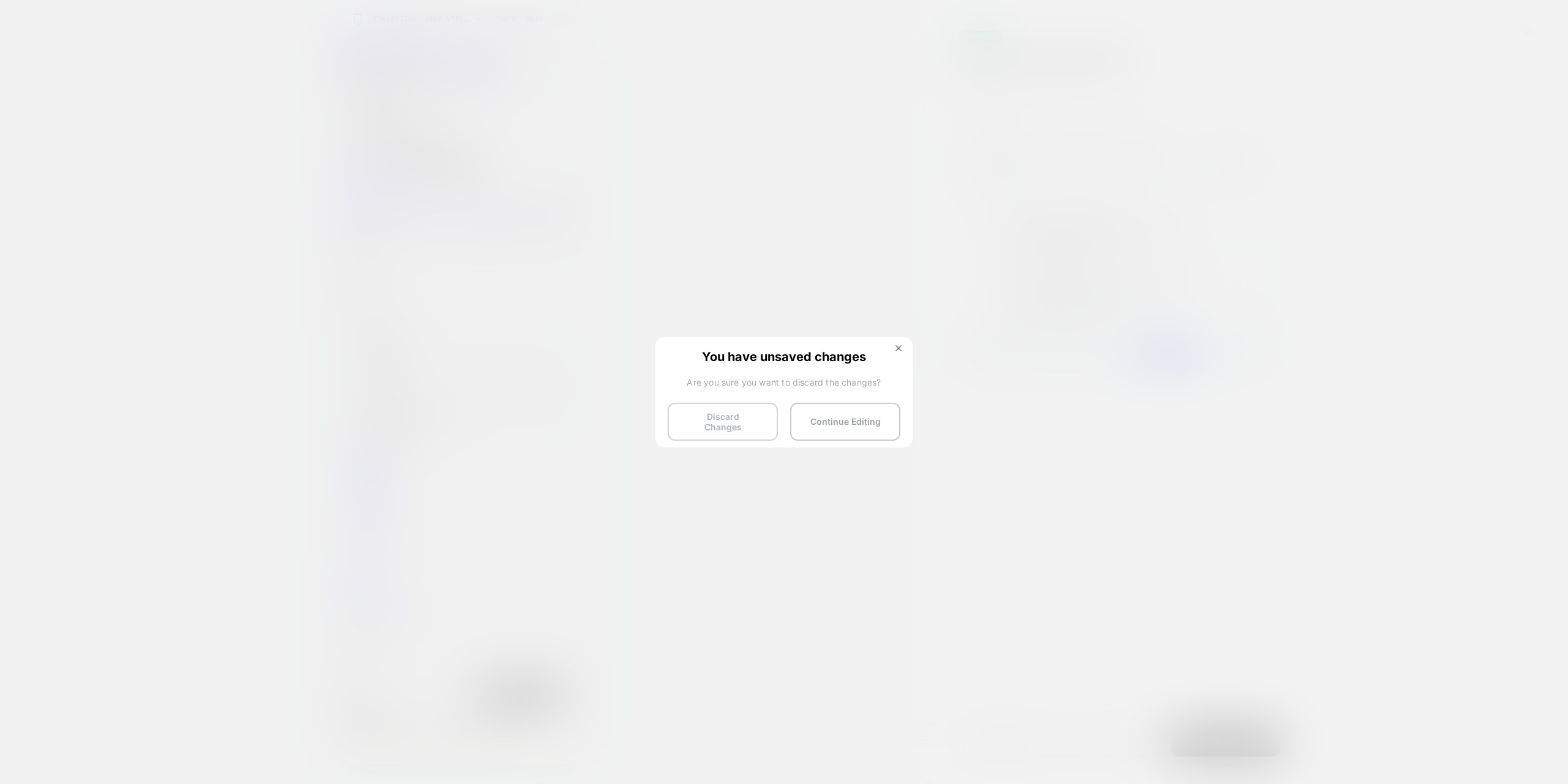
click at [729, 418] on button "Discard Changes" at bounding box center [722, 421] width 110 height 38
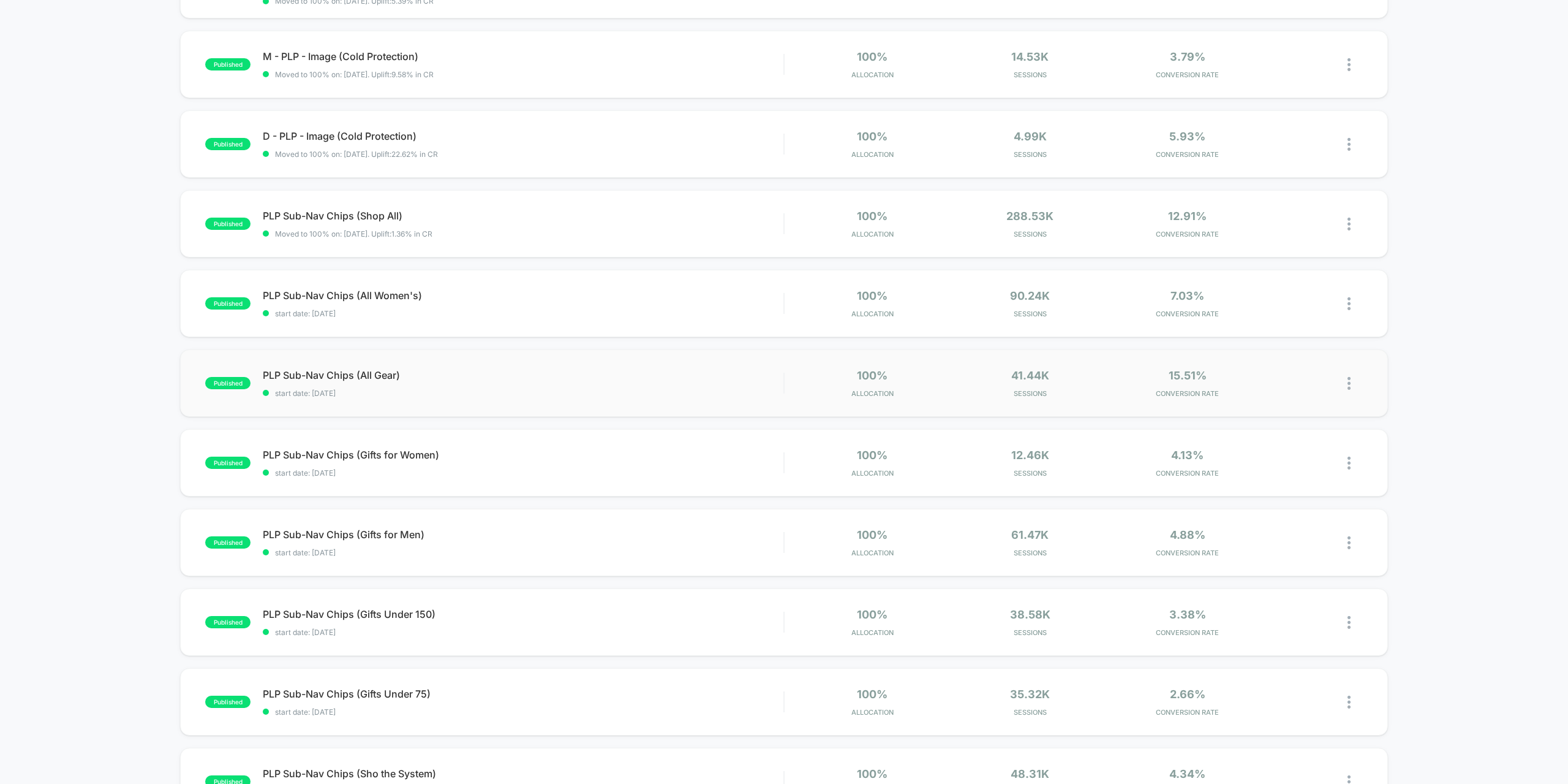
scroll to position [184, 0]
click at [512, 220] on span "PLP Sub-Nav Chips (Shop All) Click to edit experience details" at bounding box center [523, 218] width 521 height 12
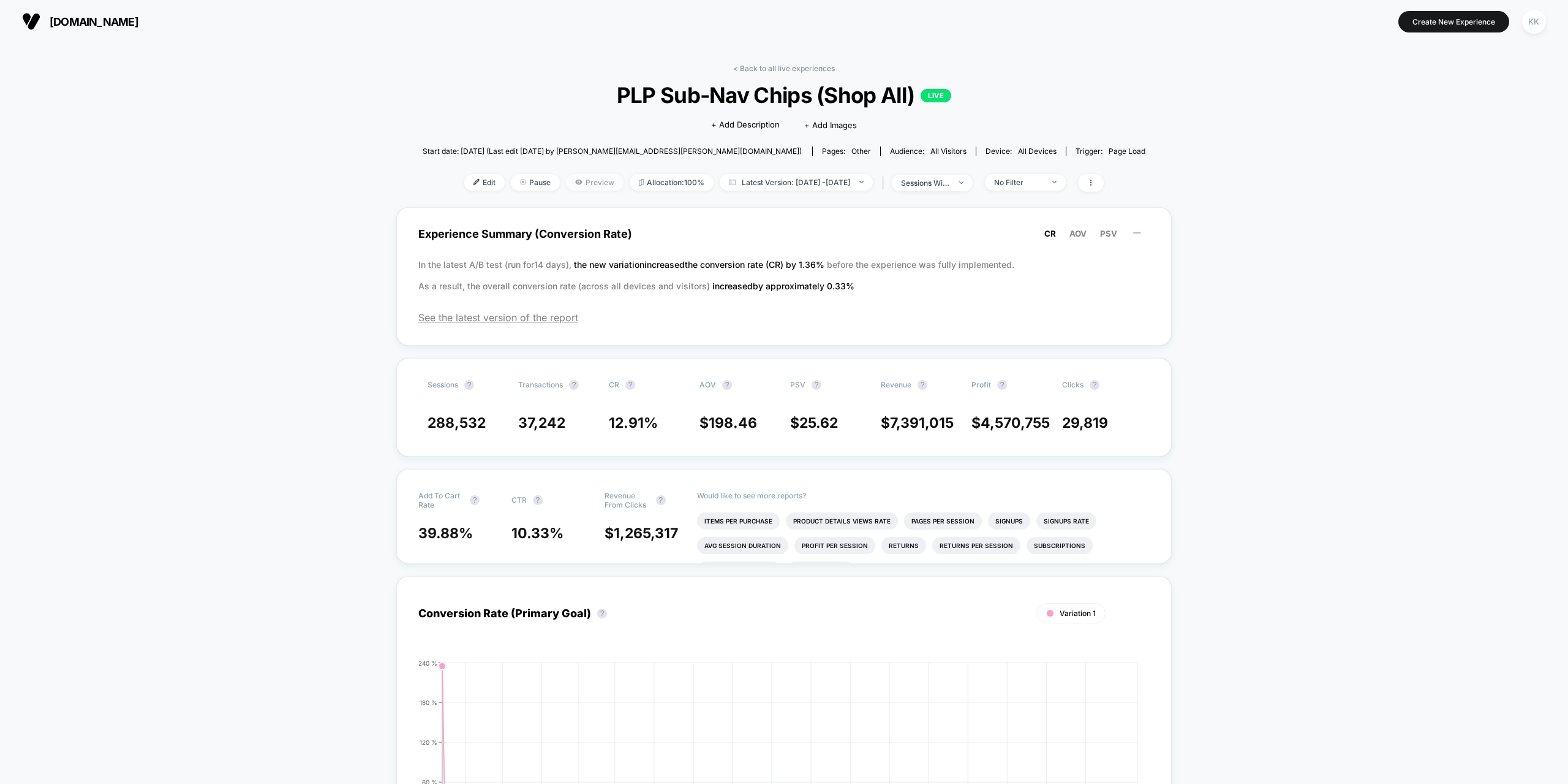
click at [566, 183] on span "Preview" at bounding box center [594, 182] width 58 height 17
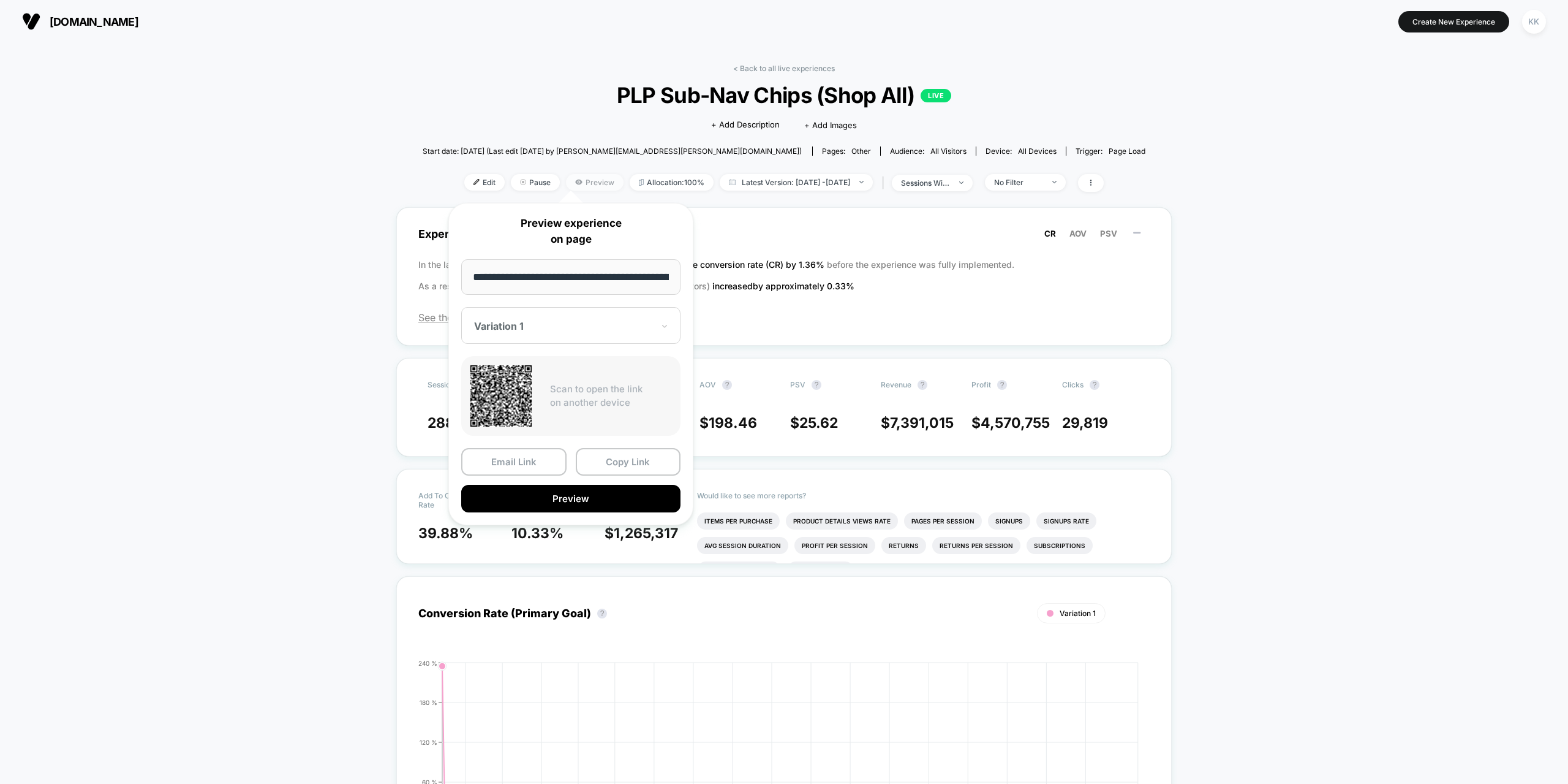
scroll to position [0, 104]
click at [554, 502] on button "Preview" at bounding box center [571, 499] width 220 height 28
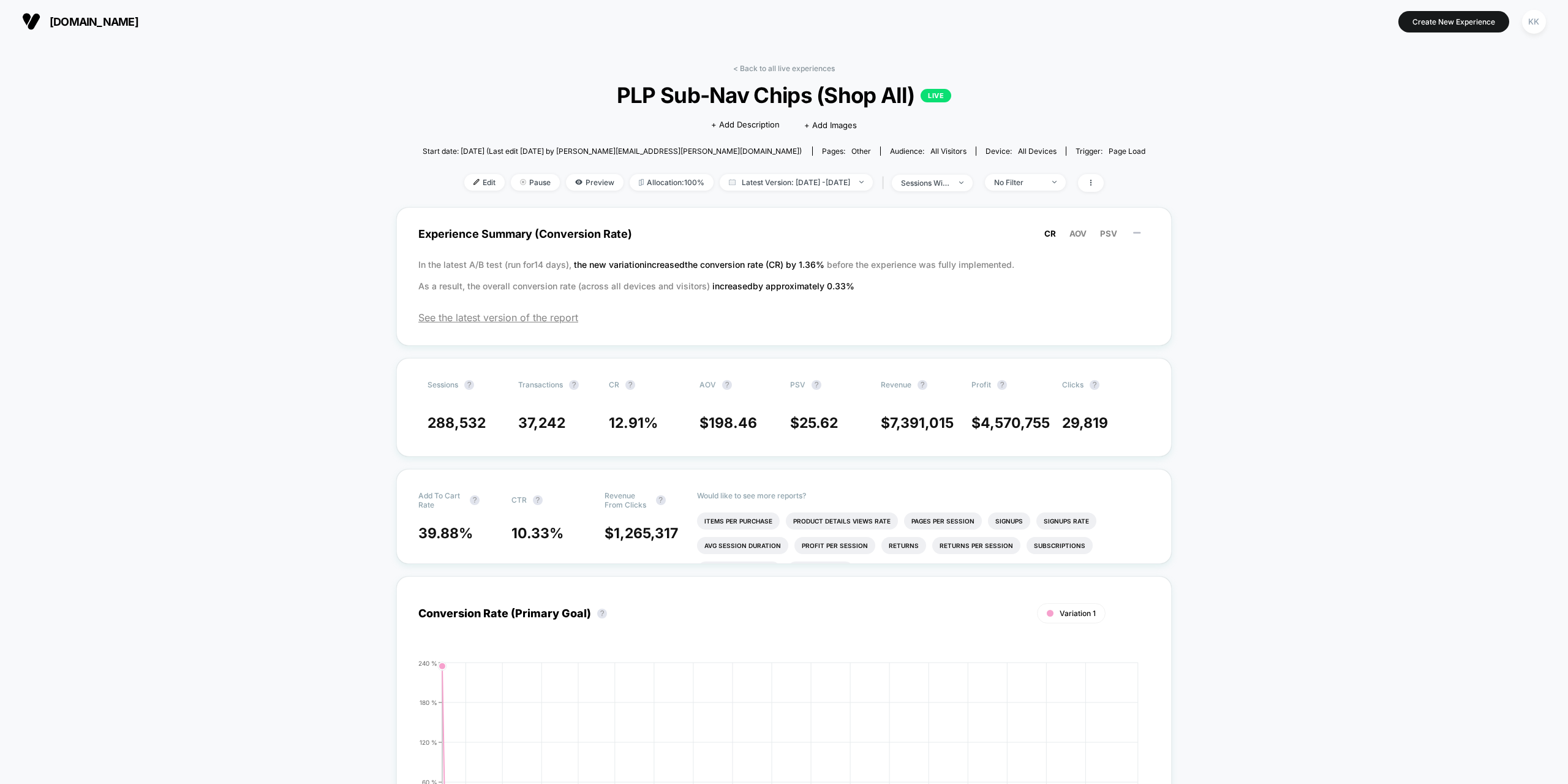
click at [465, 185] on span "Edit" at bounding box center [484, 182] width 40 height 17
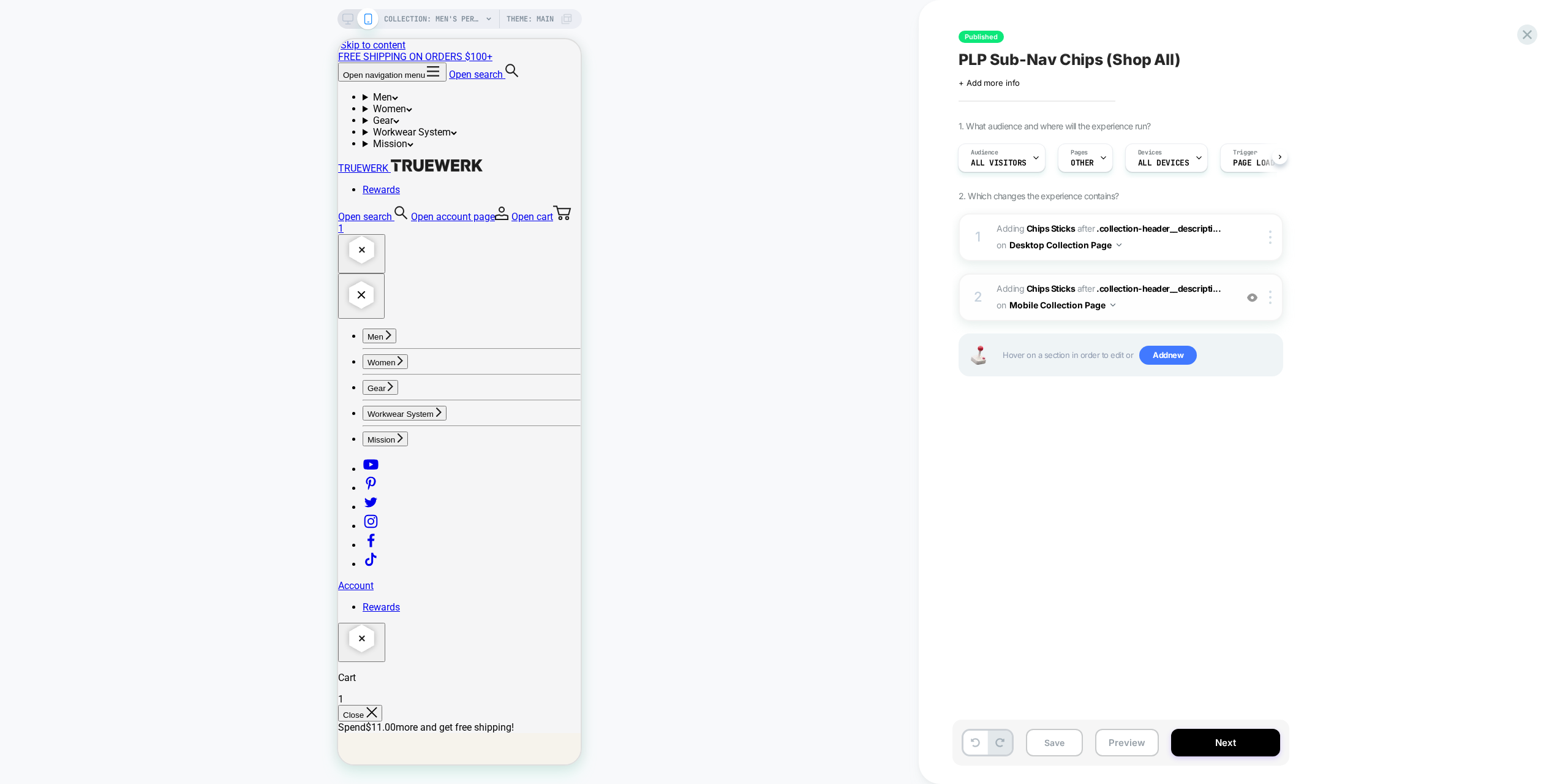
click at [1255, 297] on img at bounding box center [1252, 297] width 11 height 11
click at [1255, 298] on img at bounding box center [1252, 297] width 11 height 11
click at [1243, 236] on div at bounding box center [1262, 237] width 40 height 14
click at [1049, 228] on b "Chips Sticks" at bounding box center [1051, 228] width 48 height 11
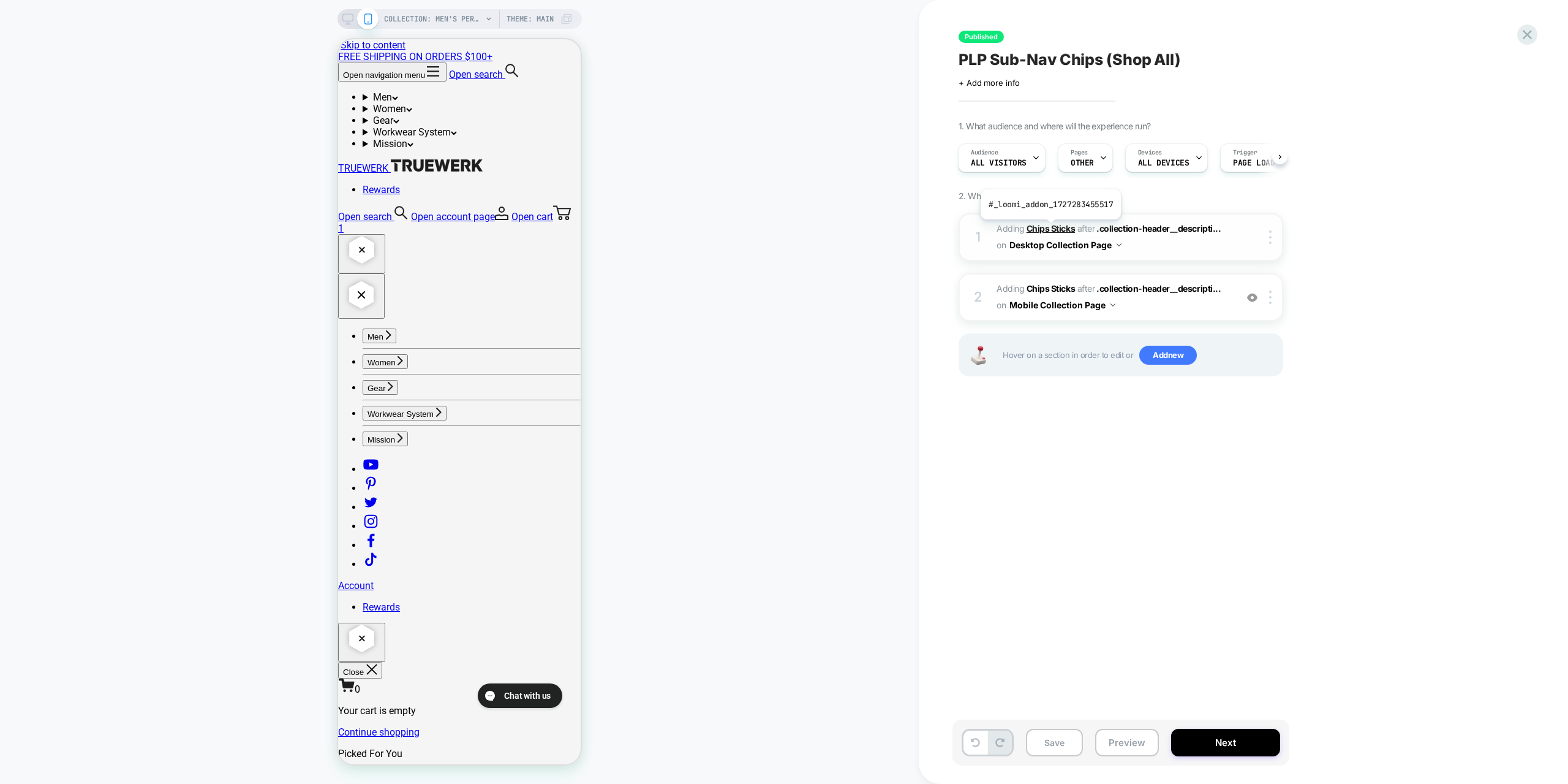
click at [1049, 228] on b "Chips Sticks" at bounding box center [1051, 228] width 48 height 11
click at [1271, 239] on img at bounding box center [1270, 237] width 2 height 14
click at [1272, 235] on div at bounding box center [1272, 237] width 20 height 14
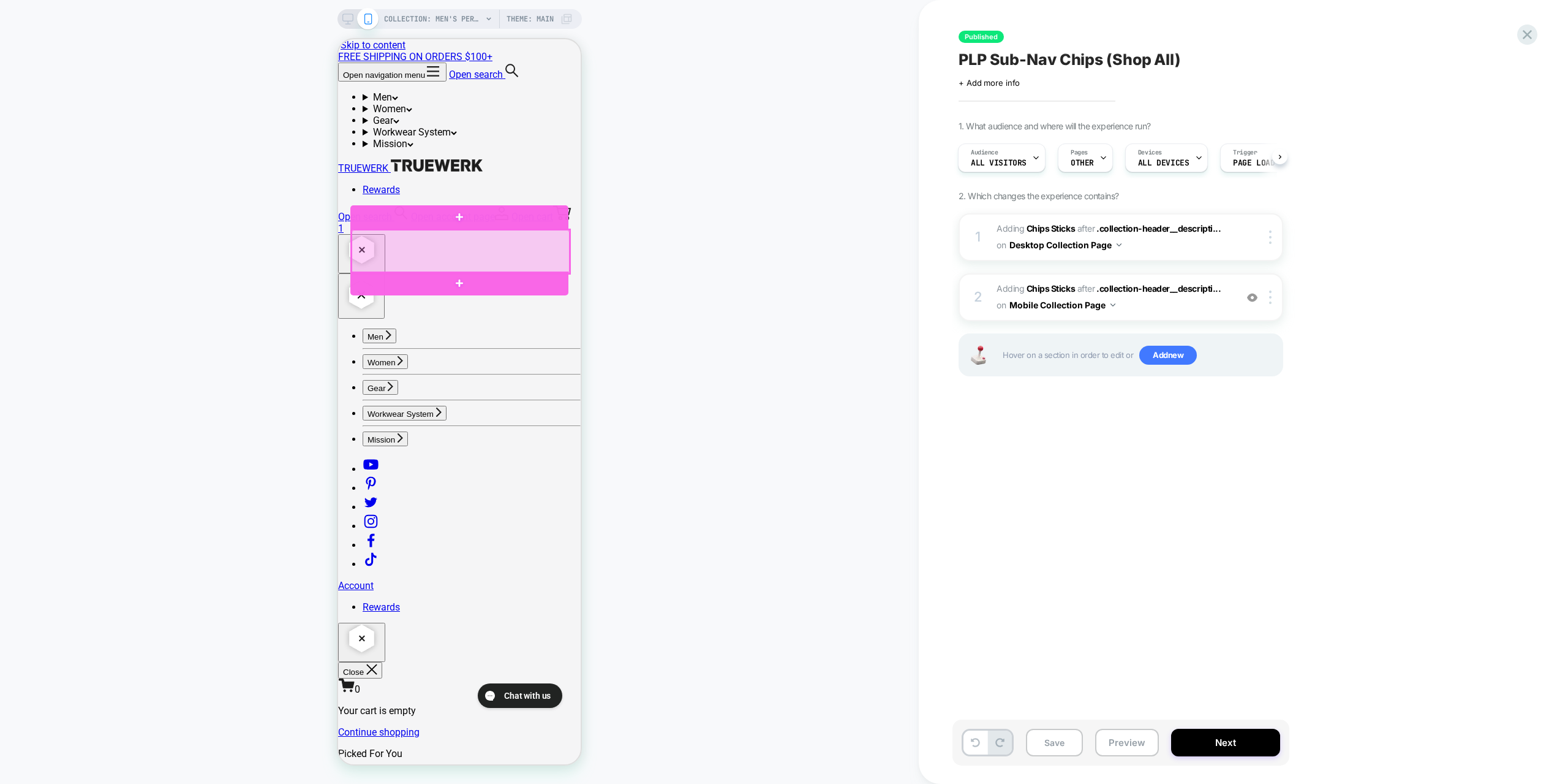
click at [405, 262] on div at bounding box center [460, 251] width 218 height 43
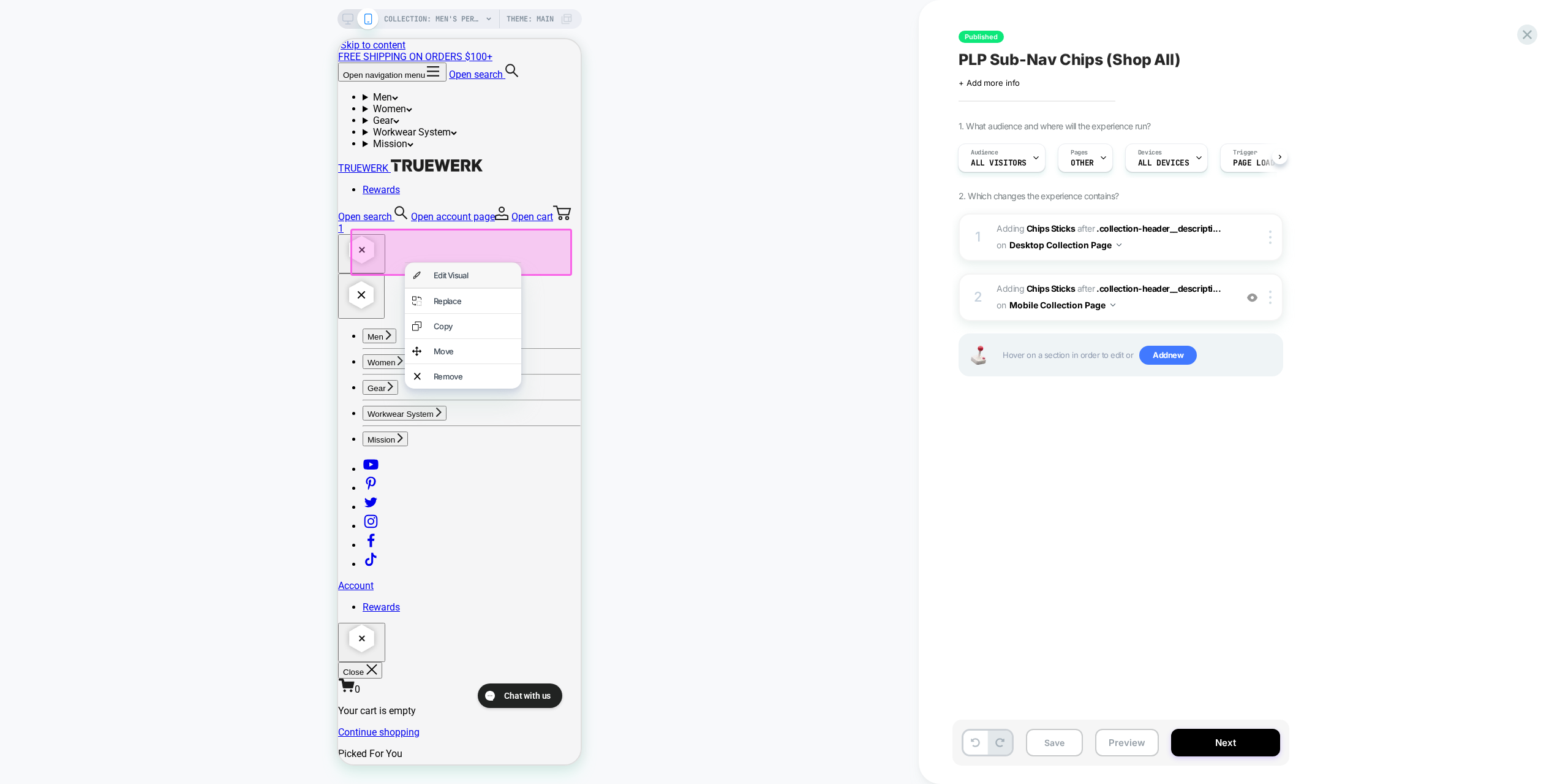
click at [451, 280] on div "Edit Visual" at bounding box center [474, 275] width 80 height 10
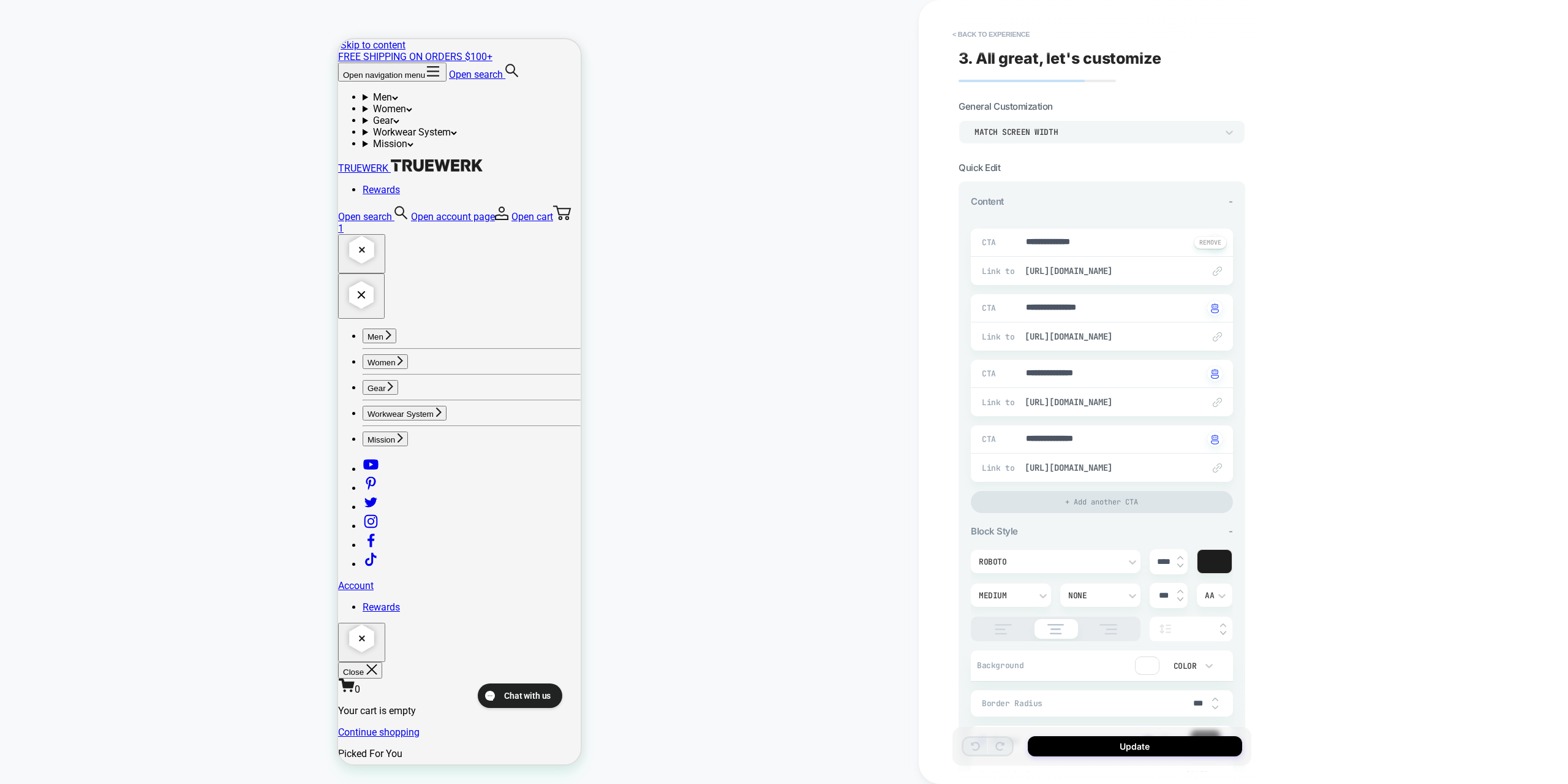
type textarea "*"
click at [975, 32] on button "< Back to experience" at bounding box center [991, 35] width 90 height 20
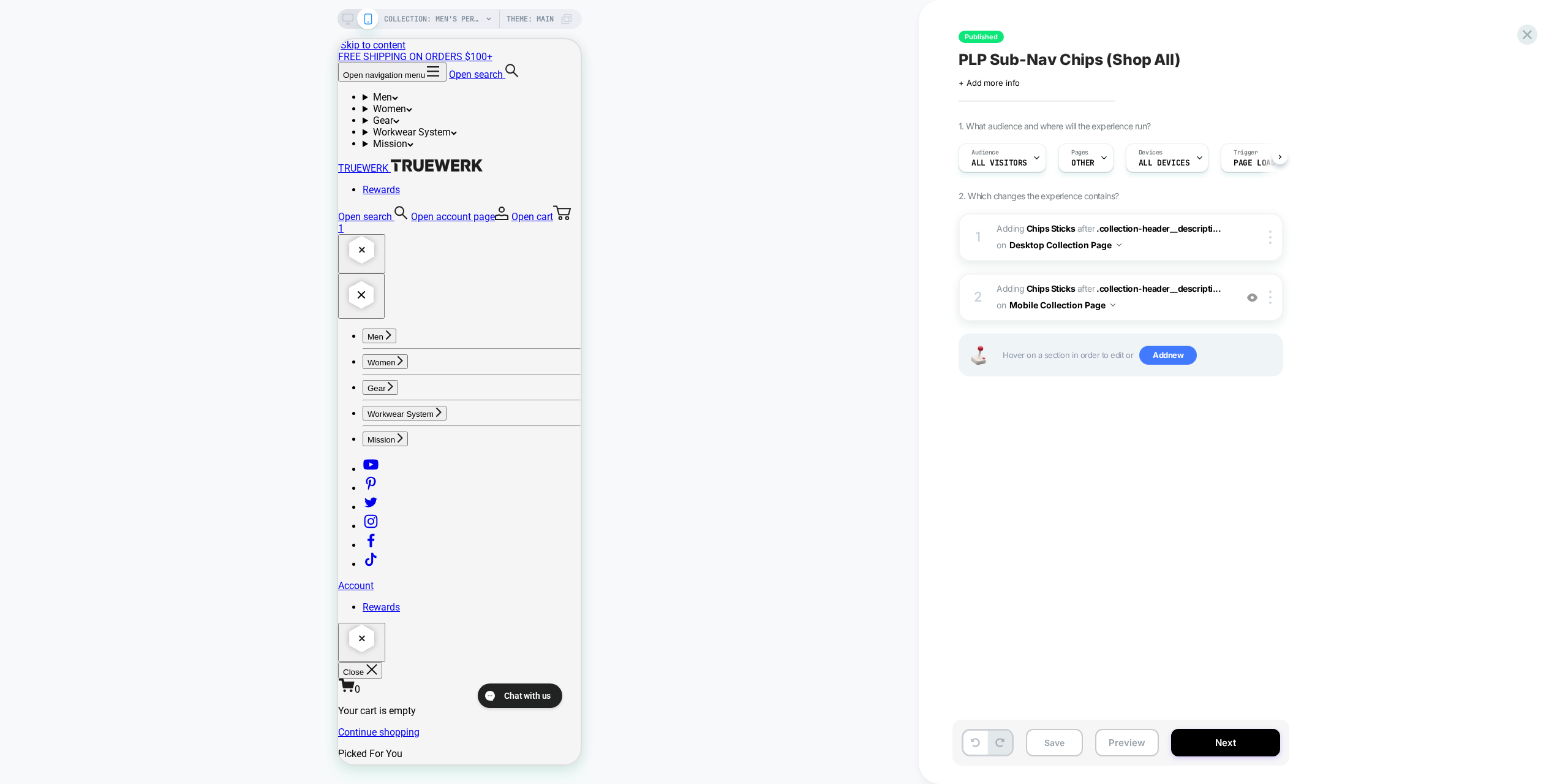
scroll to position [0, 1]
click at [1530, 30] on icon at bounding box center [1527, 35] width 17 height 17
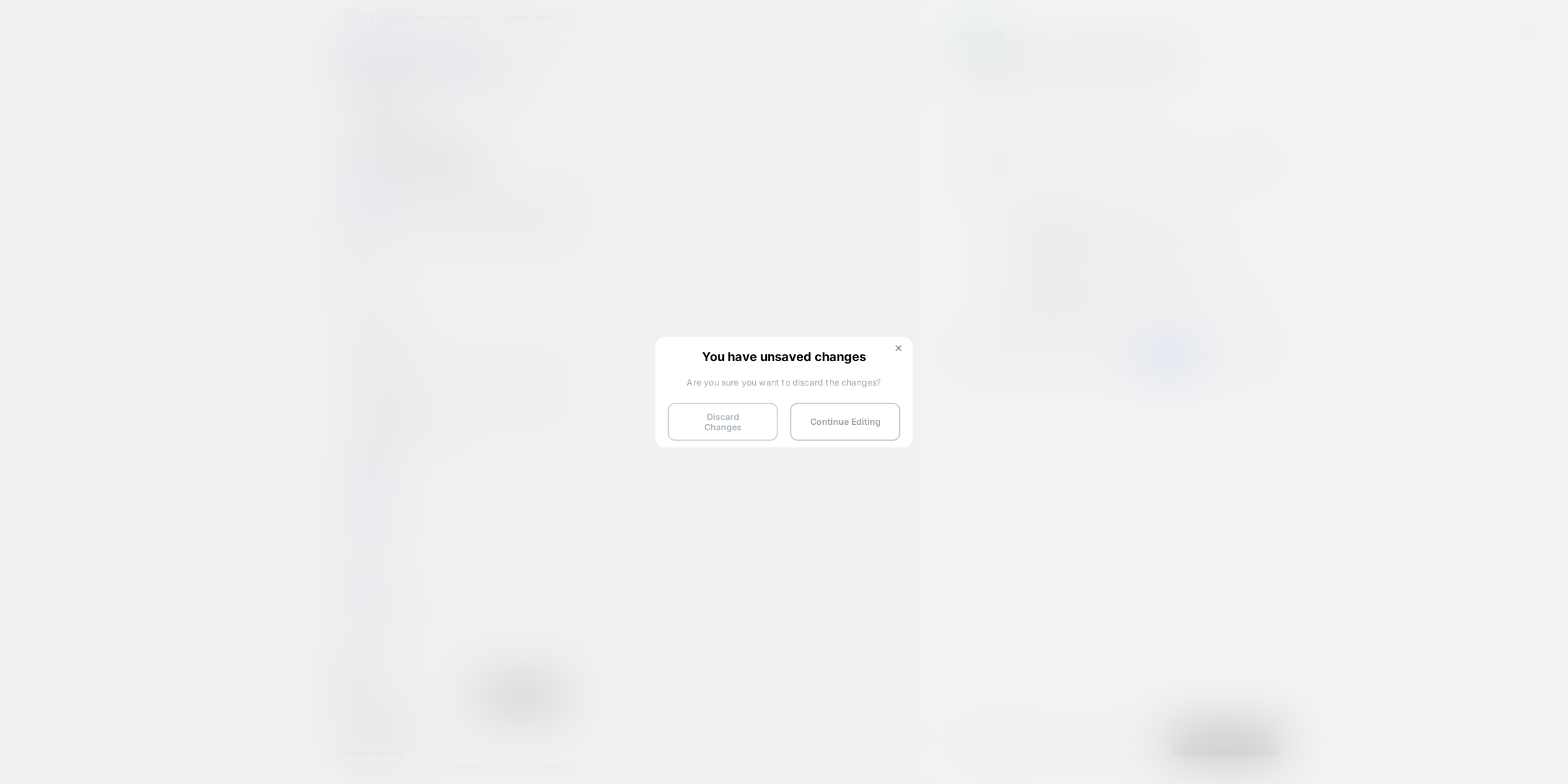
click at [731, 418] on button "Discard Changes" at bounding box center [722, 421] width 110 height 38
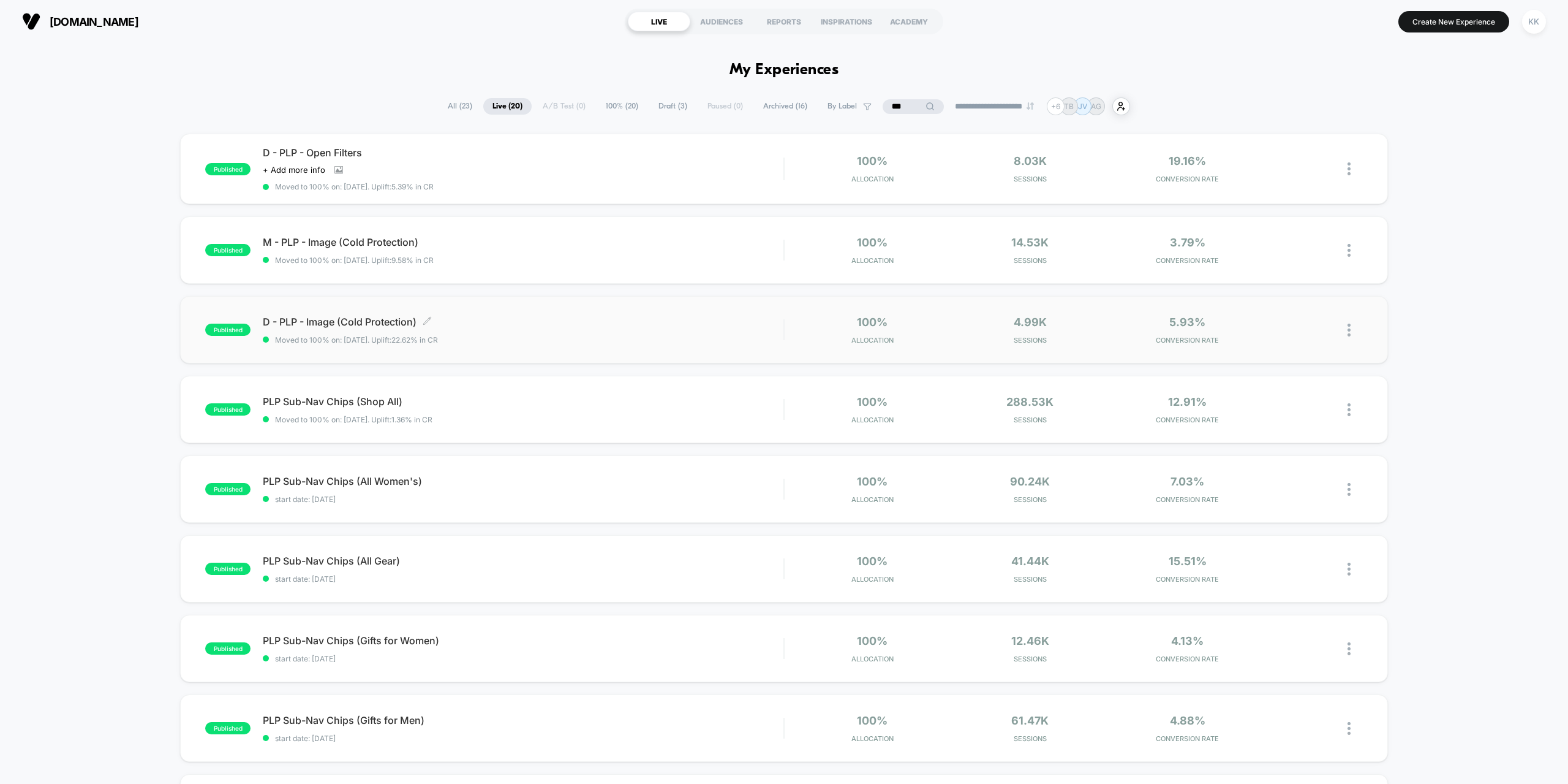
click at [688, 321] on span "D - PLP - Image (Cold Protection) Click to edit experience details" at bounding box center [523, 322] width 521 height 12
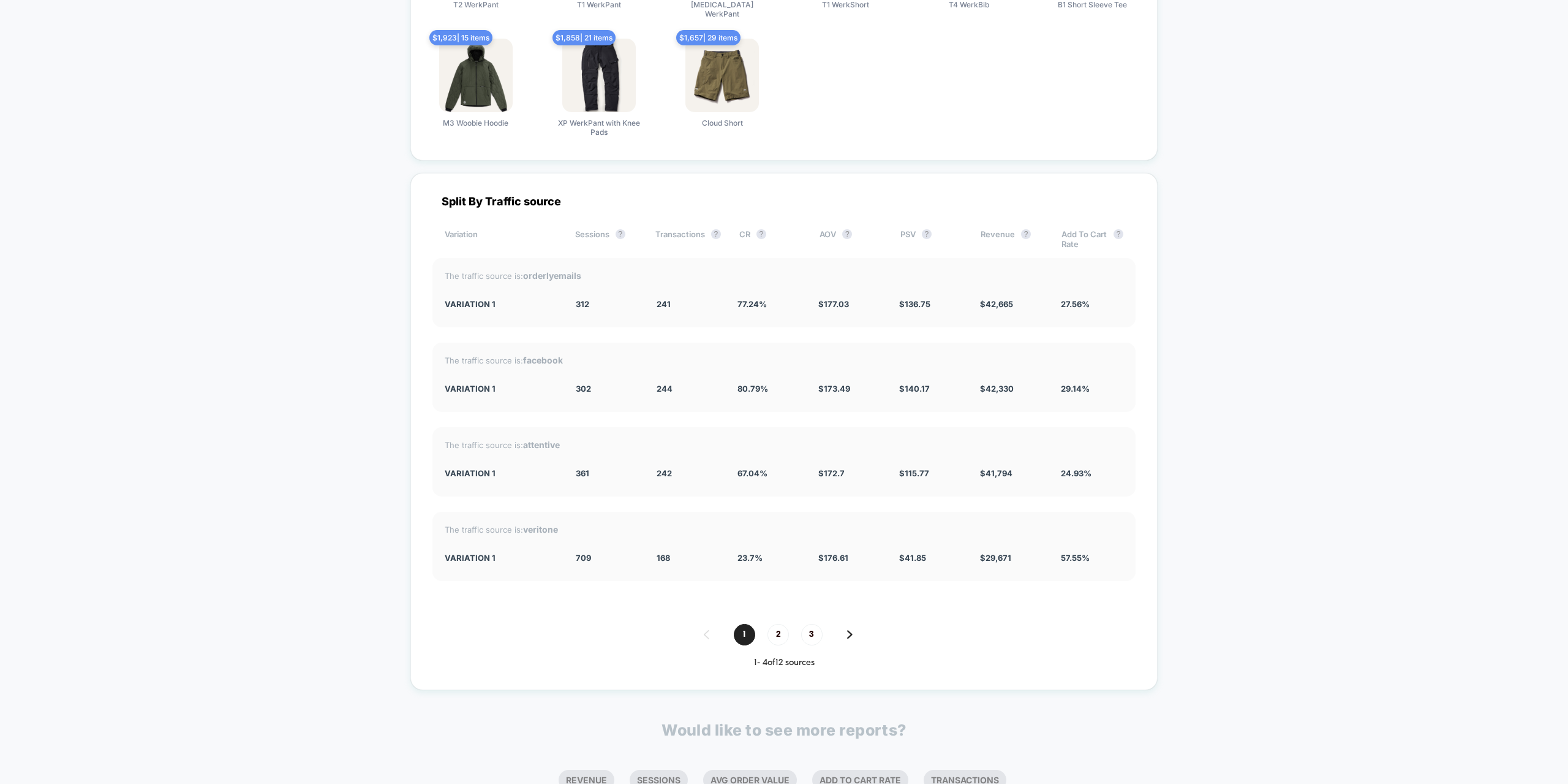
scroll to position [1965, 0]
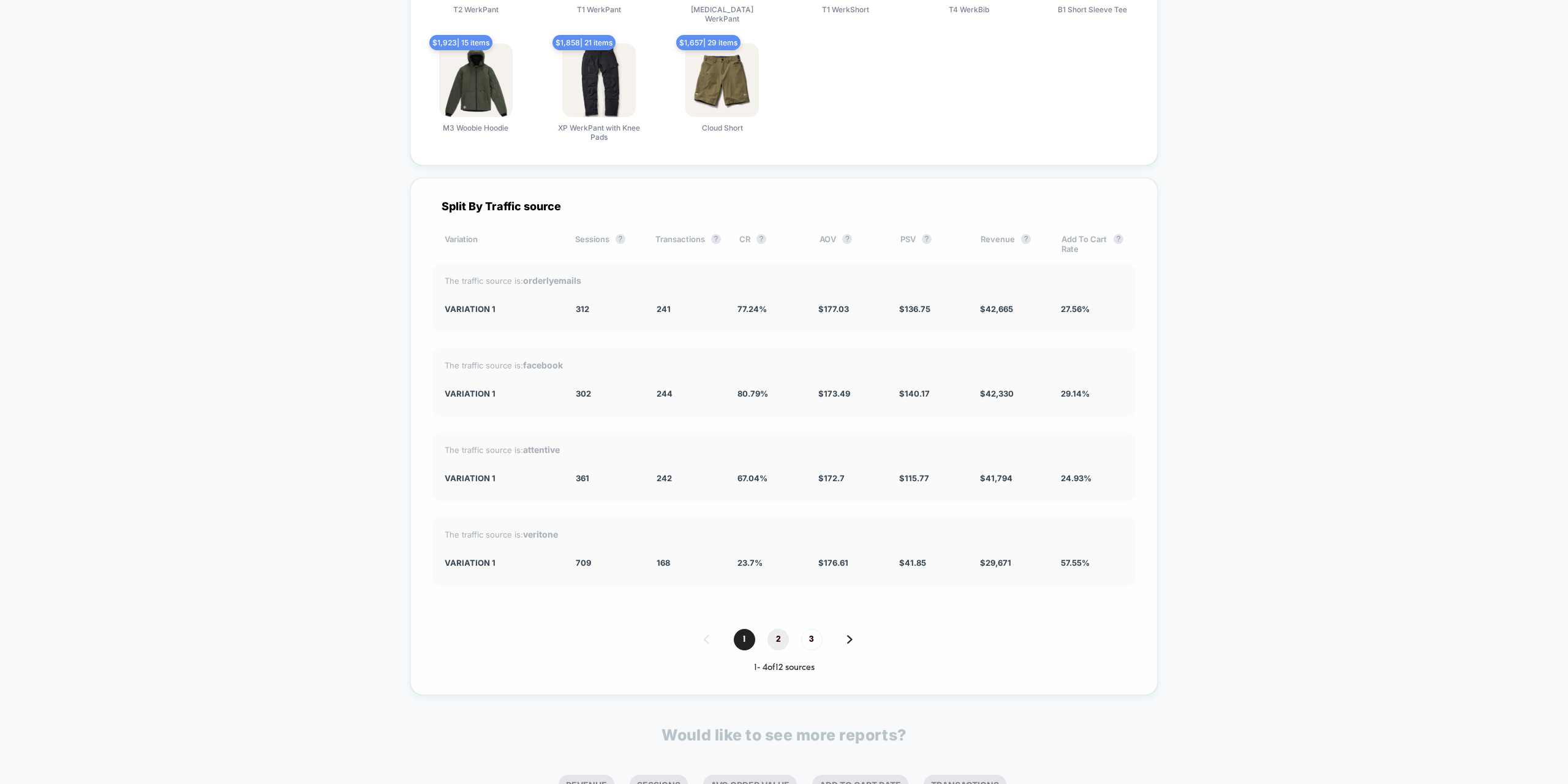
click at [779, 643] on span "2" at bounding box center [778, 639] width 22 height 22
click at [807, 645] on span "3" at bounding box center [812, 639] width 22 height 22
click at [747, 643] on span "1" at bounding box center [744, 639] width 22 height 22
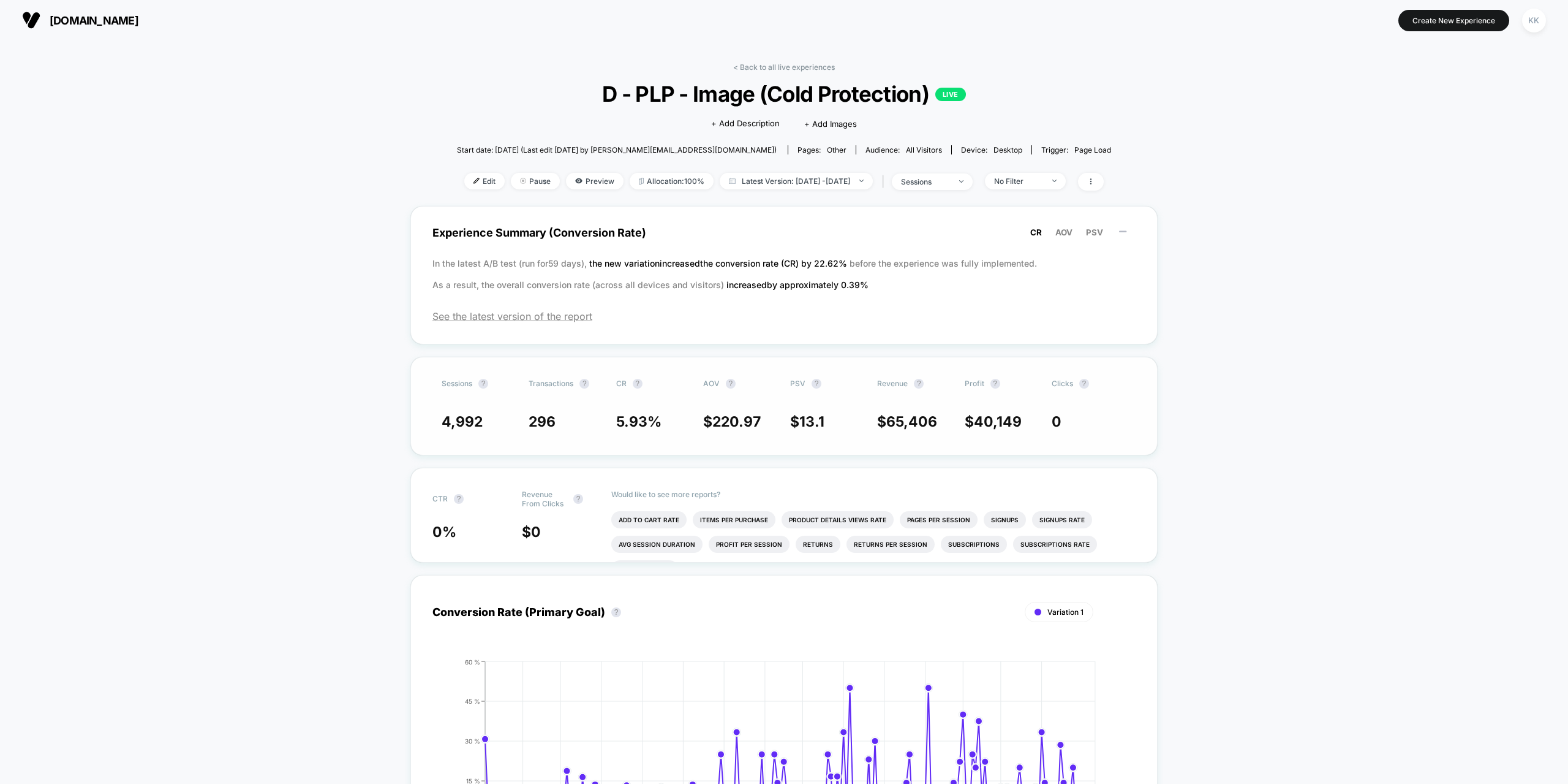
scroll to position [0, 0]
click at [808, 71] on link "< Back to all live experiences" at bounding box center [784, 68] width 101 height 9
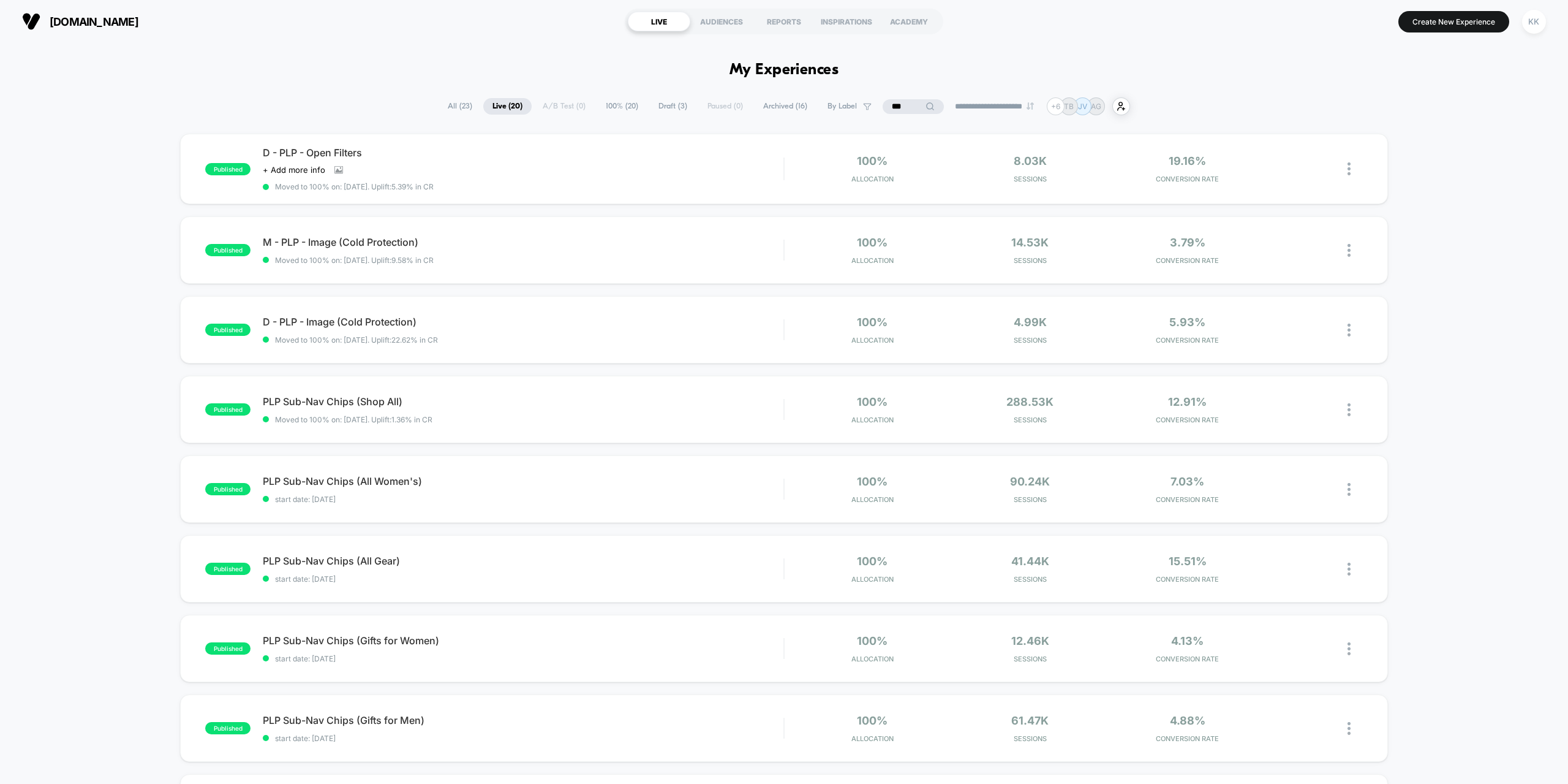
click at [899, 102] on input "***" at bounding box center [913, 106] width 61 height 15
click at [899, 102] on input "***" at bounding box center [914, 106] width 122 height 15
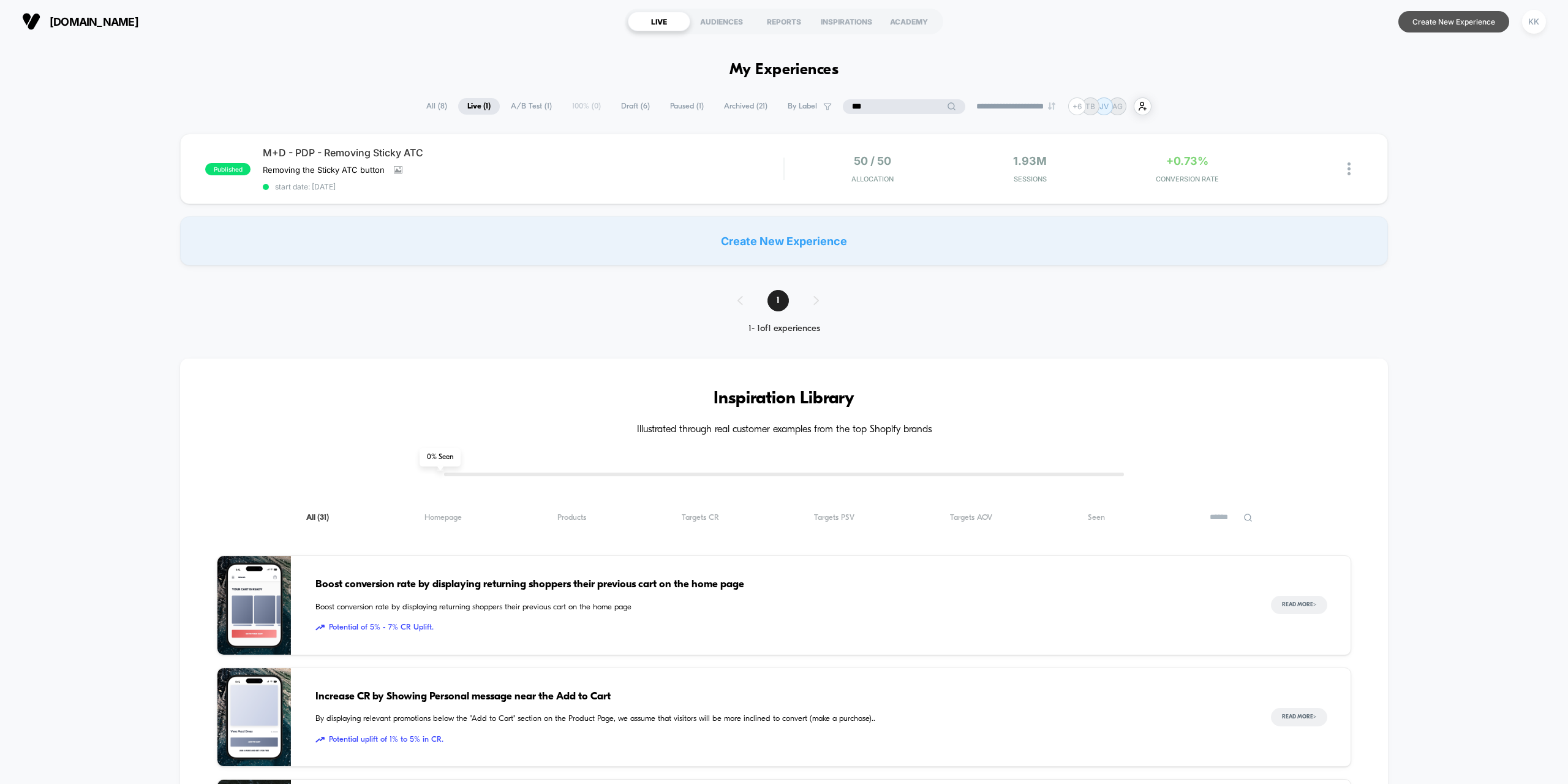
type input "***"
click at [1456, 23] on button "Create New Experience" at bounding box center [1454, 22] width 111 height 22
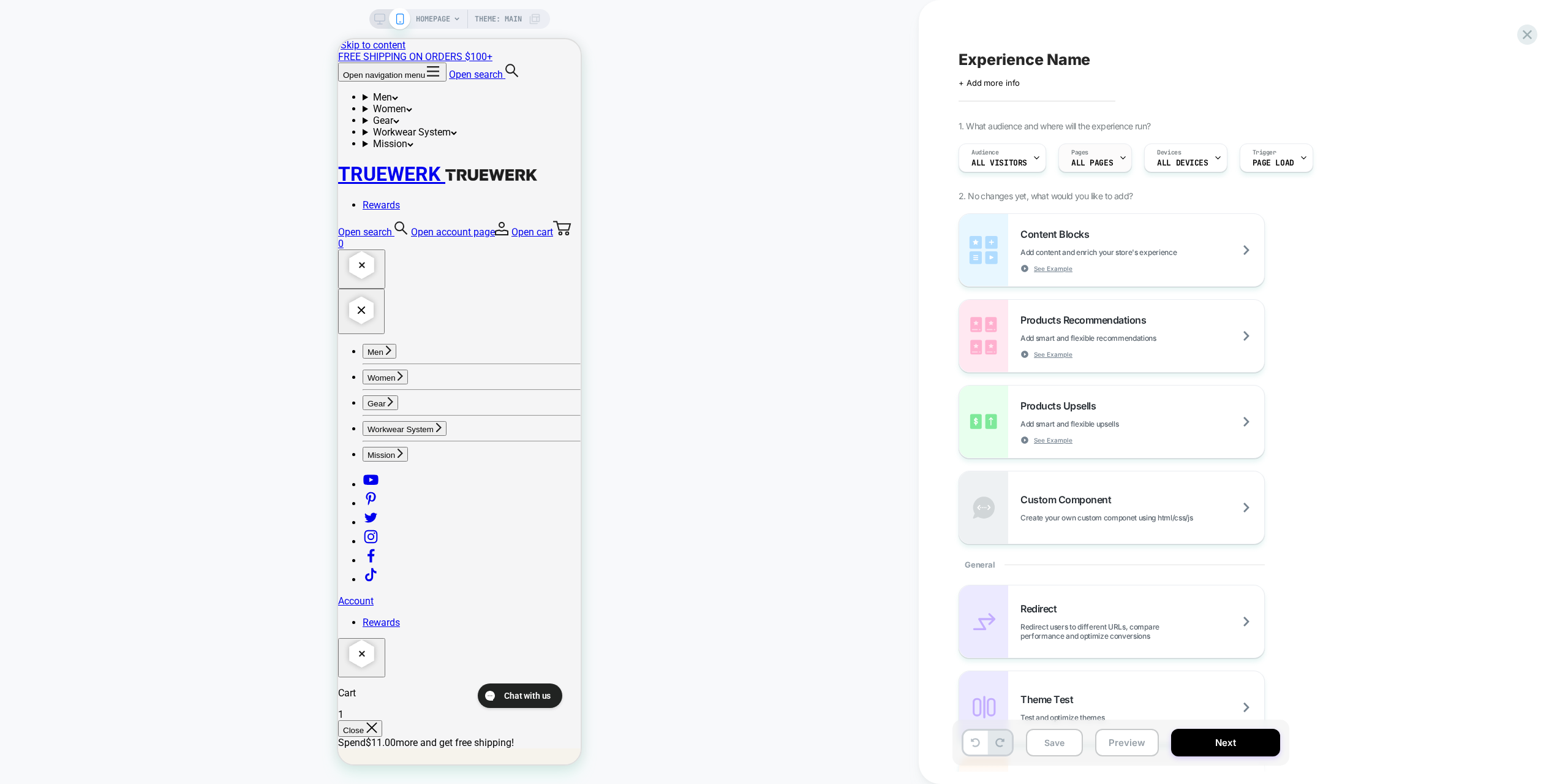
click at [1122, 156] on icon at bounding box center [1123, 158] width 8 height 8
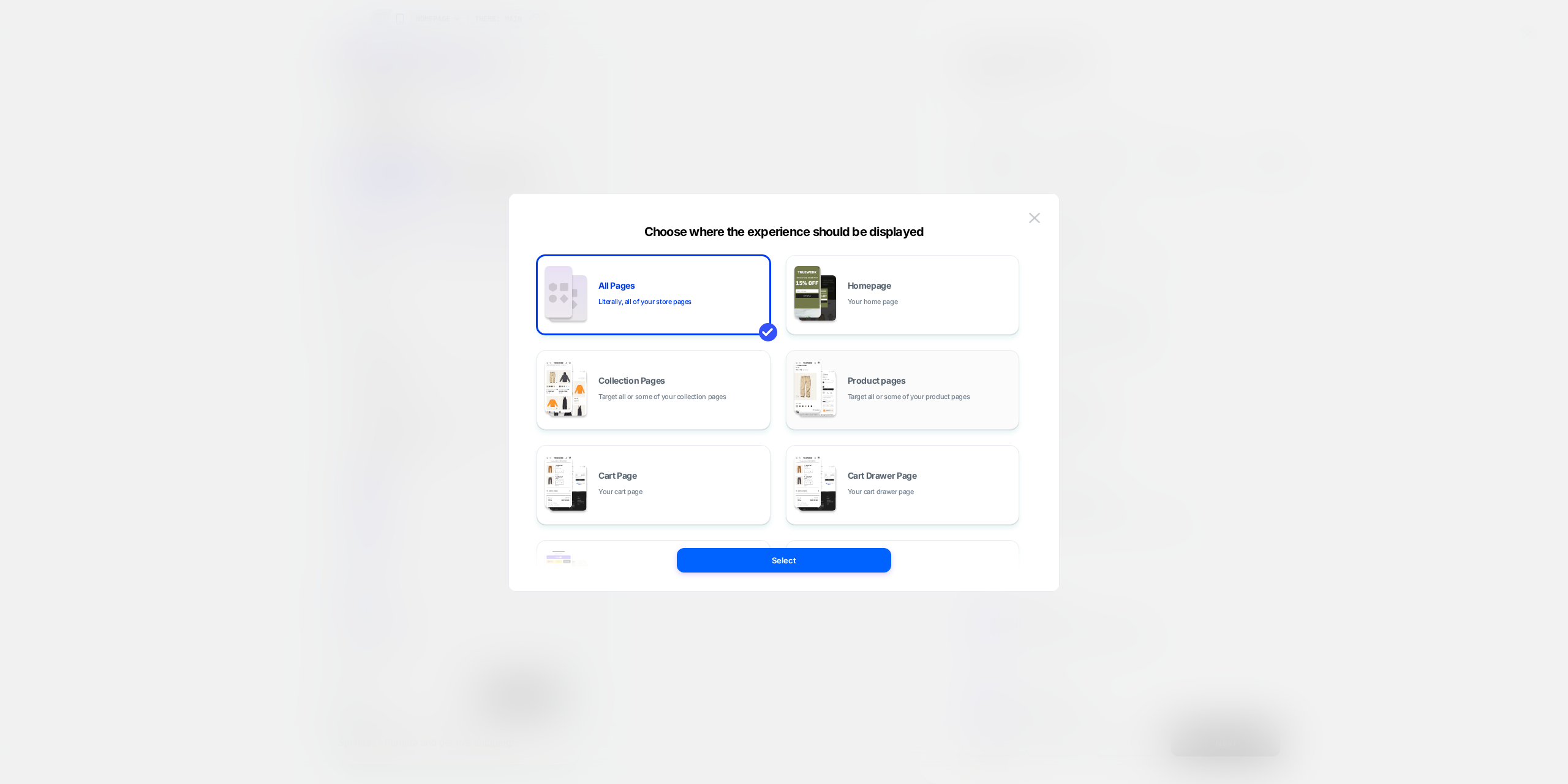
click at [901, 376] on span "Product pages" at bounding box center [877, 381] width 58 height 9
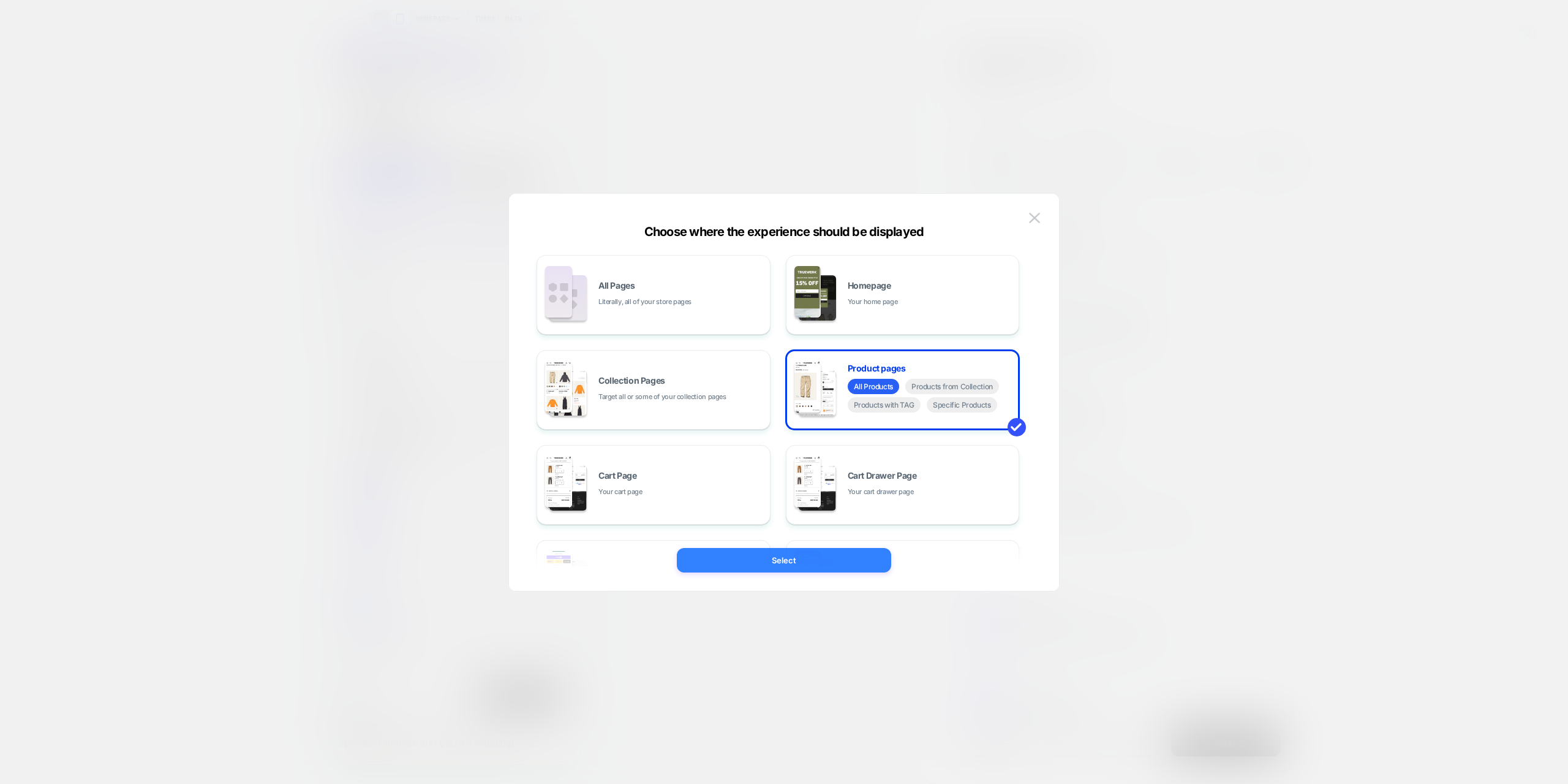
click at [800, 557] on button "Select" at bounding box center [784, 560] width 215 height 25
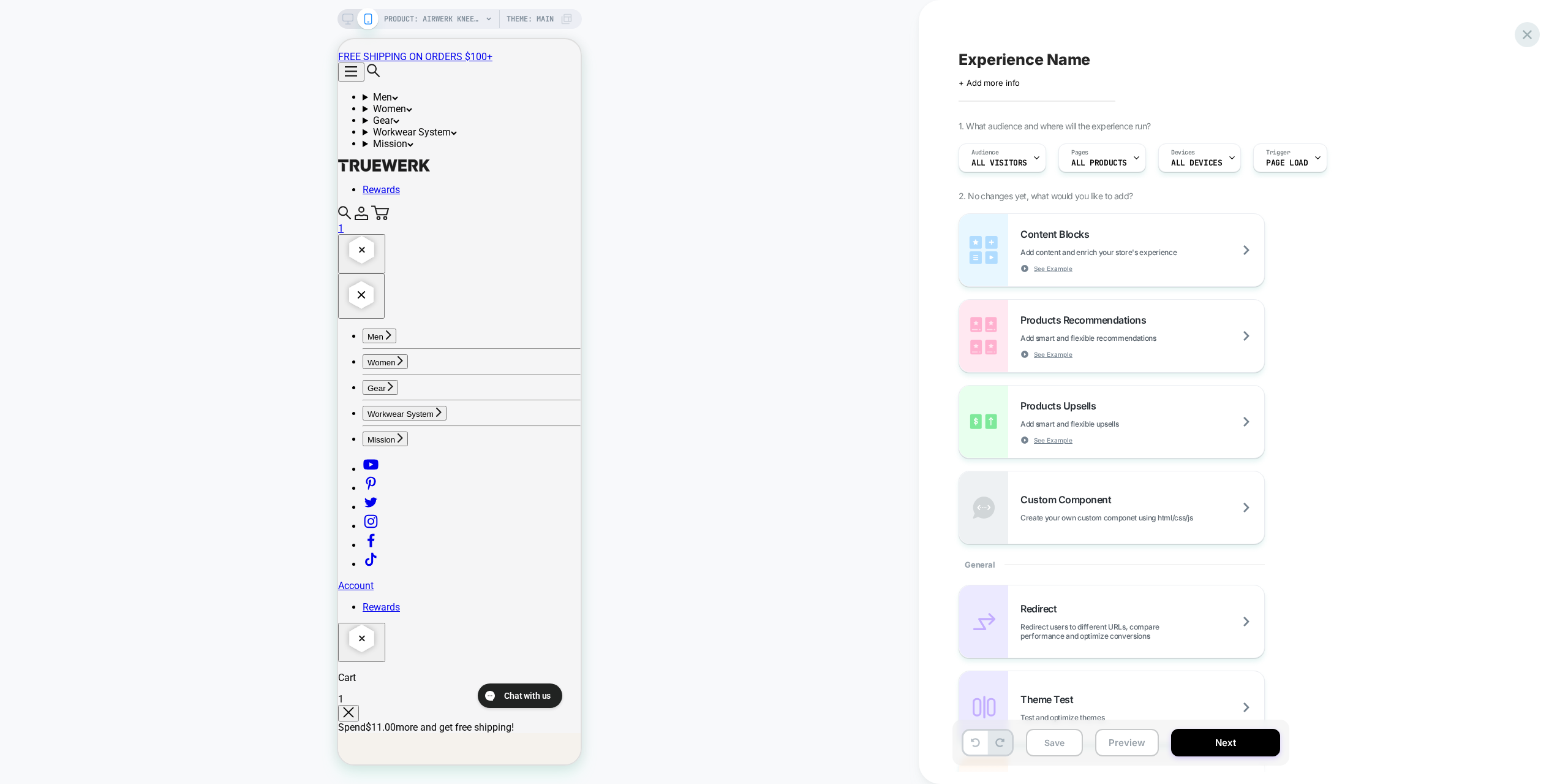
click at [1533, 27] on icon at bounding box center [1527, 35] width 17 height 17
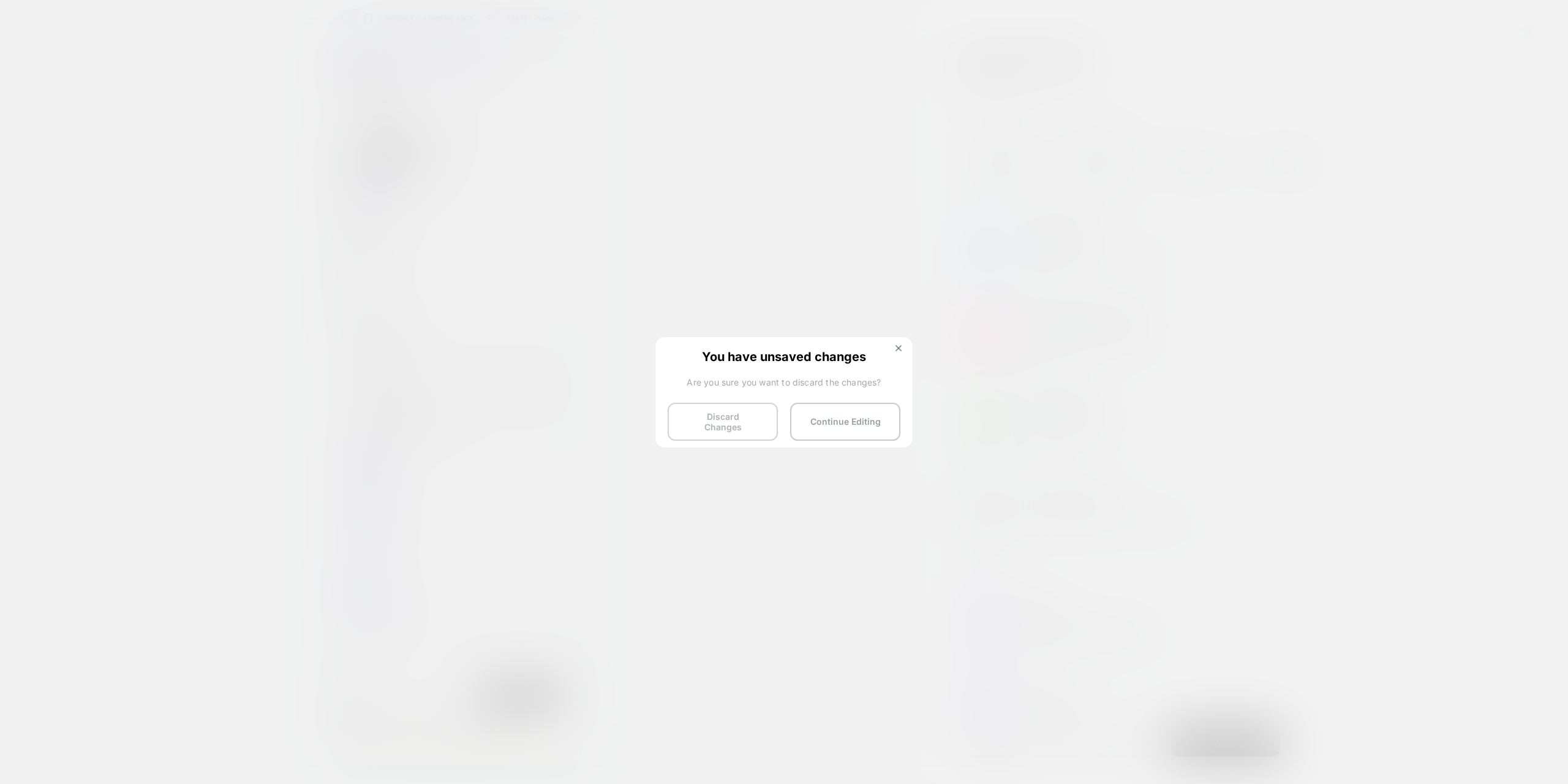
click at [737, 431] on button "Discard Changes" at bounding box center [722, 421] width 110 height 38
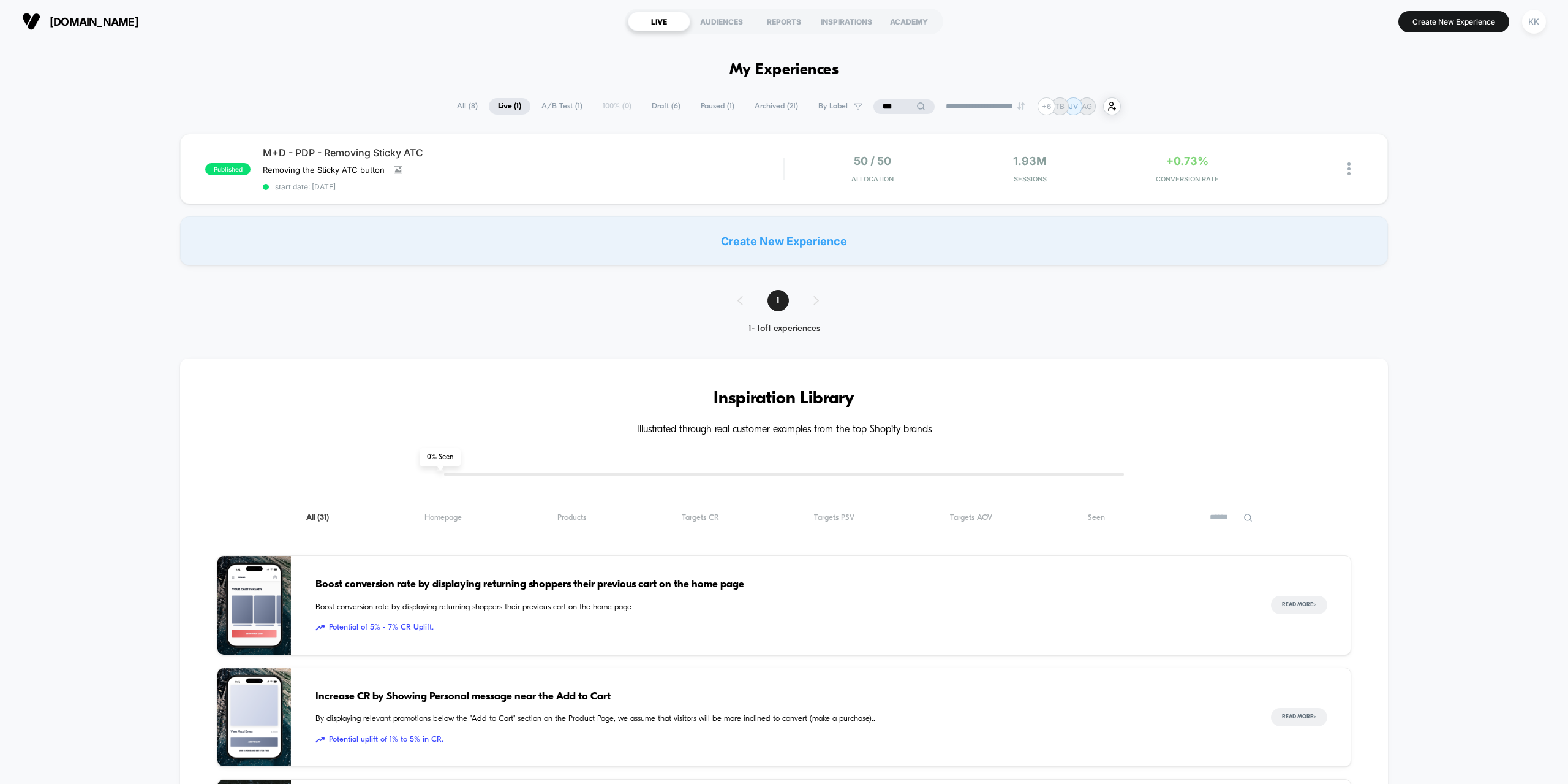
click at [546, 105] on span "A/B Test ( 1 )" at bounding box center [562, 106] width 59 height 17
click at [457, 102] on span "All ( 8 )" at bounding box center [467, 106] width 39 height 17
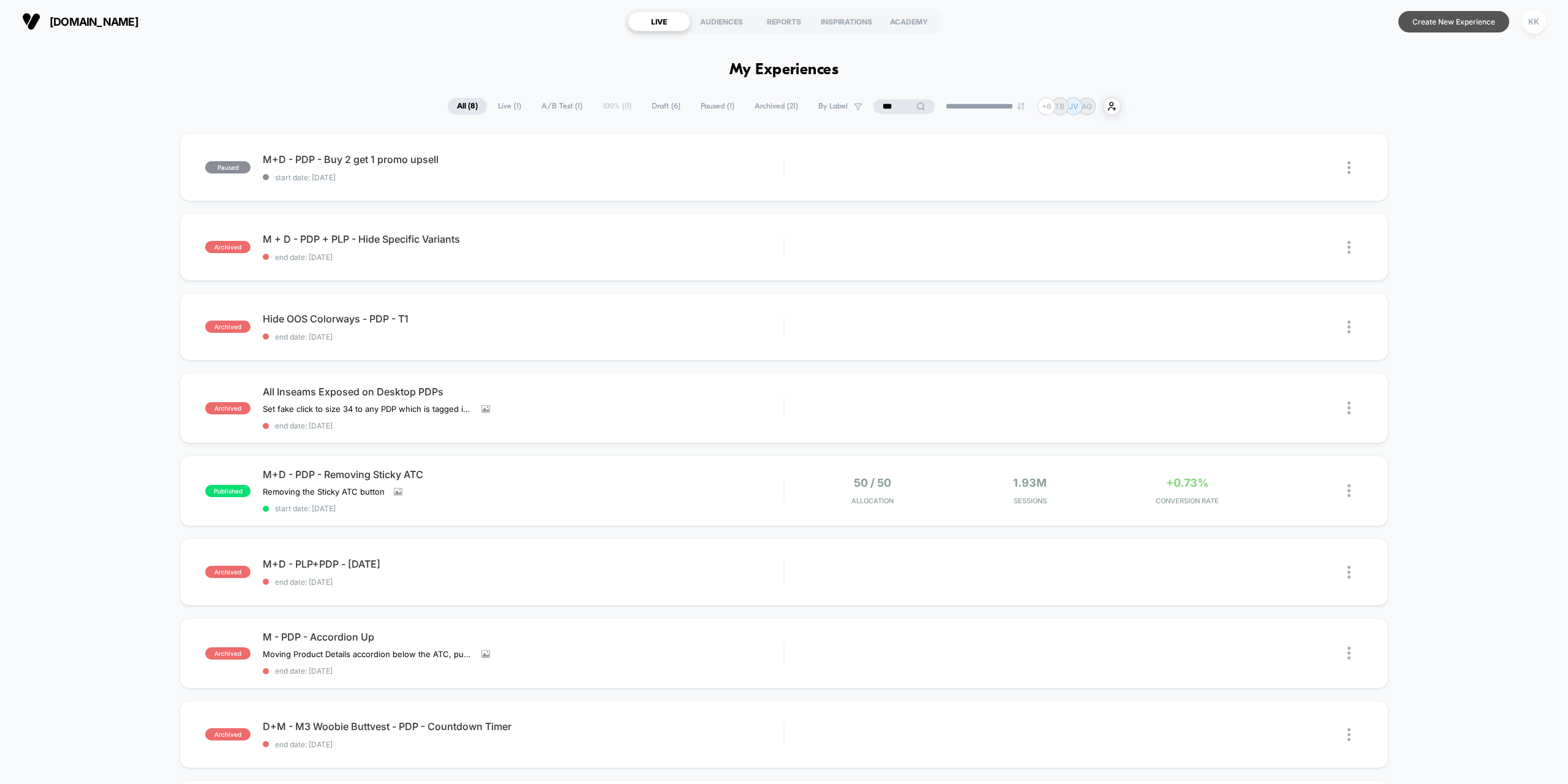
click at [1462, 21] on button "Create New Experience" at bounding box center [1454, 22] width 111 height 22
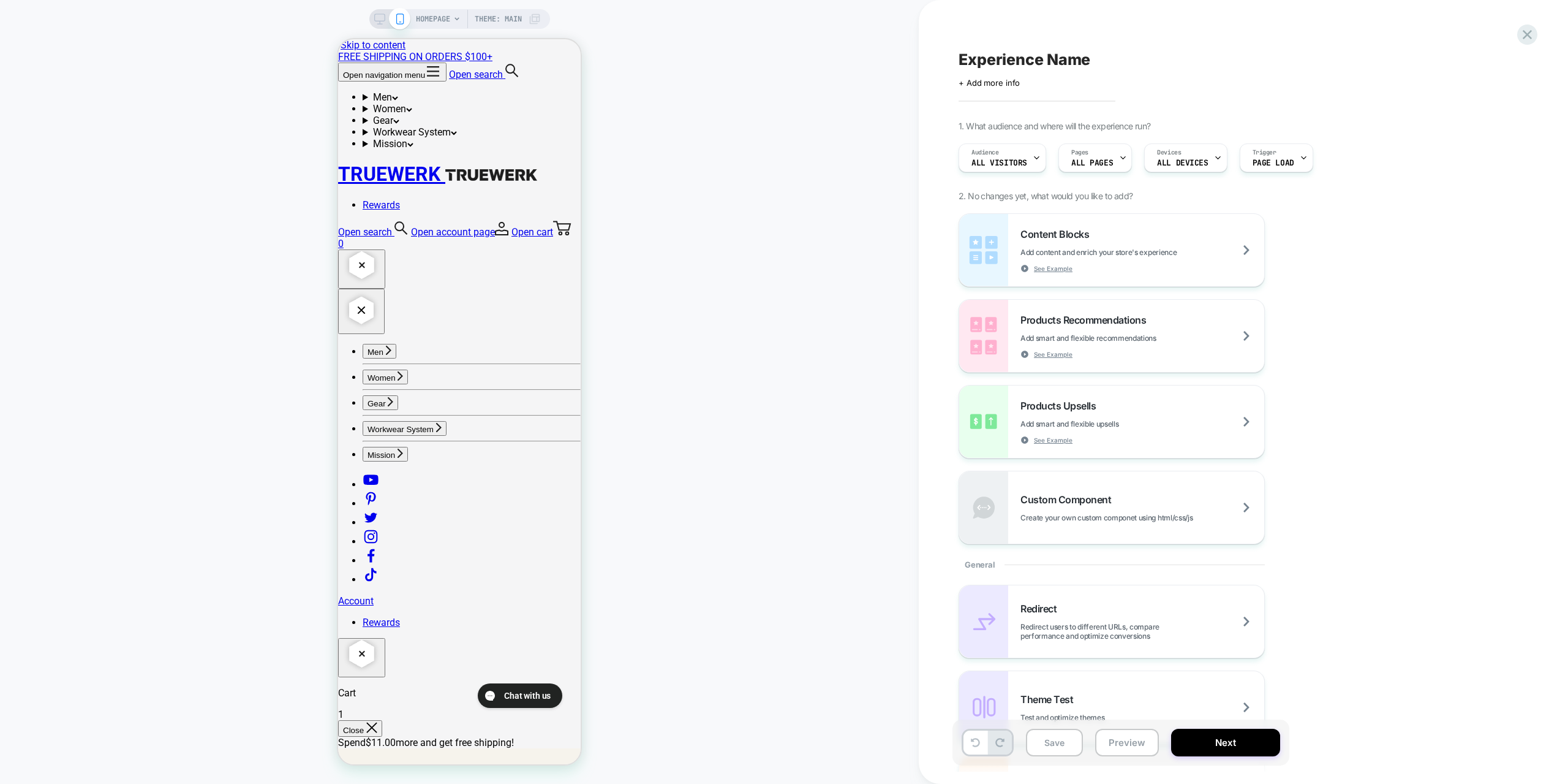
click at [1107, 153] on div "Pages ALL PAGES" at bounding box center [1092, 158] width 66 height 28
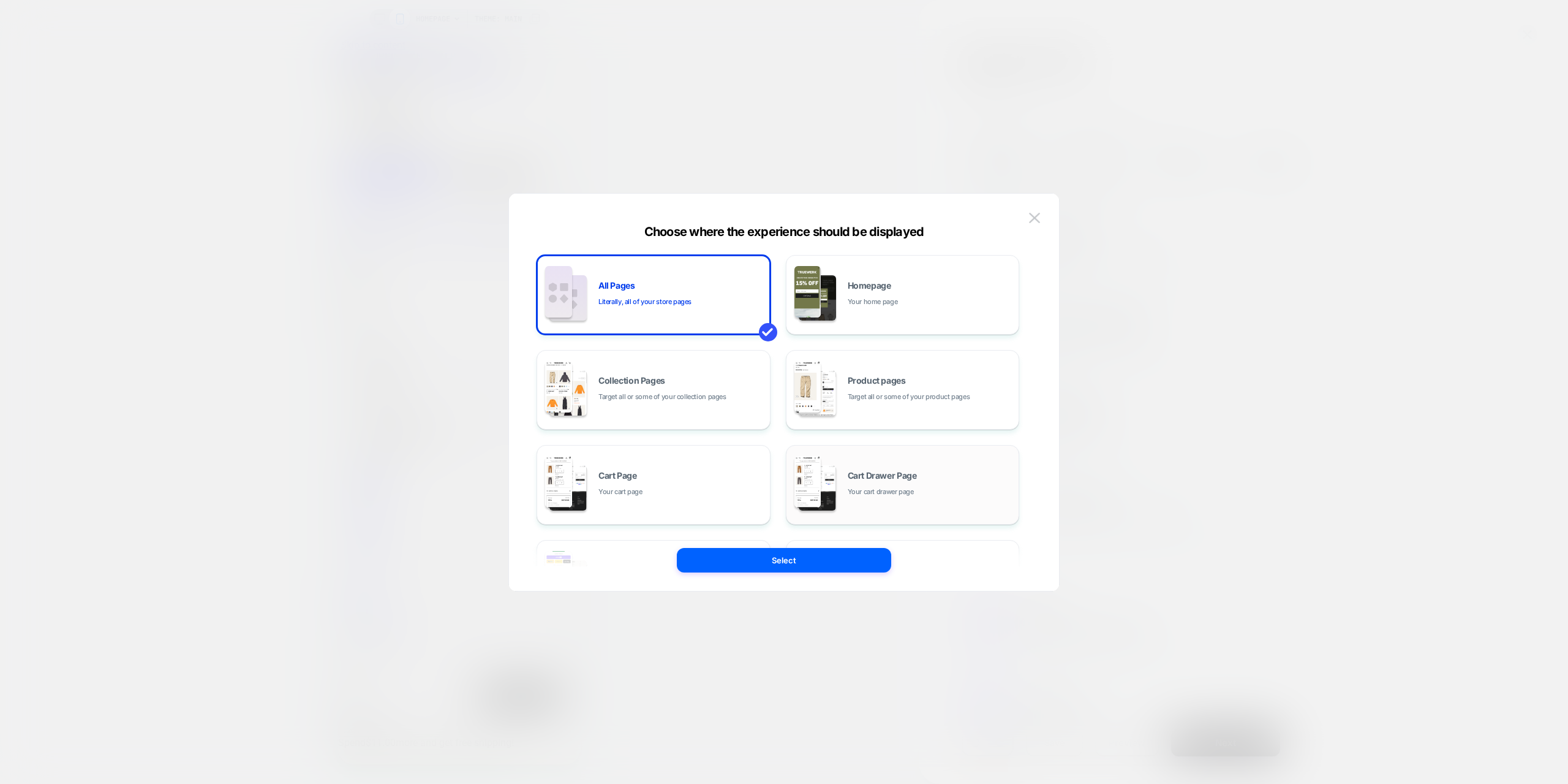
click at [930, 486] on div "Cart Drawer Page Your cart drawer page" at bounding box center [930, 485] width 165 height 27
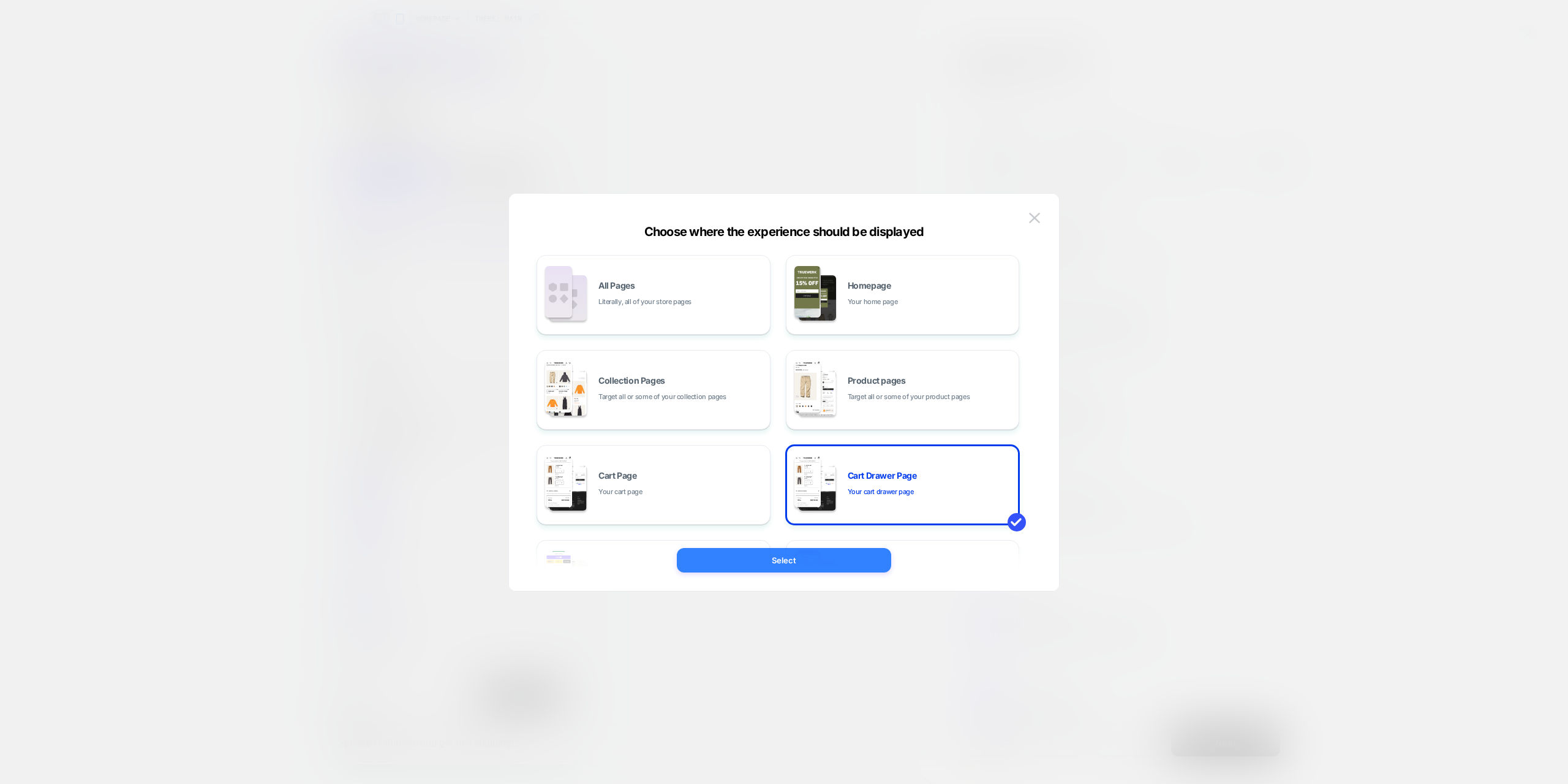
click at [811, 555] on button "Select" at bounding box center [784, 560] width 215 height 25
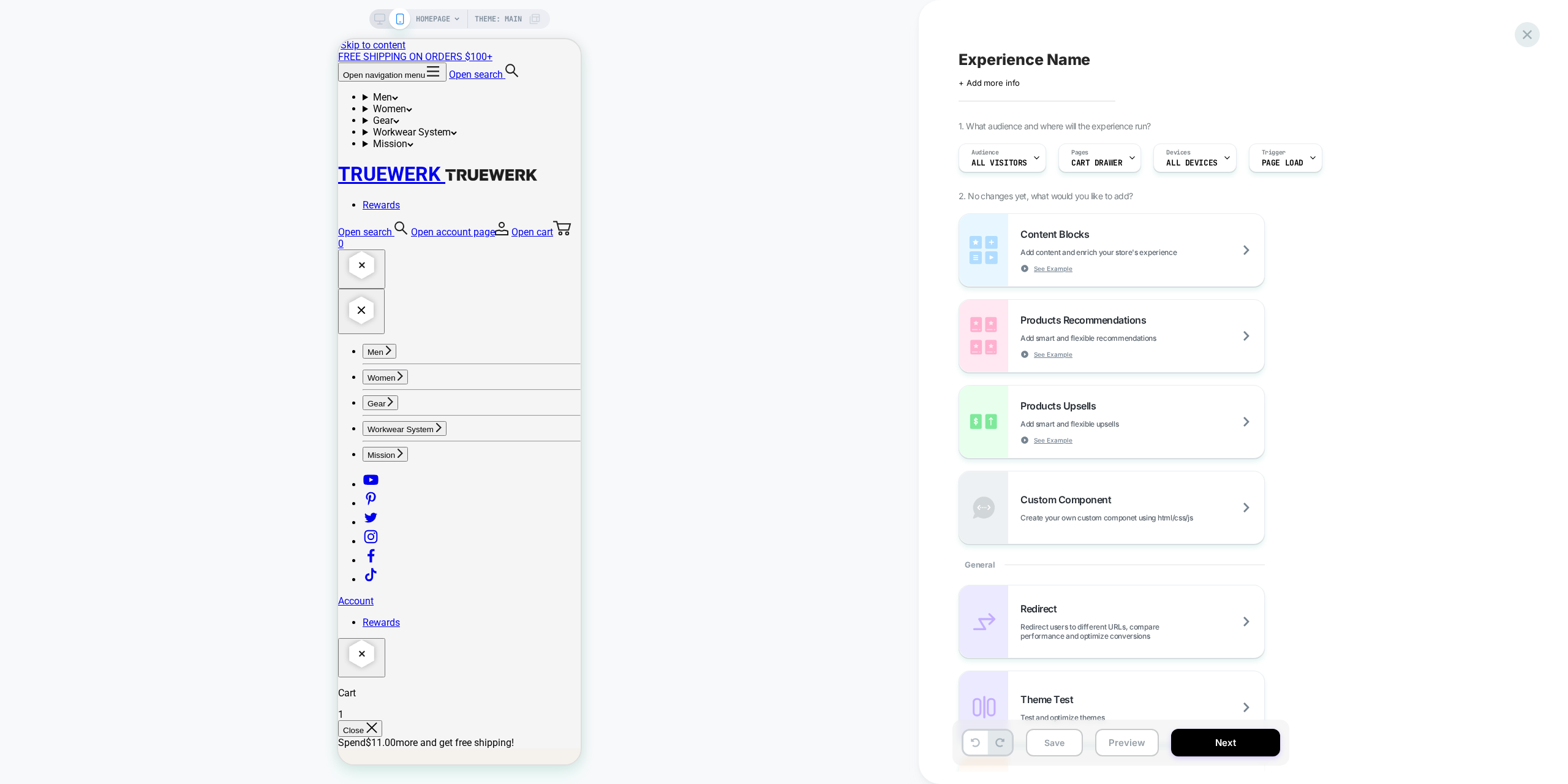
click at [1526, 32] on icon at bounding box center [1527, 35] width 17 height 17
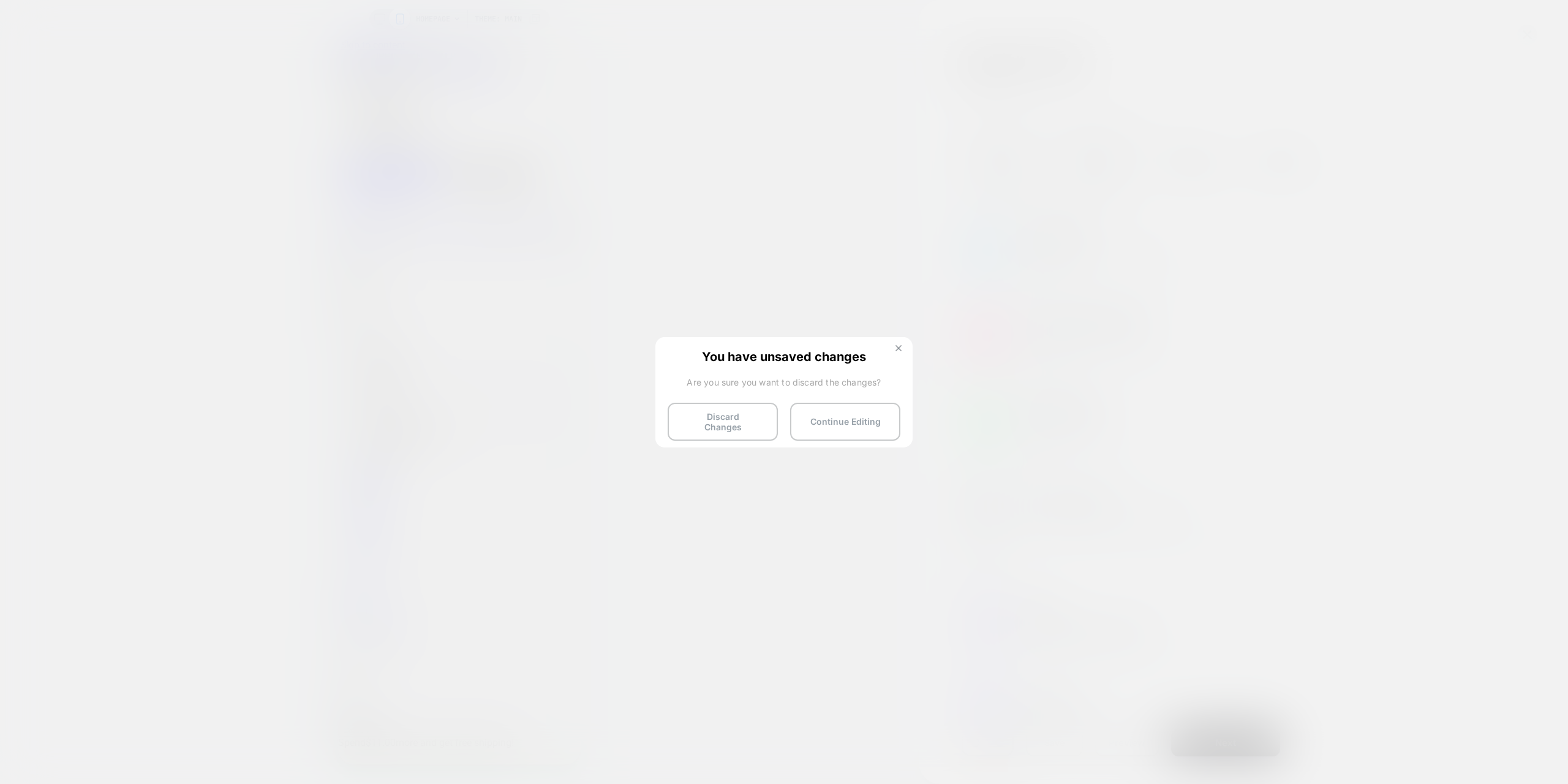
click at [899, 349] on img at bounding box center [899, 348] width 6 height 6
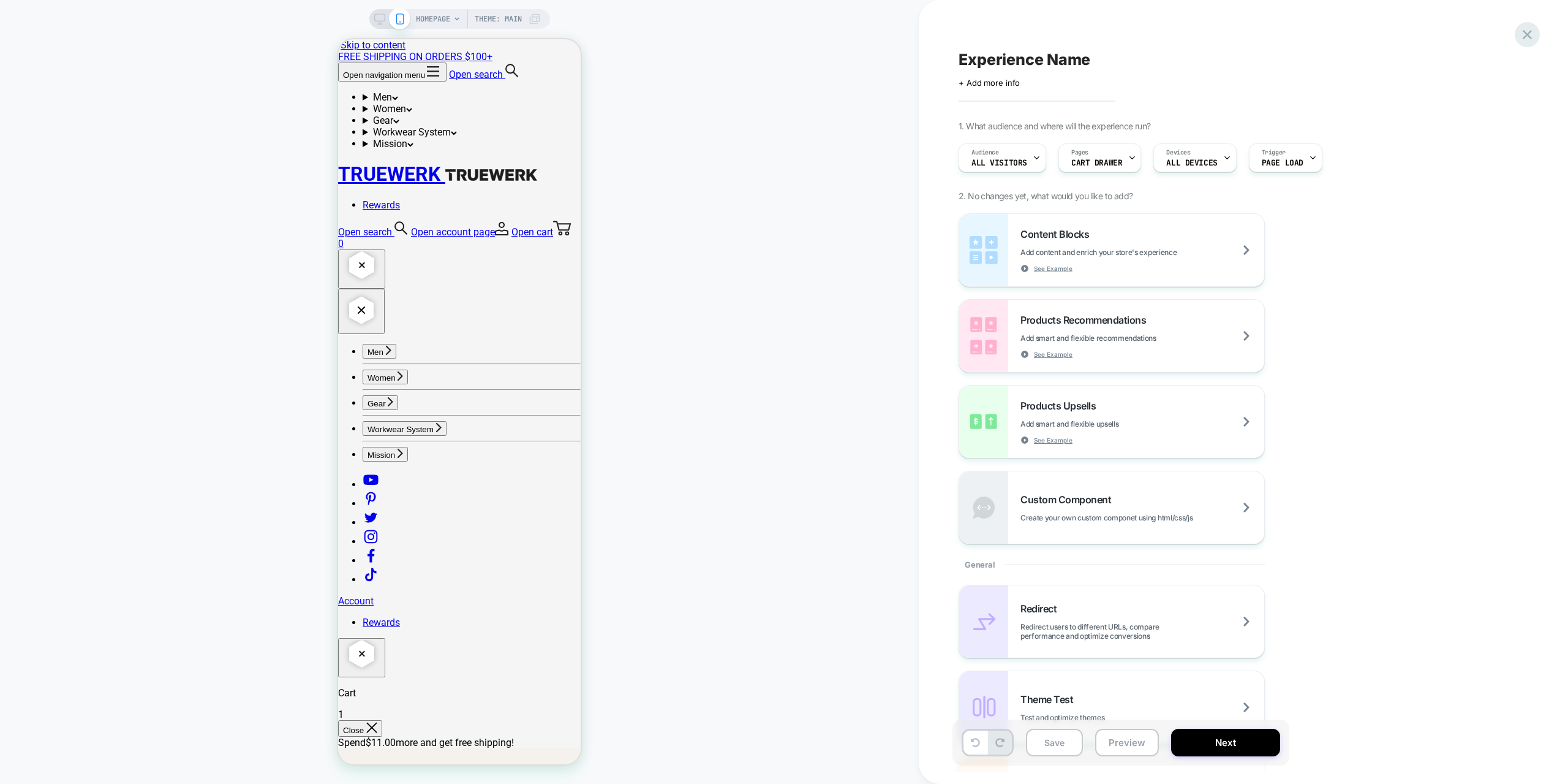
click at [1532, 32] on icon at bounding box center [1527, 35] width 17 height 17
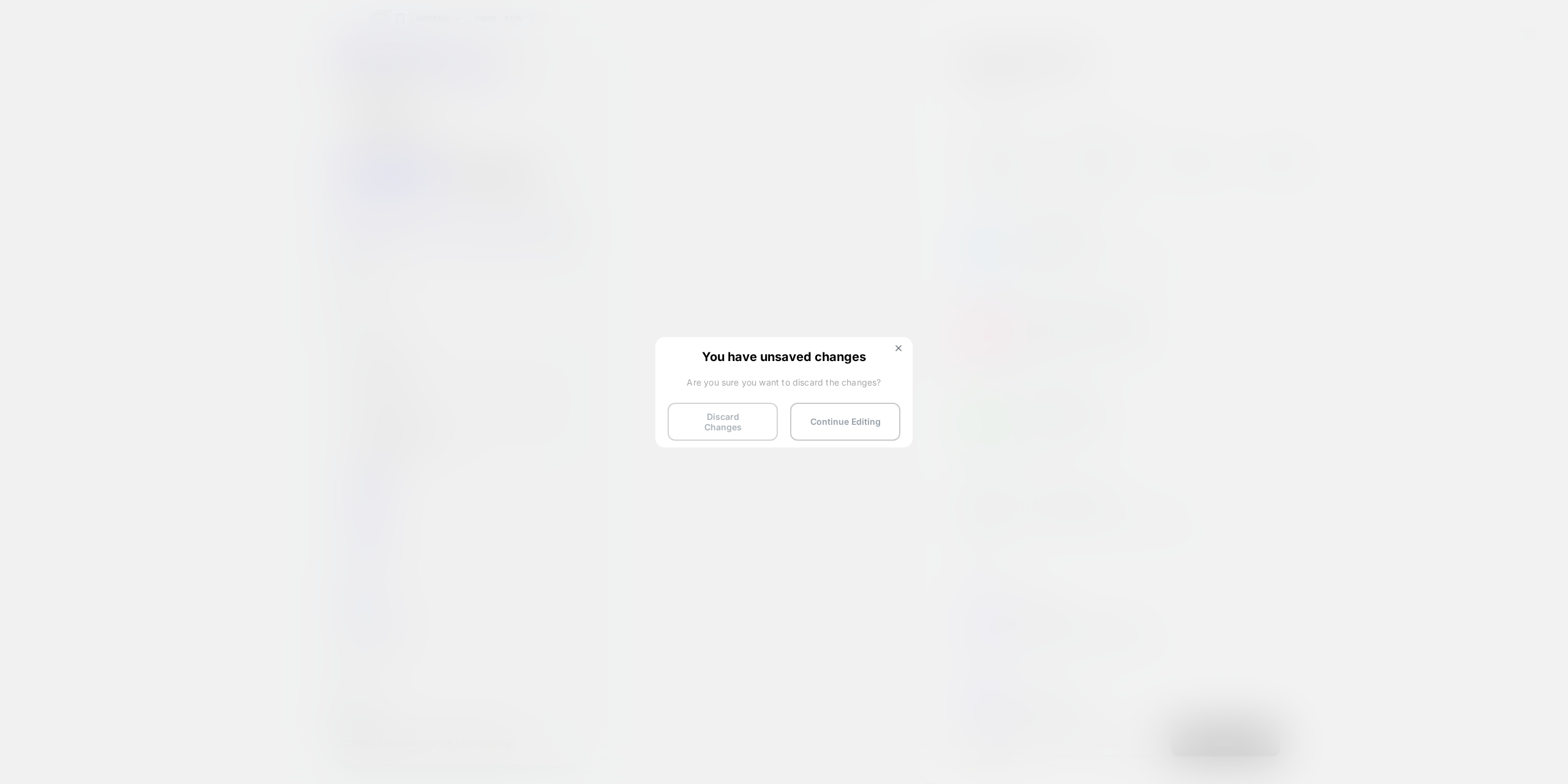
click at [732, 427] on button "Discard Changes" at bounding box center [722, 421] width 110 height 38
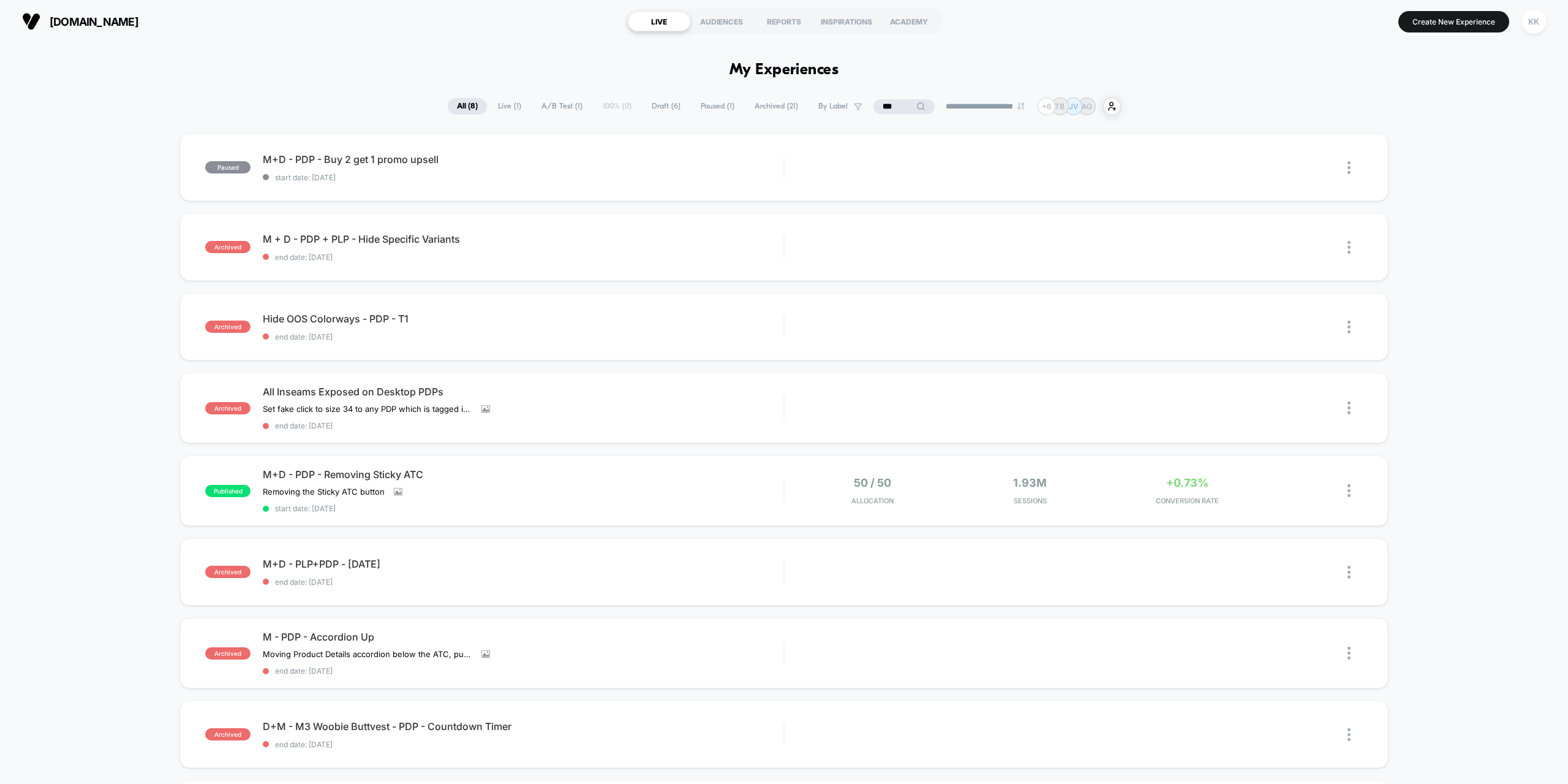
drag, startPoint x: 1368, startPoint y: 69, endPoint x: 1379, endPoint y: 17, distance: 53.2
drag, startPoint x: 883, startPoint y: 108, endPoint x: 847, endPoint y: 108, distance: 36.0
click at [873, 108] on input "***" at bounding box center [904, 106] width 61 height 15
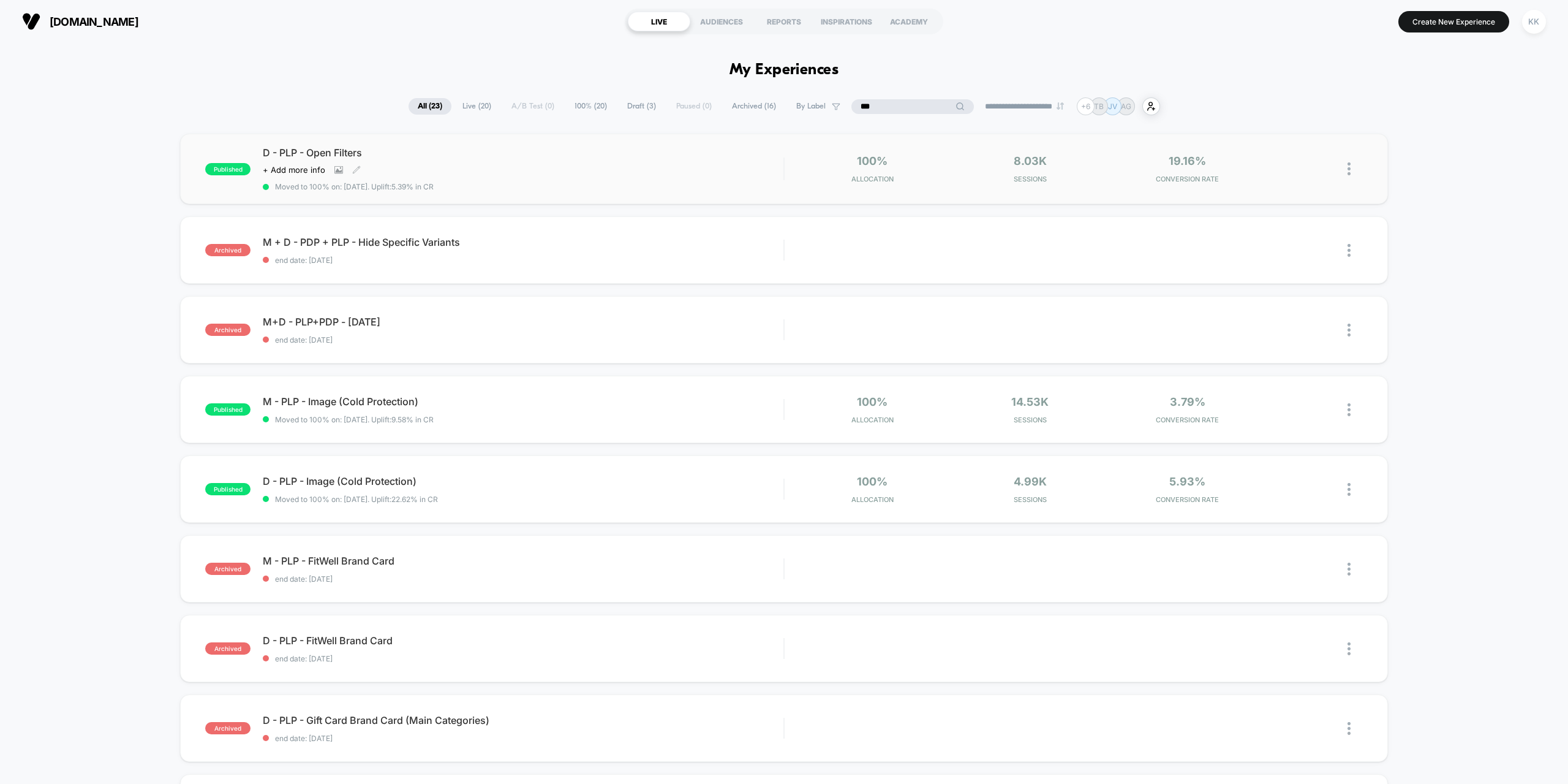
type input "***"
click at [615, 170] on div "Click to view images Click to edit experience details + Add more info" at bounding box center [445, 170] width 364 height 10
click at [508, 106] on span "Live ( 20 )" at bounding box center [507, 106] width 47 height 17
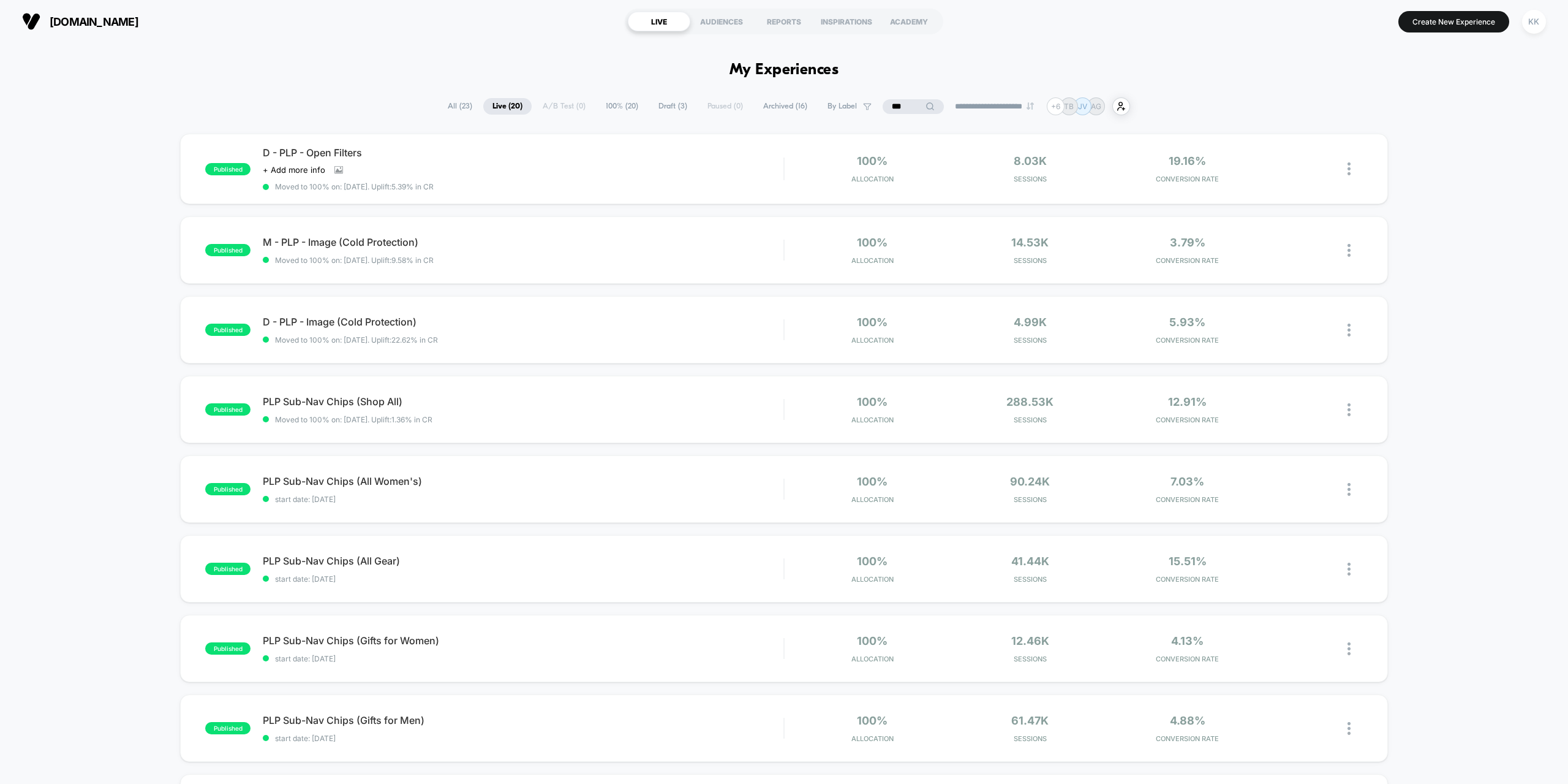
click at [452, 101] on span "All ( 23 )" at bounding box center [460, 106] width 43 height 17
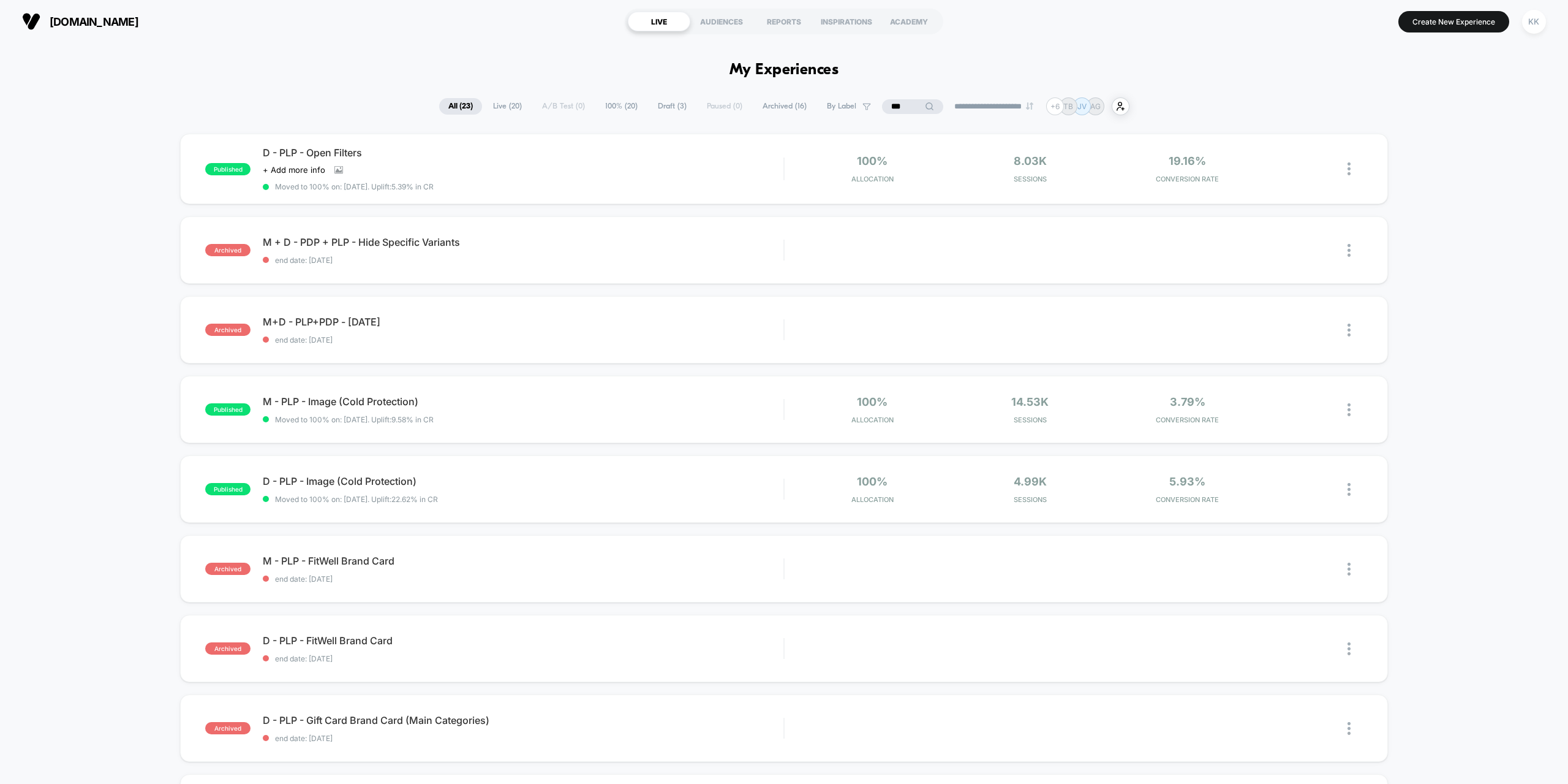
drag, startPoint x: 881, startPoint y: 103, endPoint x: 868, endPoint y: 103, distance: 13.0
click at [882, 102] on input "***" at bounding box center [912, 106] width 61 height 15
click at [886, 108] on input "***" at bounding box center [913, 106] width 122 height 15
click at [890, 106] on input "***" at bounding box center [913, 106] width 122 height 15
drag, startPoint x: 890, startPoint y: 106, endPoint x: 755, endPoint y: 107, distance: 135.0
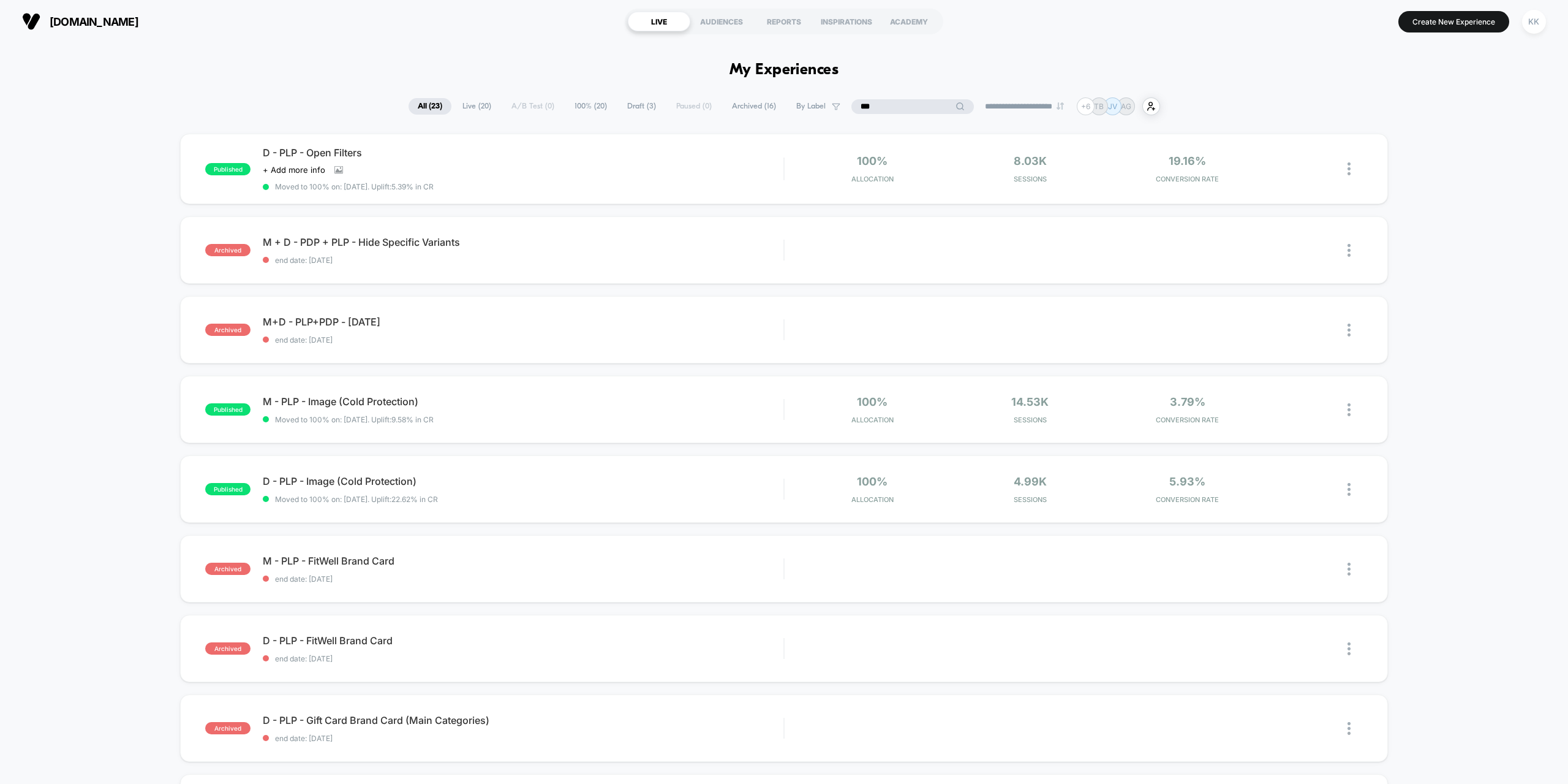
click at [779, 106] on div "**********" at bounding box center [784, 106] width 752 height 18
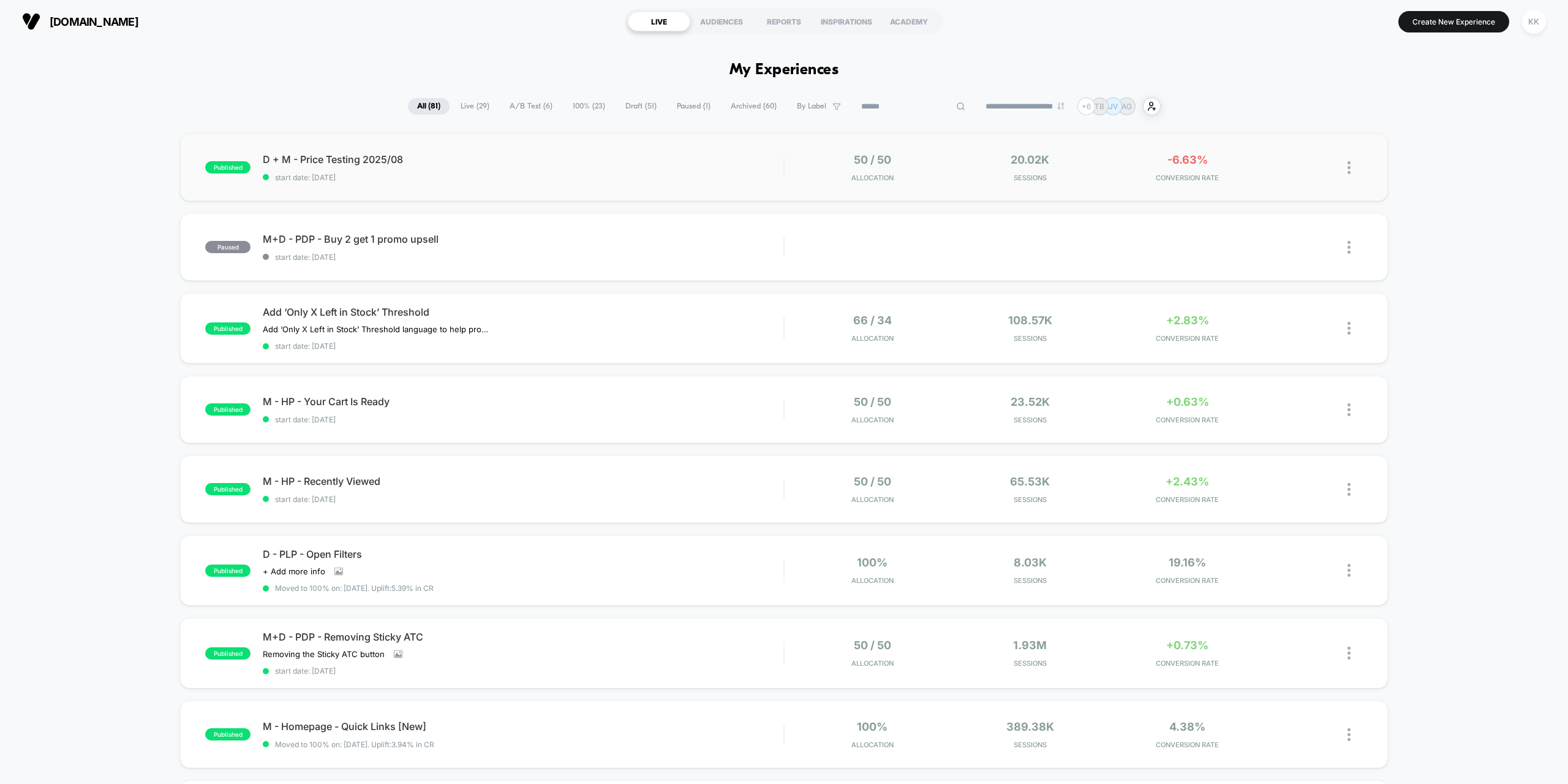
click at [453, 177] on span "start date: [DATE]" at bounding box center [523, 177] width 521 height 9
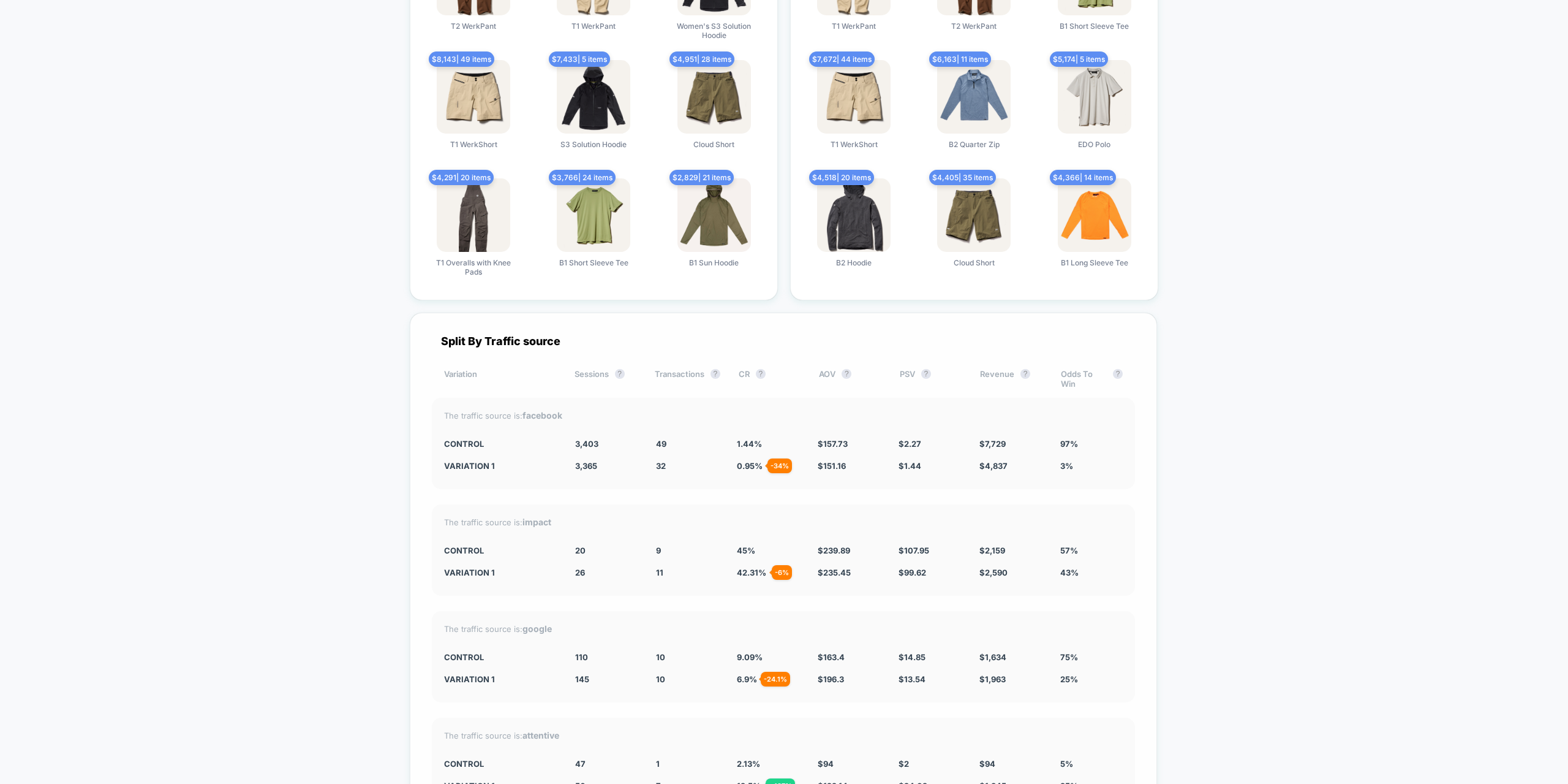
scroll to position [2635, 0]
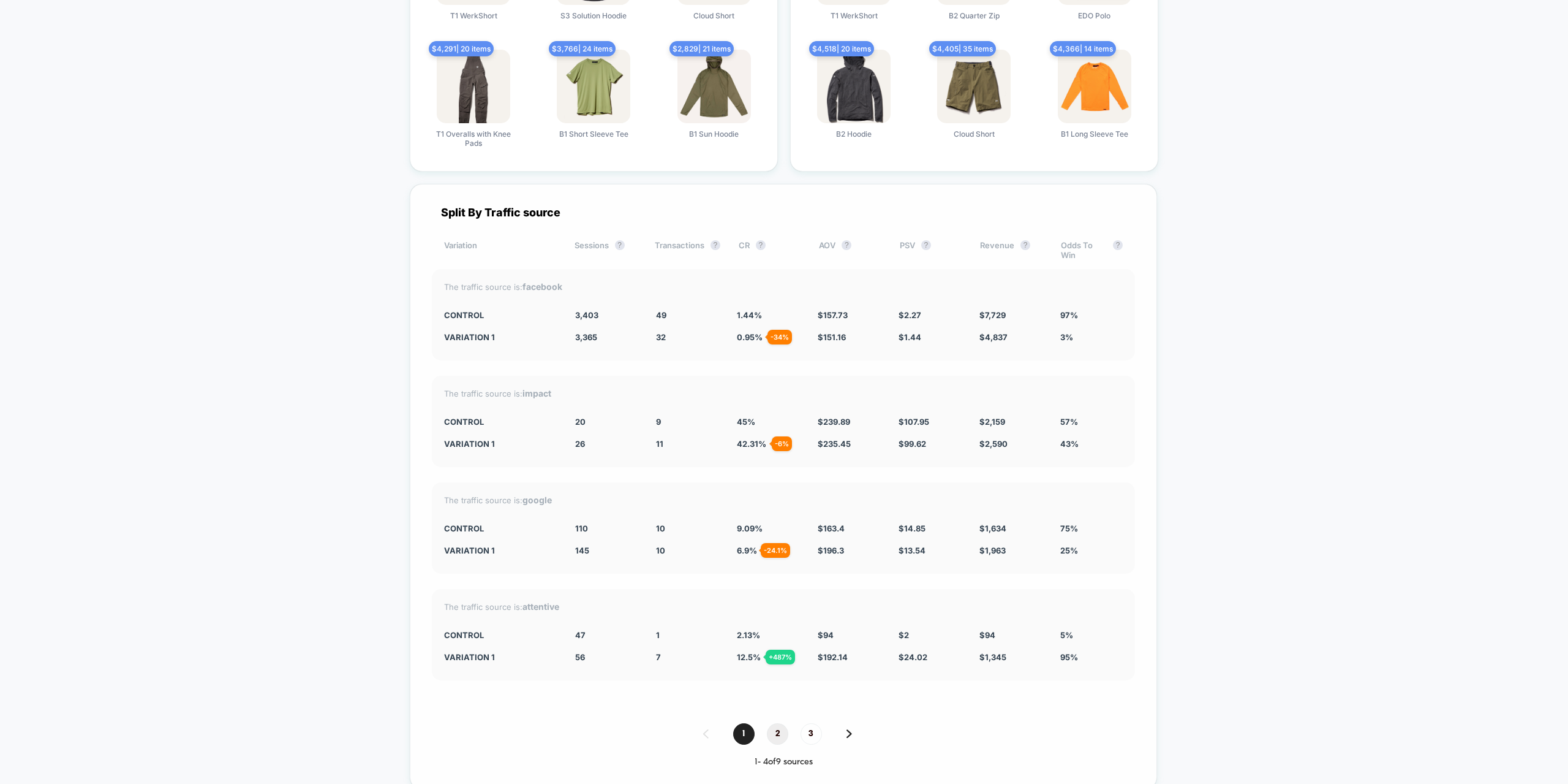
click at [782, 736] on span "2" at bounding box center [778, 734] width 22 height 22
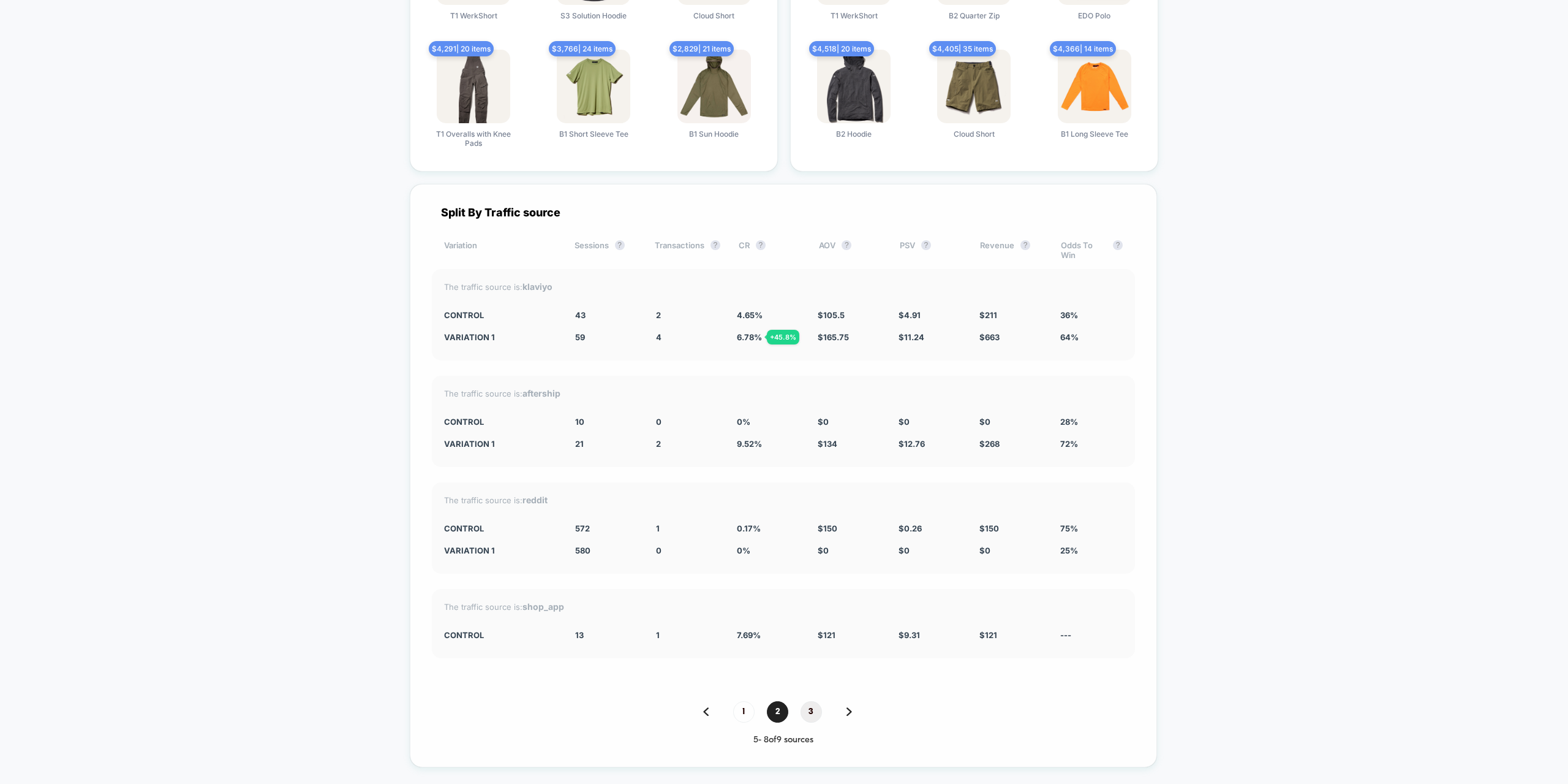
click at [812, 713] on span "3" at bounding box center [811, 712] width 22 height 22
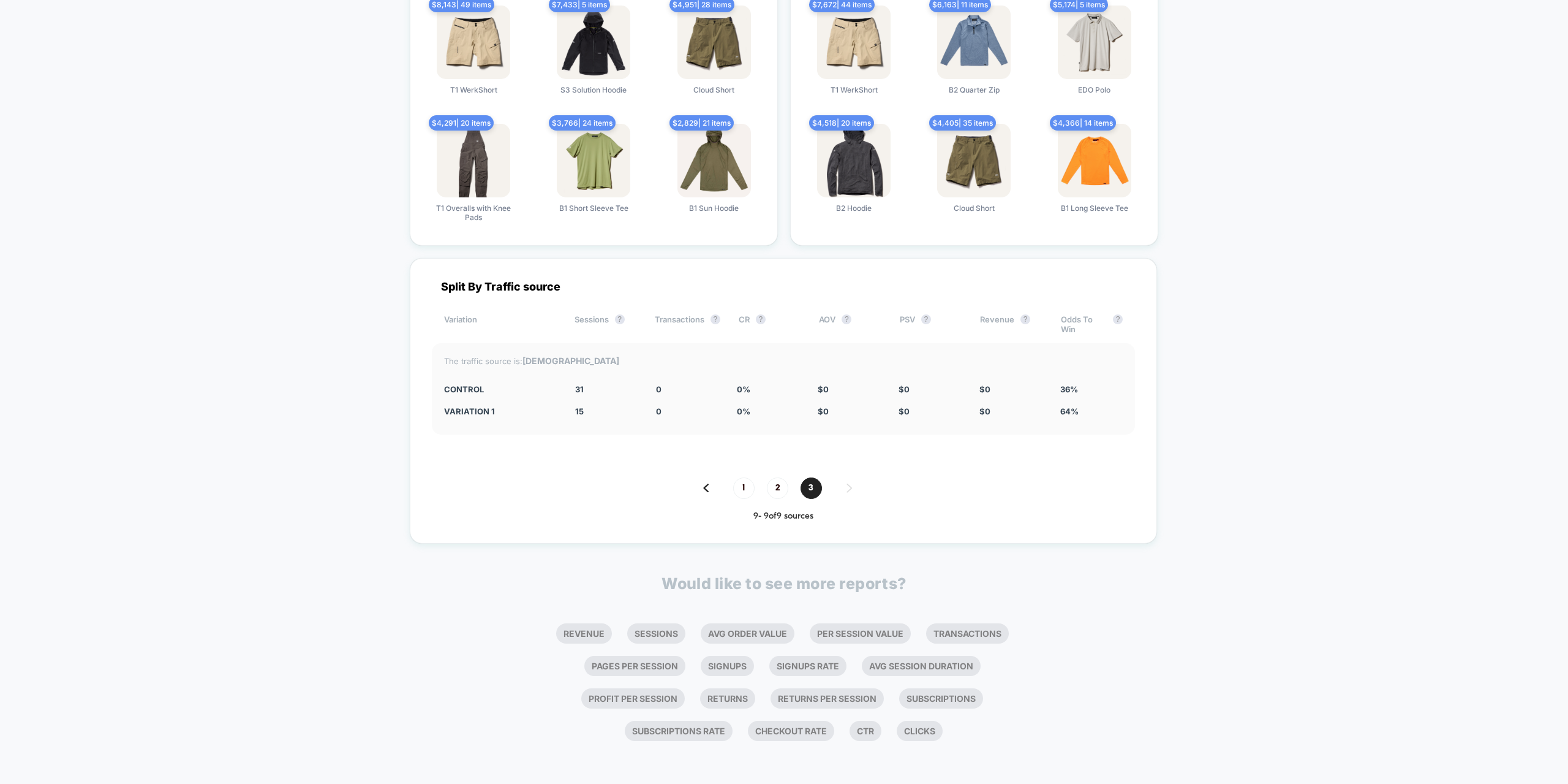
scroll to position [2561, 0]
drag, startPoint x: 749, startPoint y: 485, endPoint x: 757, endPoint y: 491, distance: 10.0
click at [753, 489] on span "1" at bounding box center [743, 488] width 22 height 22
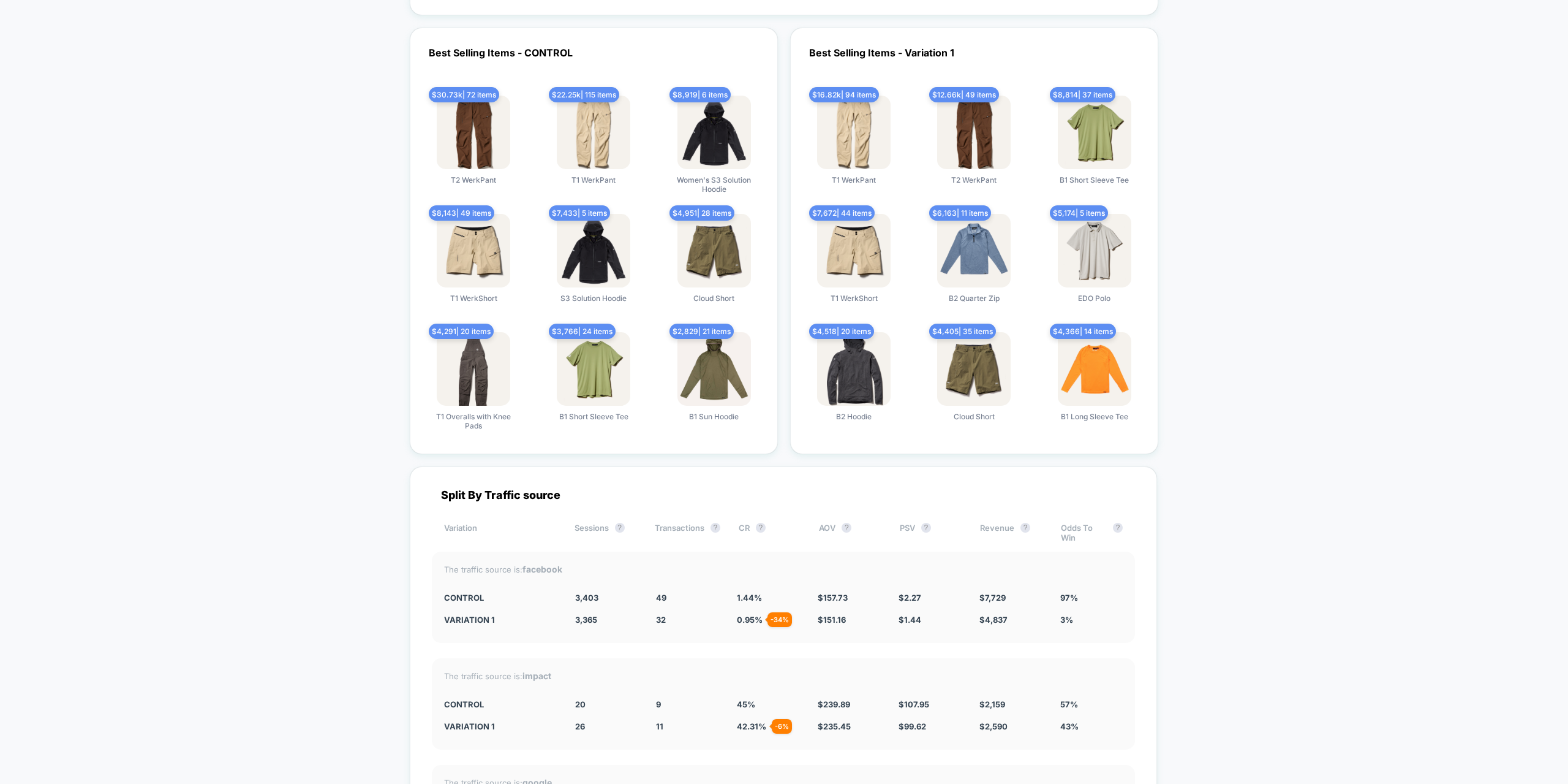
scroll to position [2267, 0]
